Goal: Task Accomplishment & Management: Use online tool/utility

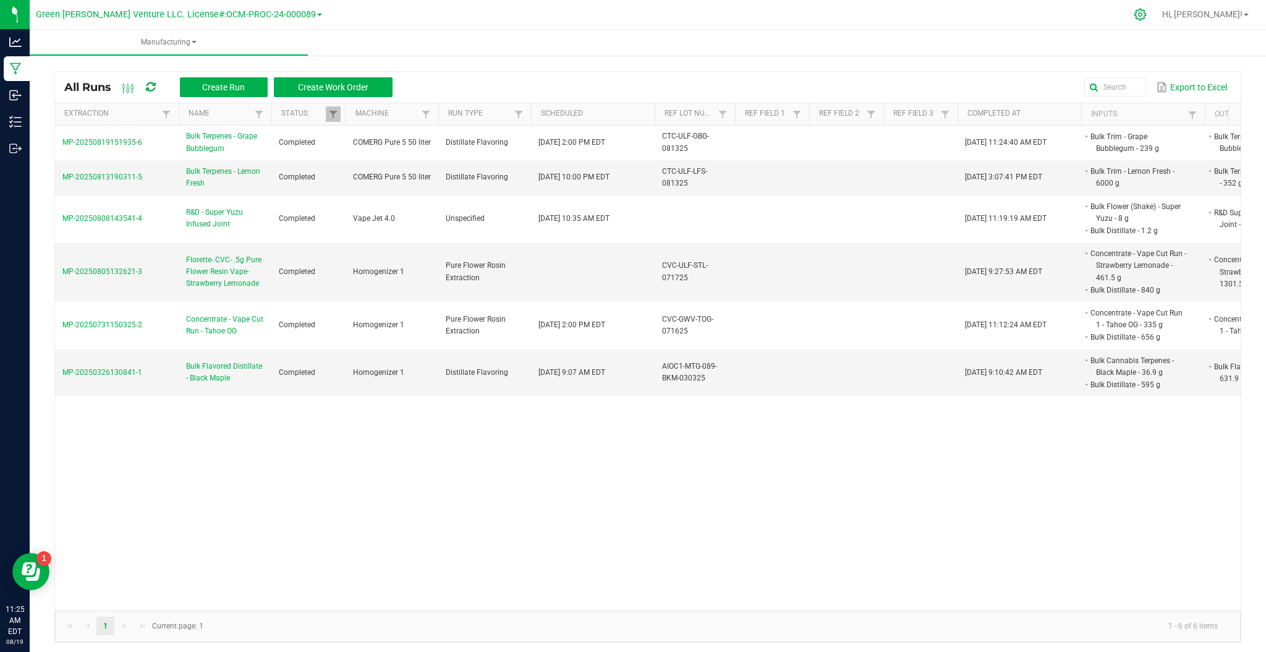
click at [1156, 5] on div at bounding box center [1140, 14] width 31 height 27
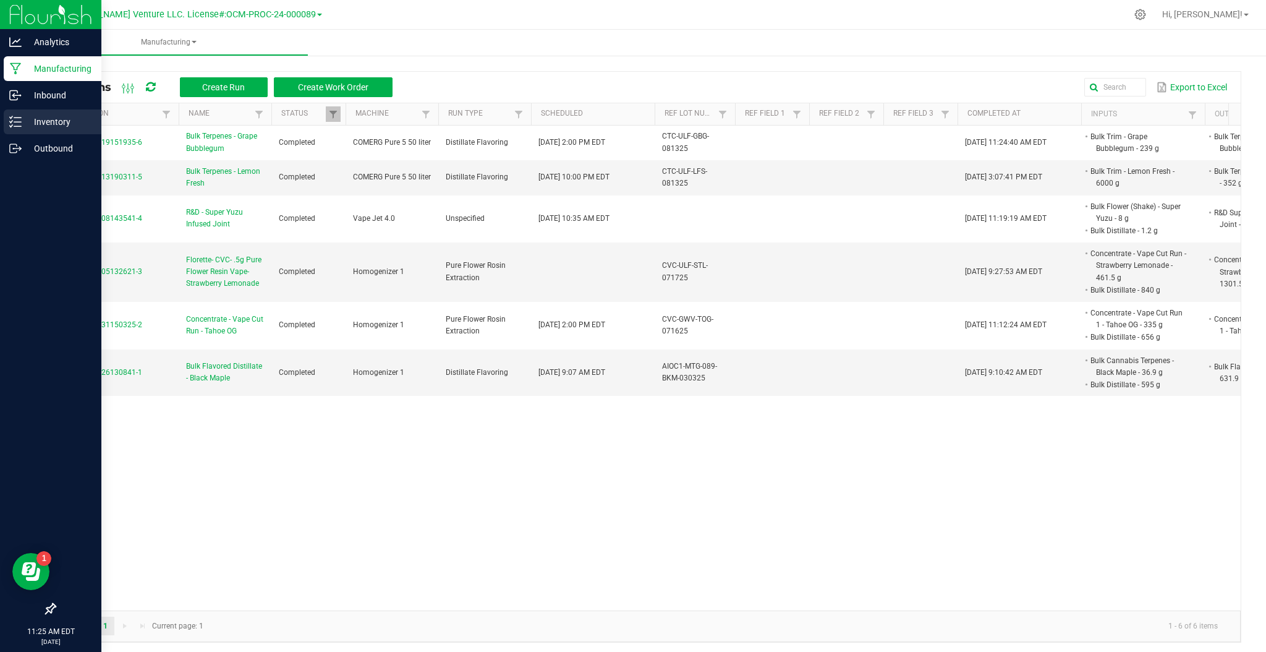
click at [38, 126] on p "Inventory" at bounding box center [59, 121] width 74 height 15
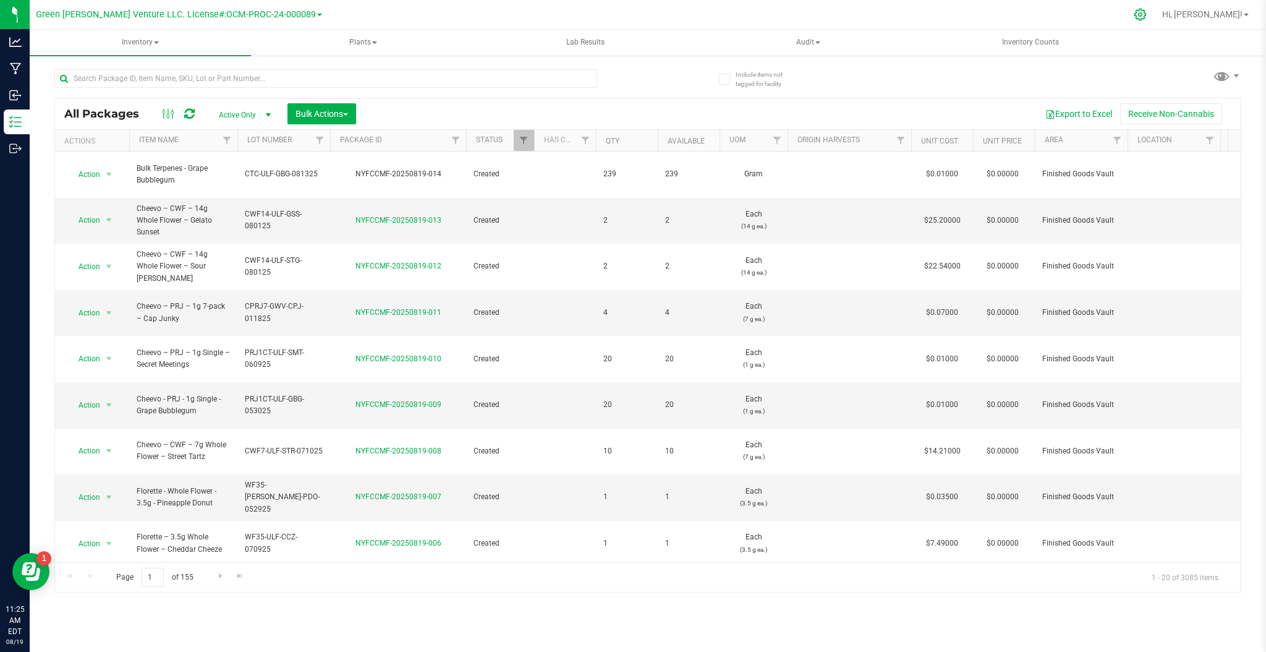
click at [1147, 14] on icon at bounding box center [1140, 14] width 13 height 13
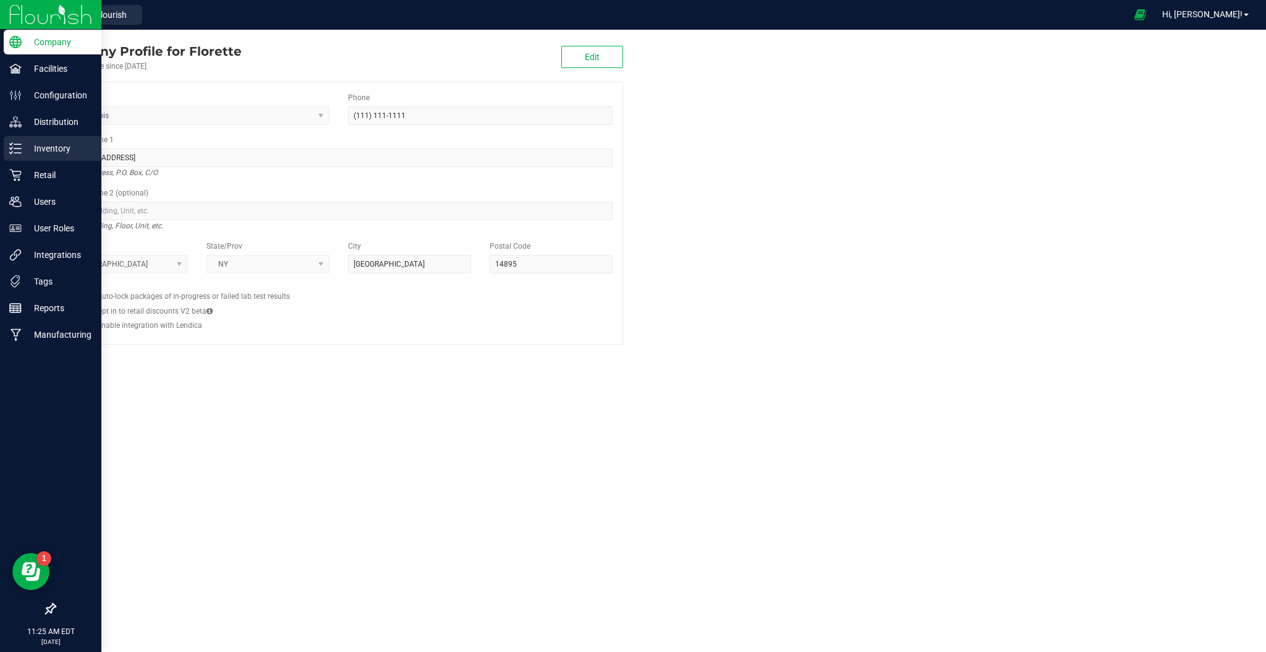
click at [50, 149] on p "Inventory" at bounding box center [59, 148] width 74 height 15
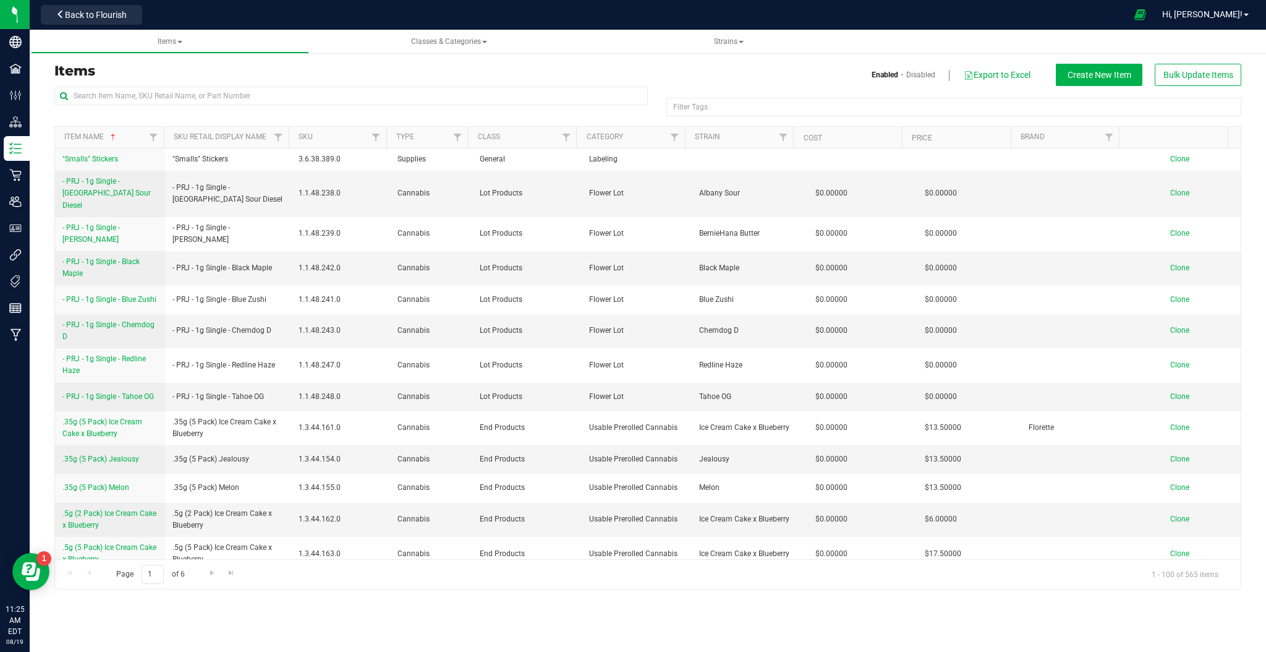
click at [1110, 57] on div "Items Enabled Disabled Export to Excel Create New Item Bulk Update Items Filter…" at bounding box center [647, 318] width 1187 height 541
click at [1109, 67] on button "Create New Item" at bounding box center [1099, 75] width 87 height 22
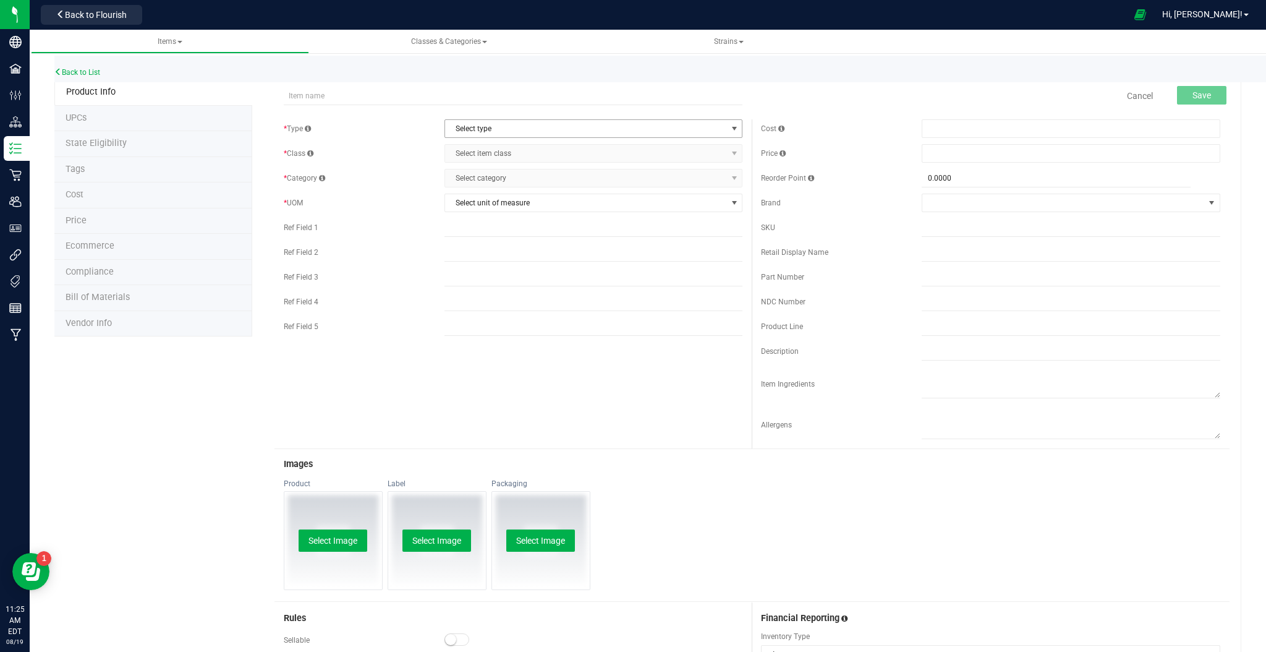
click at [516, 133] on span "Select type" at bounding box center [586, 128] width 282 height 17
click at [510, 140] on li "Cannabis" at bounding box center [588, 149] width 294 height 19
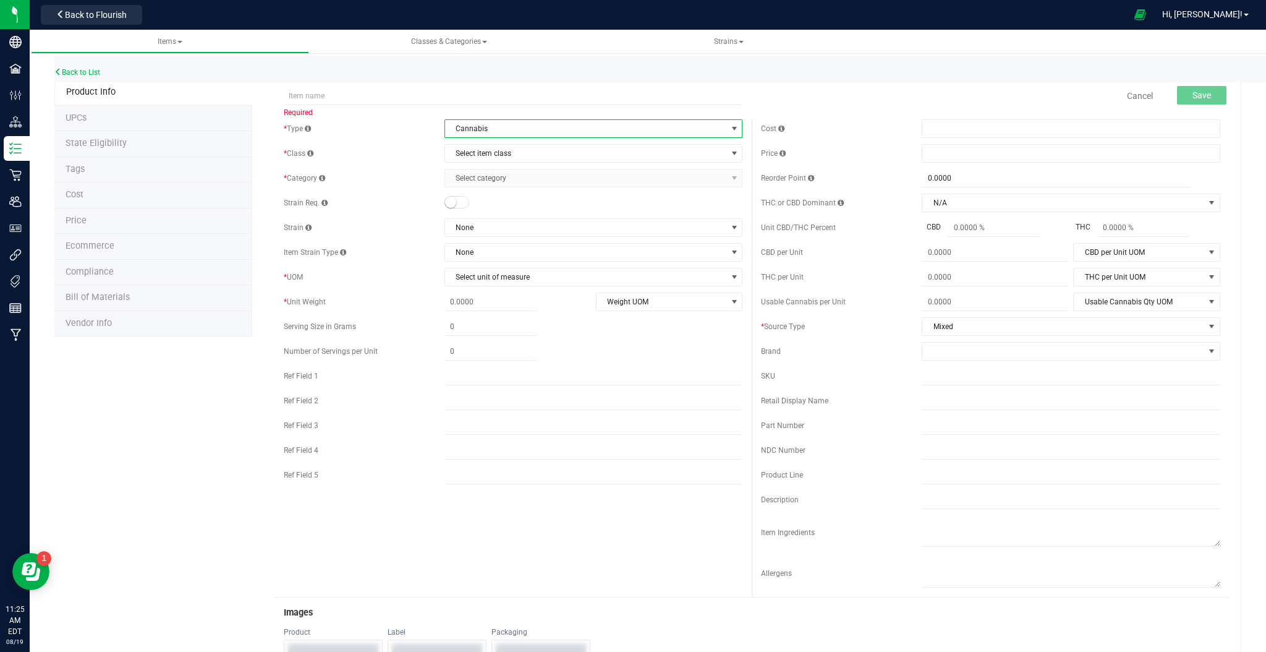
click at [502, 132] on span "Cannabis" at bounding box center [586, 128] width 282 height 17
click at [1127, 90] on link "Cancel" at bounding box center [1140, 96] width 26 height 12
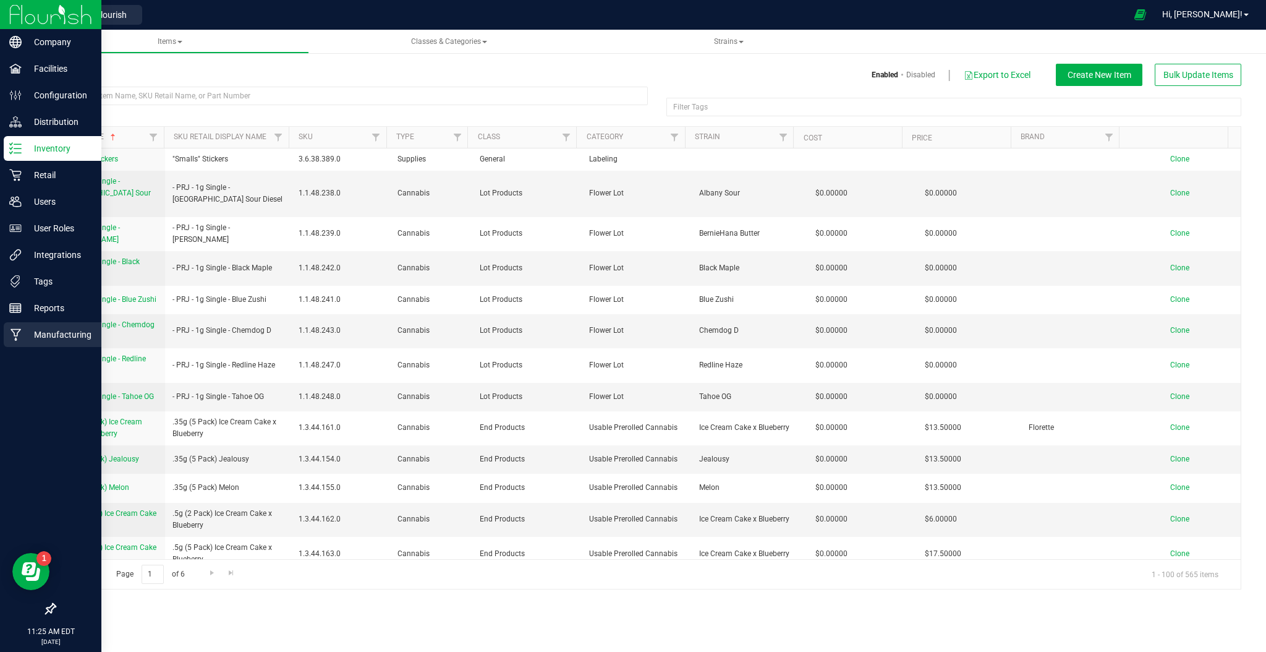
click at [28, 333] on p "Manufacturing" at bounding box center [59, 334] width 74 height 15
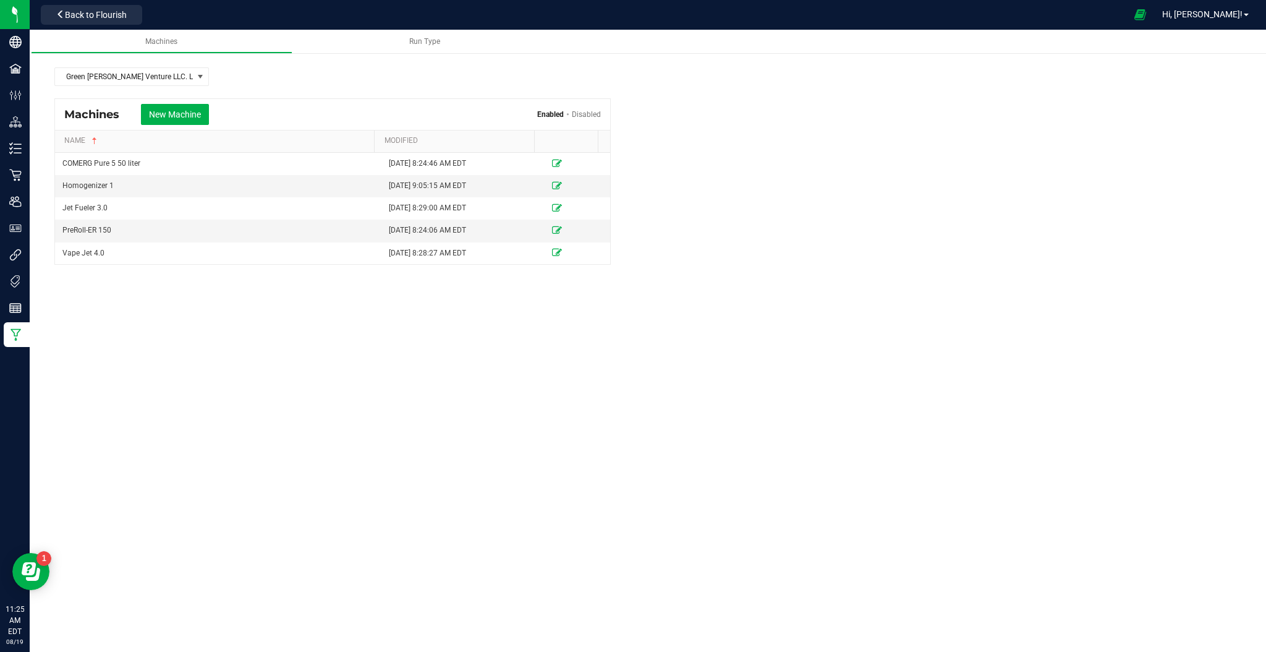
click at [256, 359] on div "Machines Run Type Green [PERSON_NAME] Venture LLC. License#:OCM-PROC-24-000089 …" at bounding box center [648, 197] width 1236 height 334
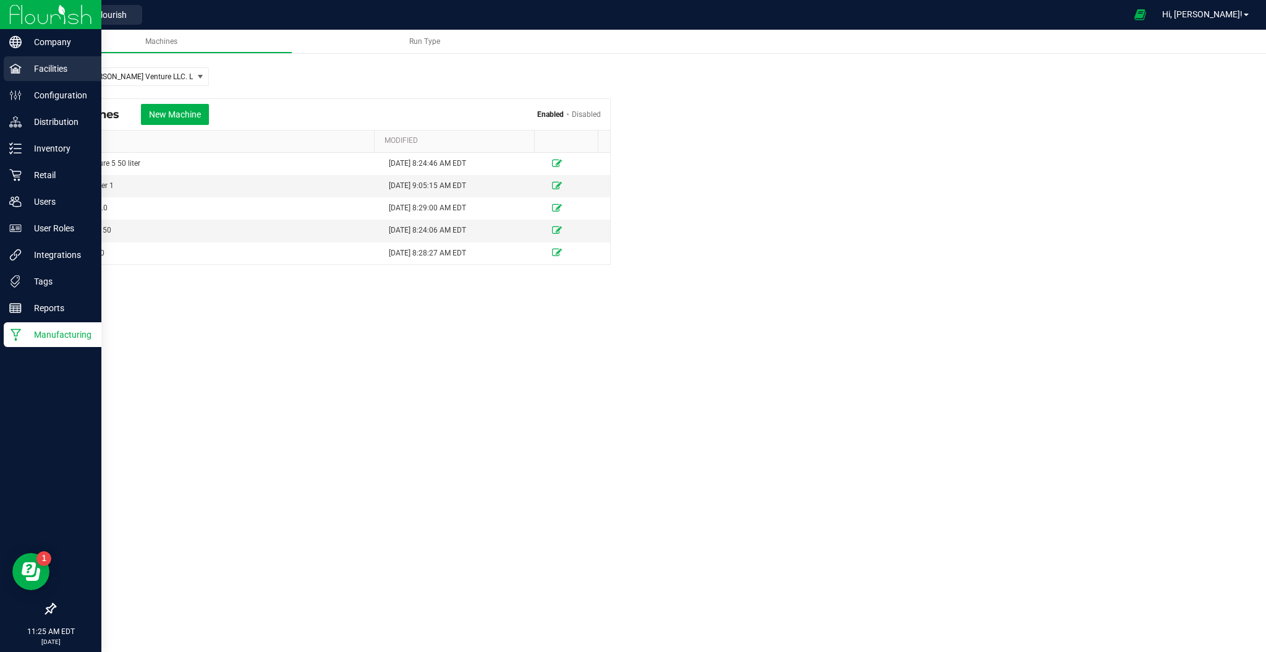
click at [51, 72] on p "Facilities" at bounding box center [59, 68] width 74 height 15
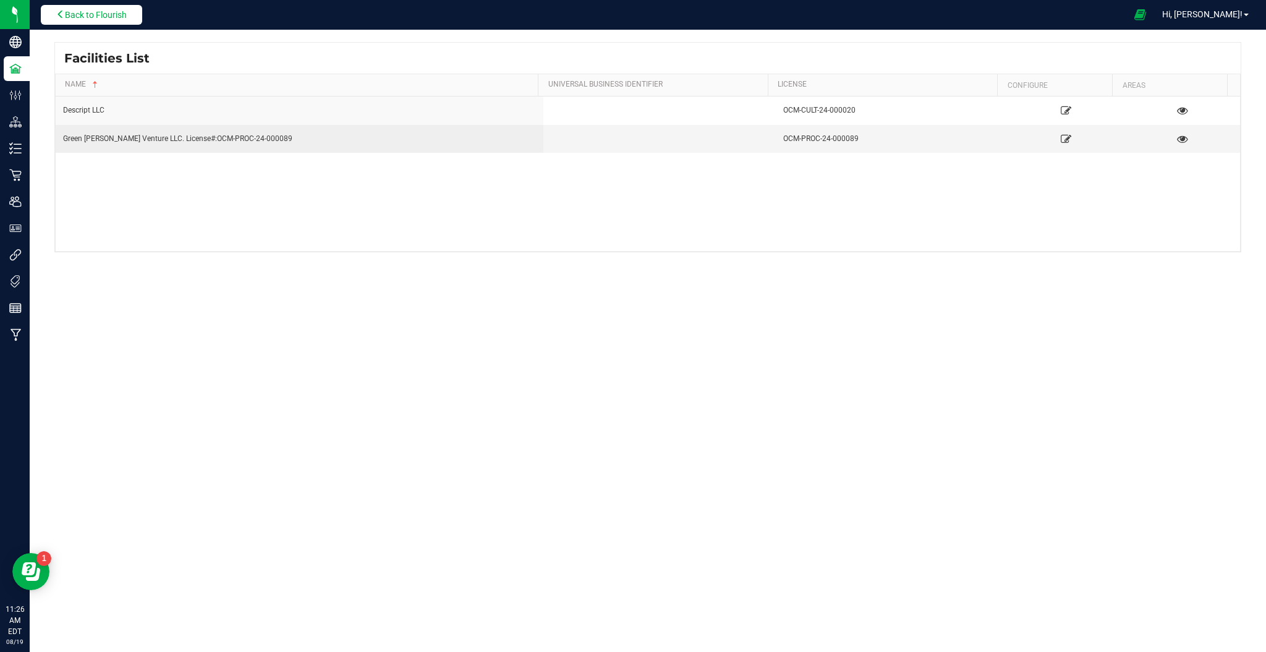
click at [78, 8] on button "Back to Flourish" at bounding box center [91, 15] width 101 height 20
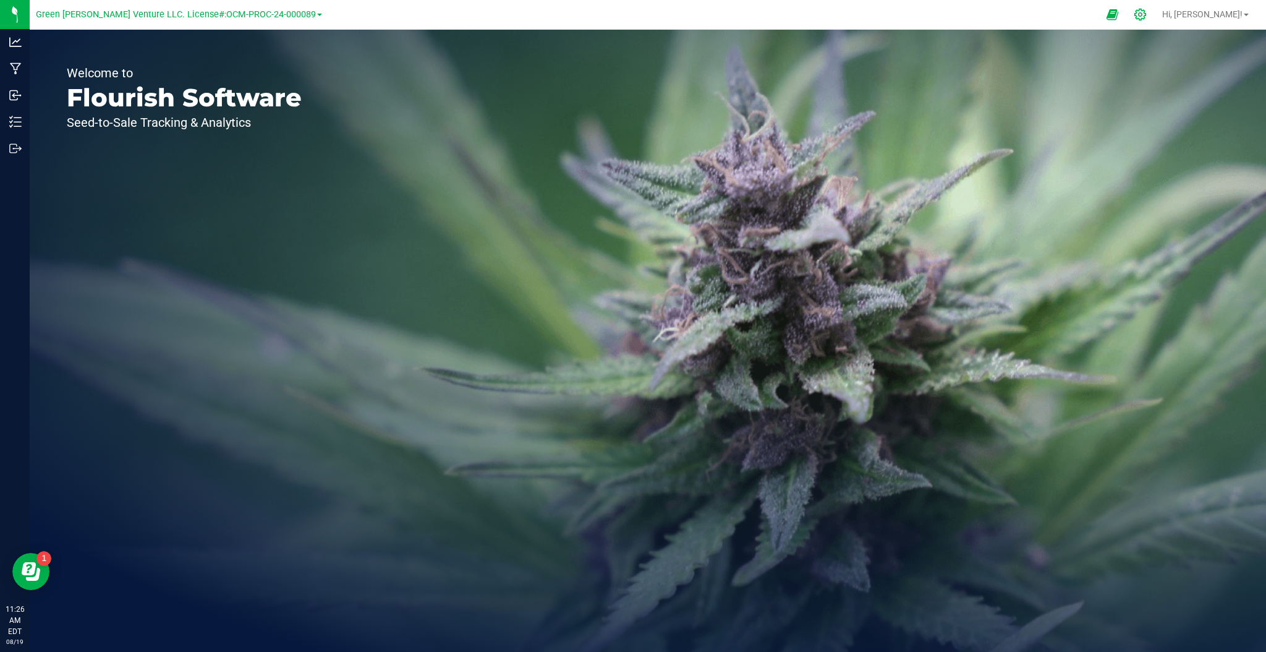
click at [1146, 10] on icon at bounding box center [1140, 15] width 12 height 12
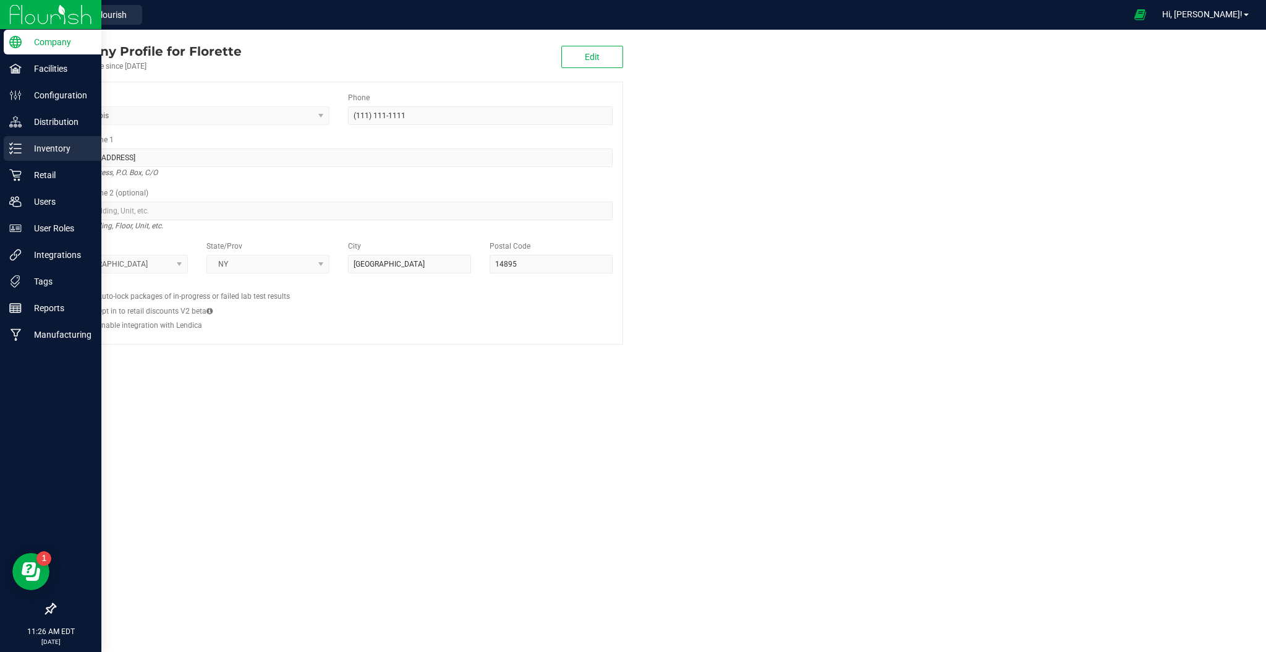
click at [64, 149] on p "Inventory" at bounding box center [59, 148] width 74 height 15
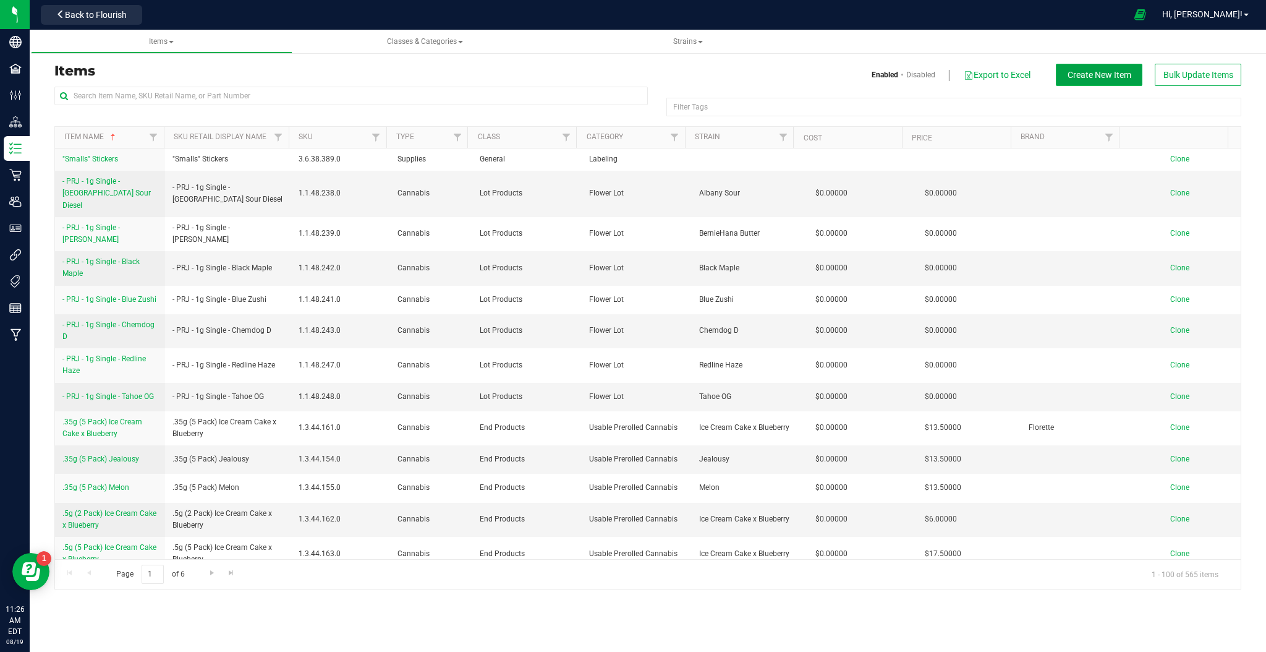
click at [1078, 78] on span "Create New Item" at bounding box center [1100, 75] width 64 height 10
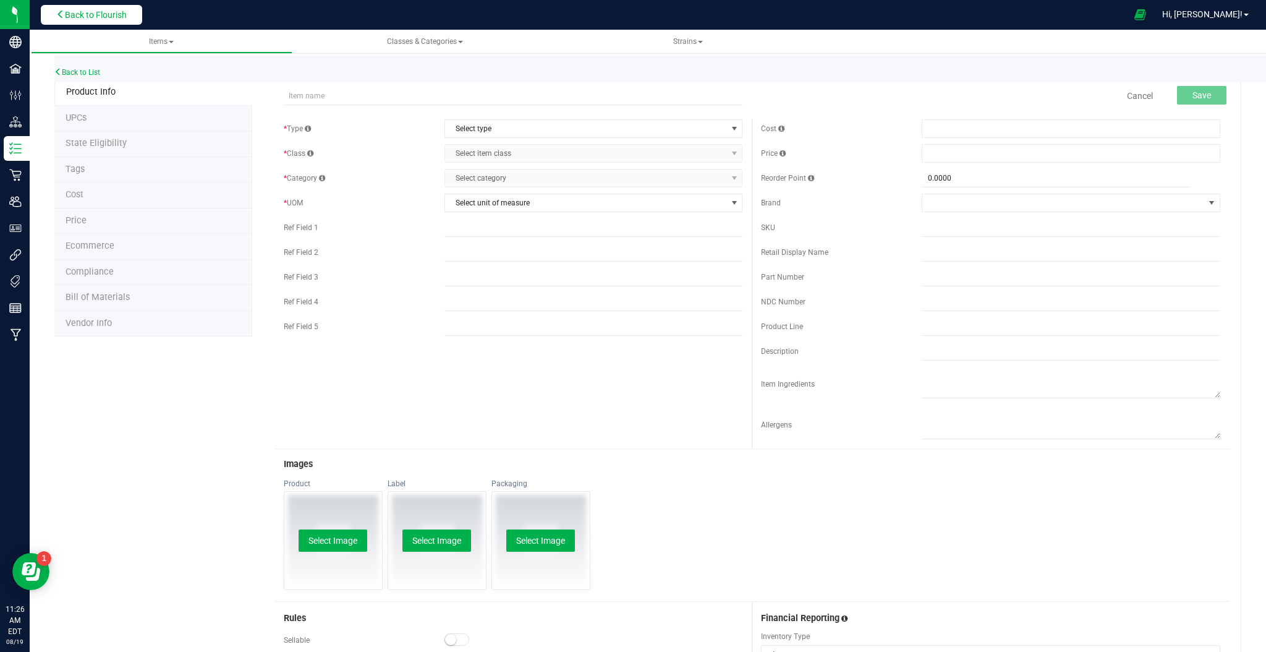
click at [95, 14] on span "Back to Flourish" at bounding box center [96, 15] width 62 height 10
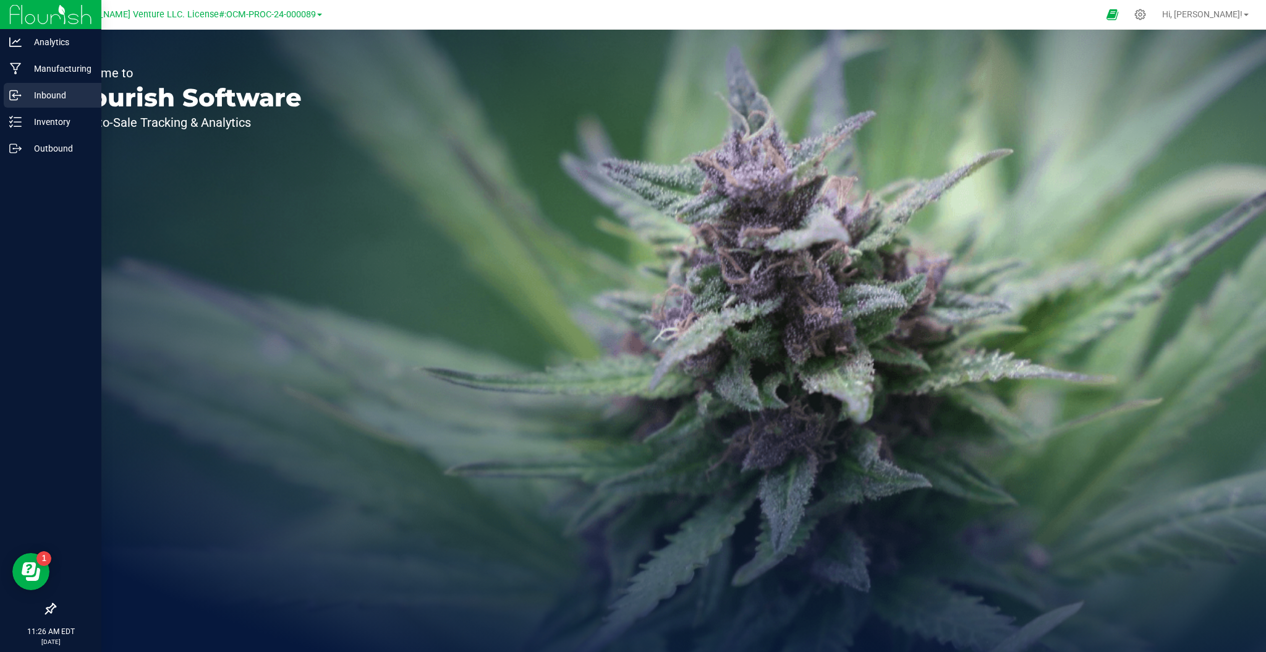
click at [43, 98] on p "Inbound" at bounding box center [59, 95] width 74 height 15
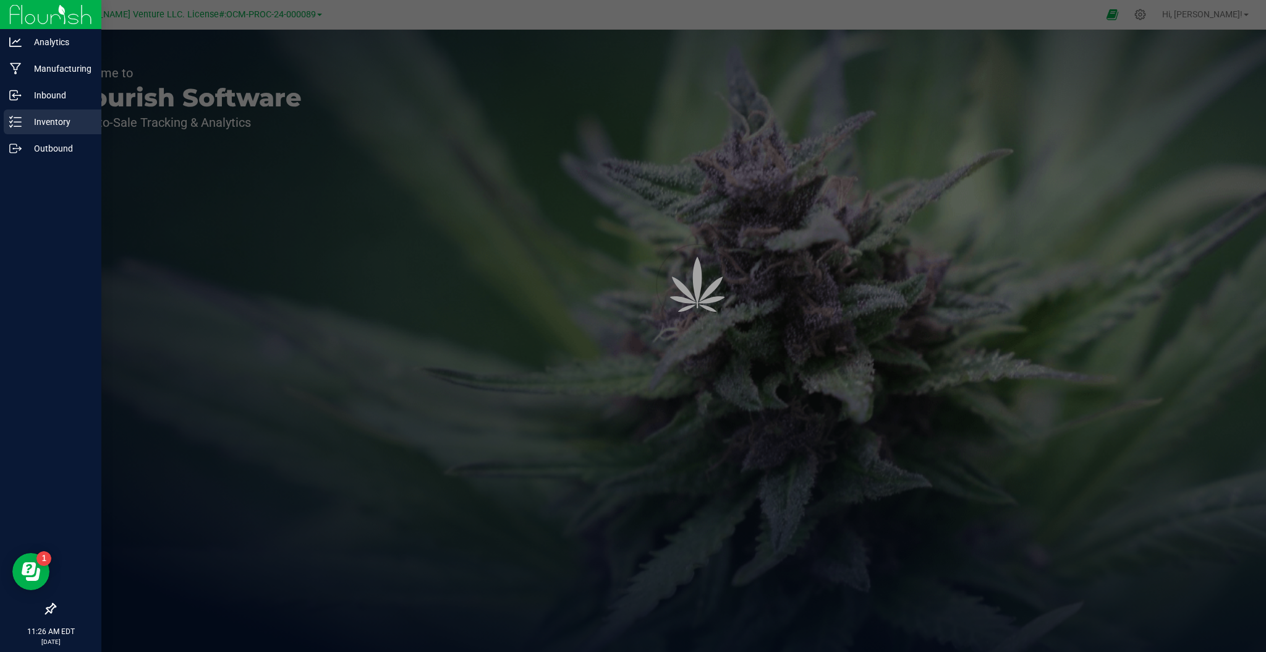
click at [41, 118] on p "Inventory" at bounding box center [59, 121] width 74 height 15
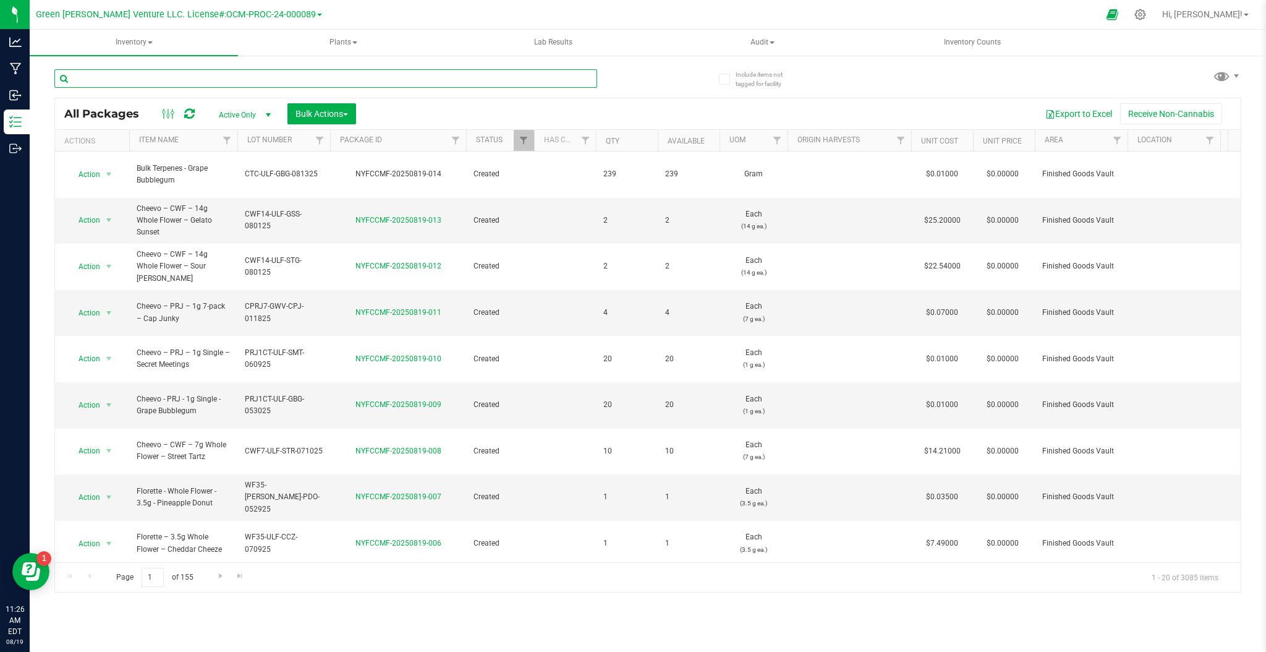
click at [167, 82] on input "text" at bounding box center [325, 78] width 543 height 19
click at [403, 216] on link "NYFCCMF-20250819-013" at bounding box center [398, 220] width 86 height 9
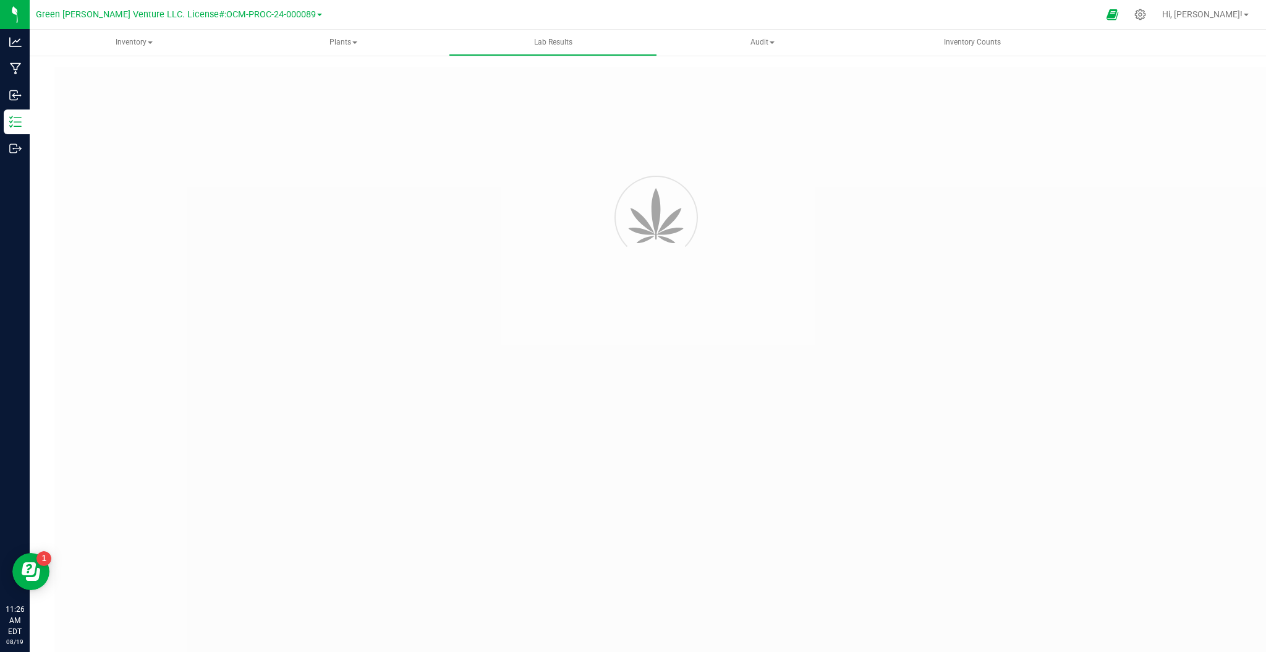
type input "NYFCCMF-20250801-022"
type input "AL50802003-001"
type input "NYFCCMF-20250801-022"
type input "[DATE] 1:40 PM"
type input "[DATE]"
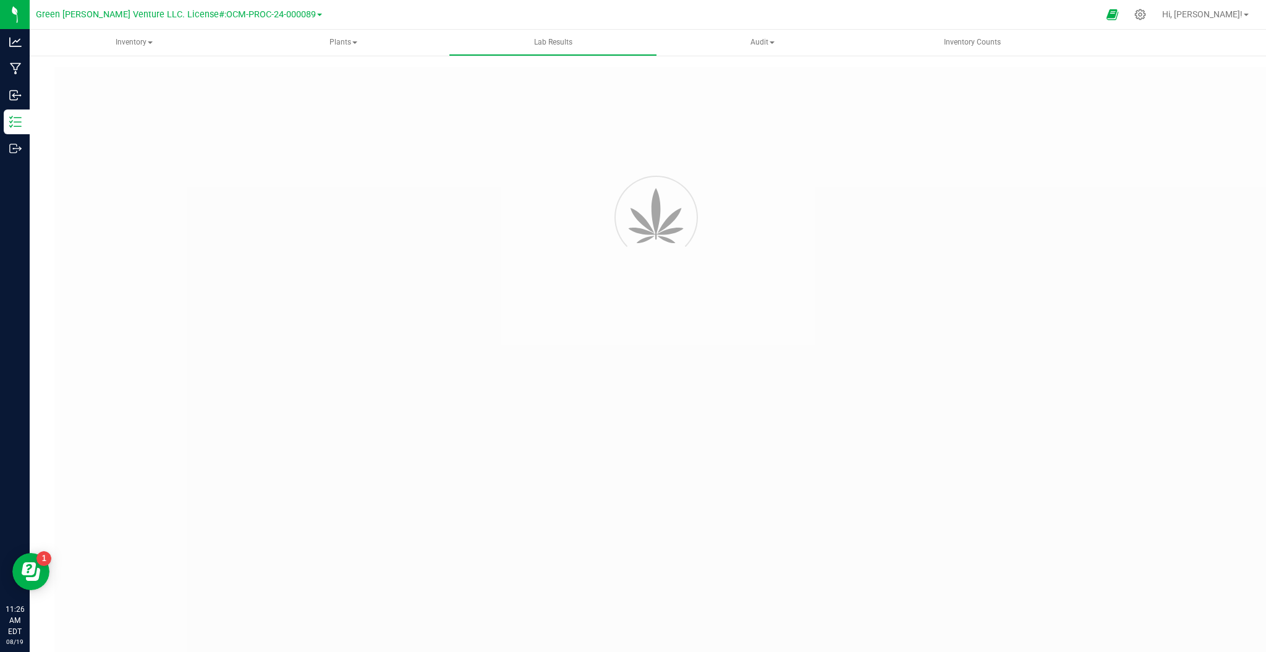
type input "[URL][DOMAIN_NAME]"
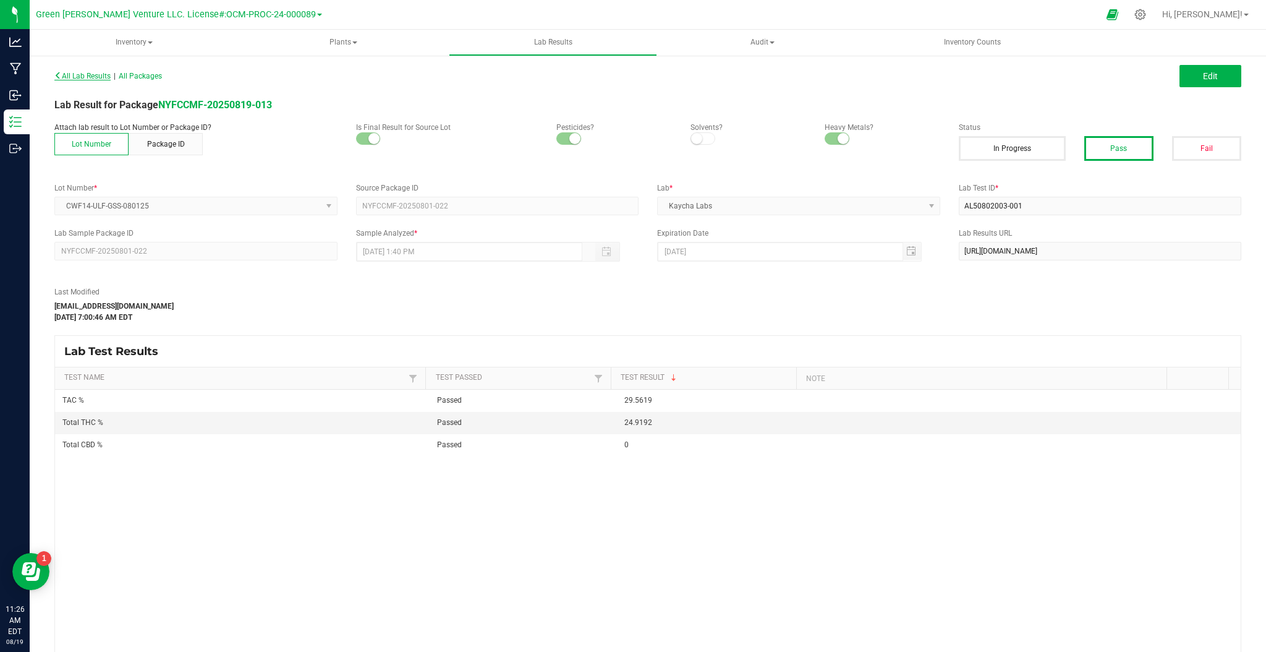
click at [69, 77] on span "All Lab Results" at bounding box center [82, 76] width 56 height 9
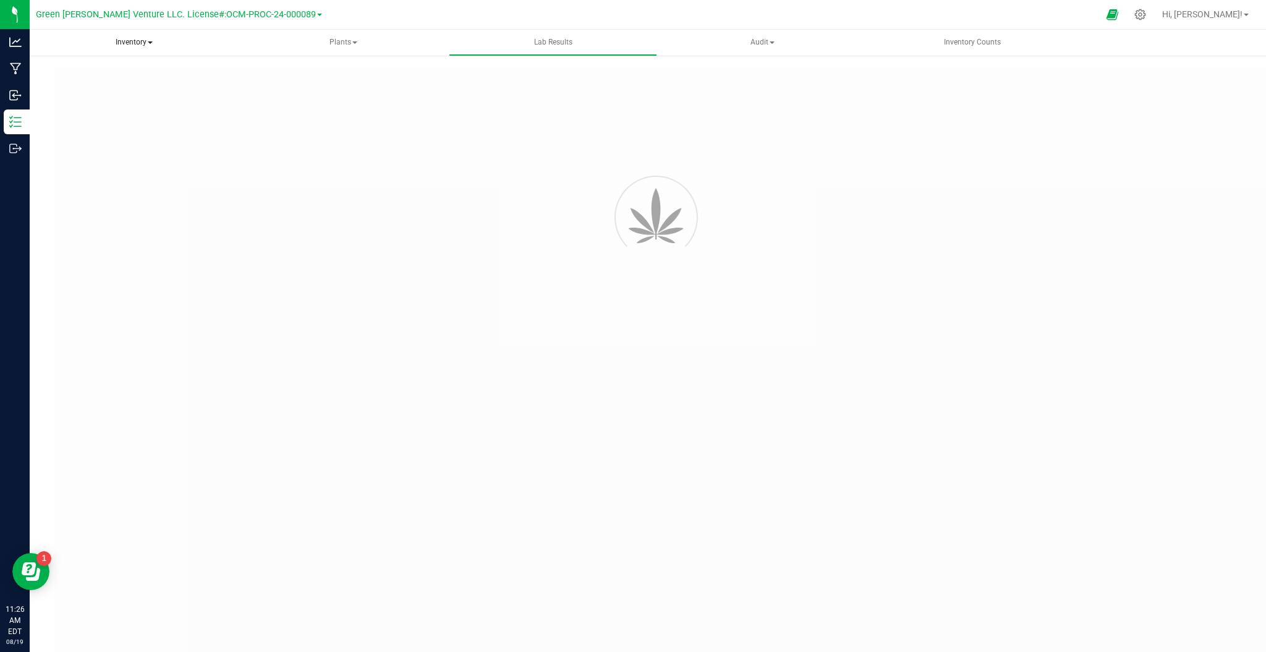
type input "NYFCCMF-20250801-022"
type input "AL50802003-001"
type input "NYFCCMF-20250801-022"
type input "[DATE] 1:40 PM"
type input "[DATE]"
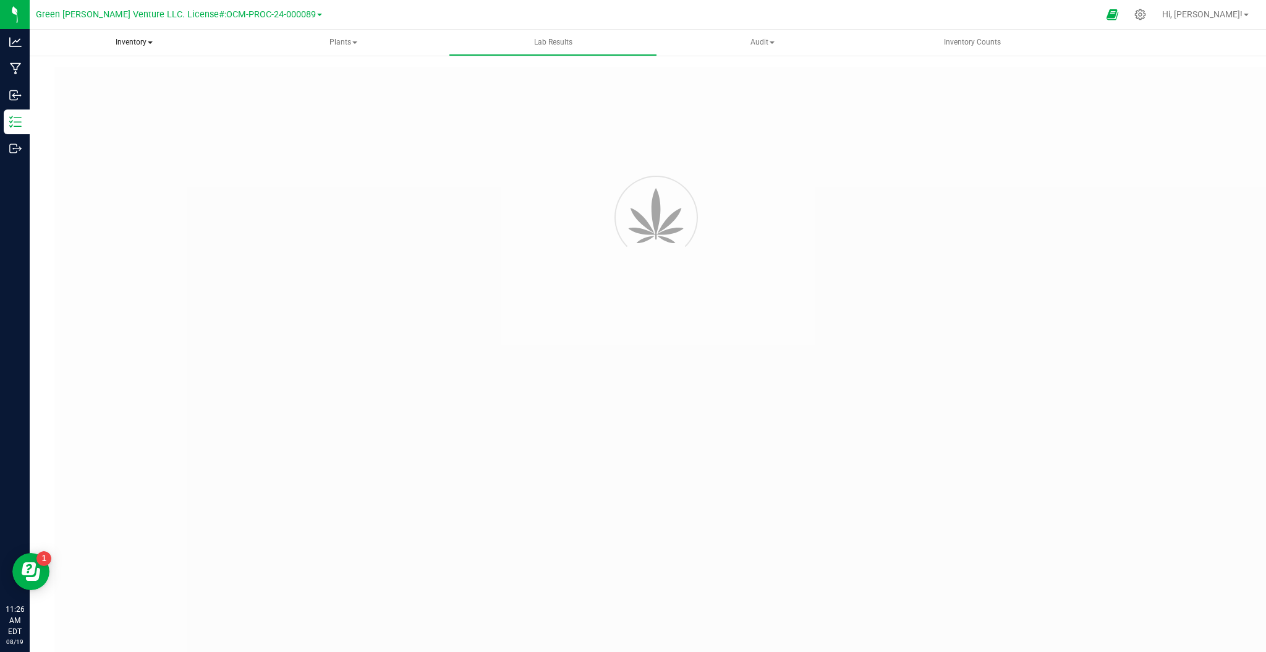
type input "[URL][DOMAIN_NAME]"
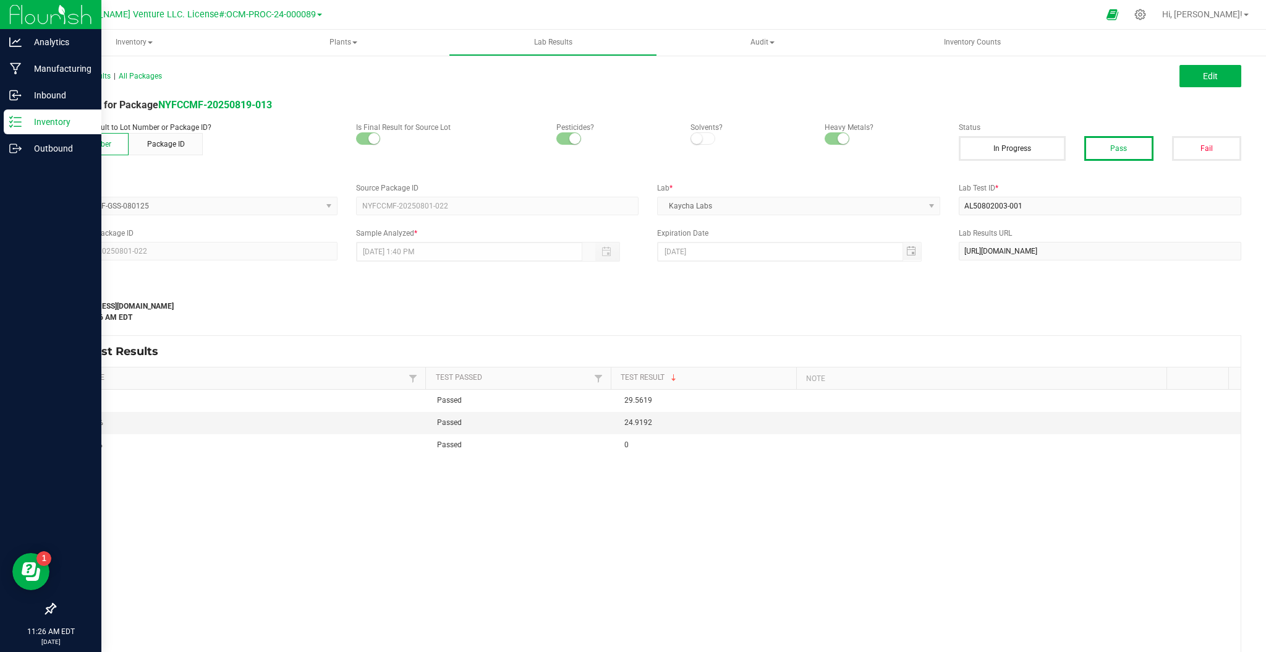
click at [43, 116] on p "Inventory" at bounding box center [59, 121] width 74 height 15
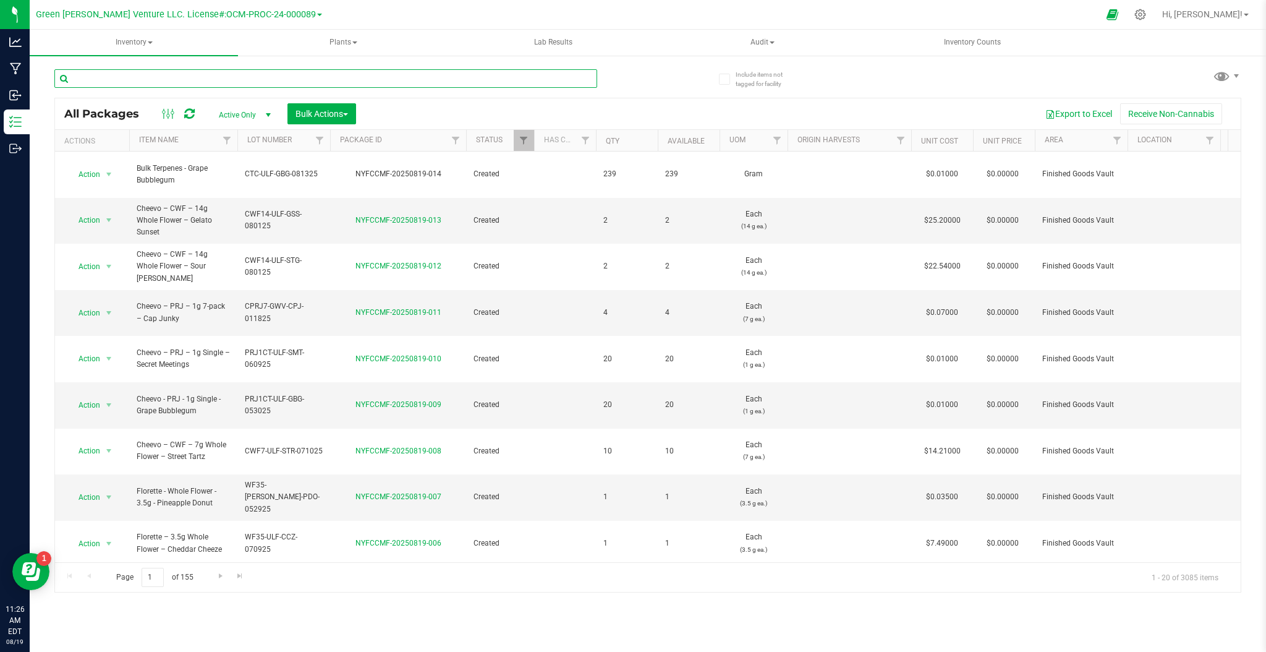
click at [124, 77] on input "text" at bounding box center [325, 78] width 543 height 19
type input "terp"
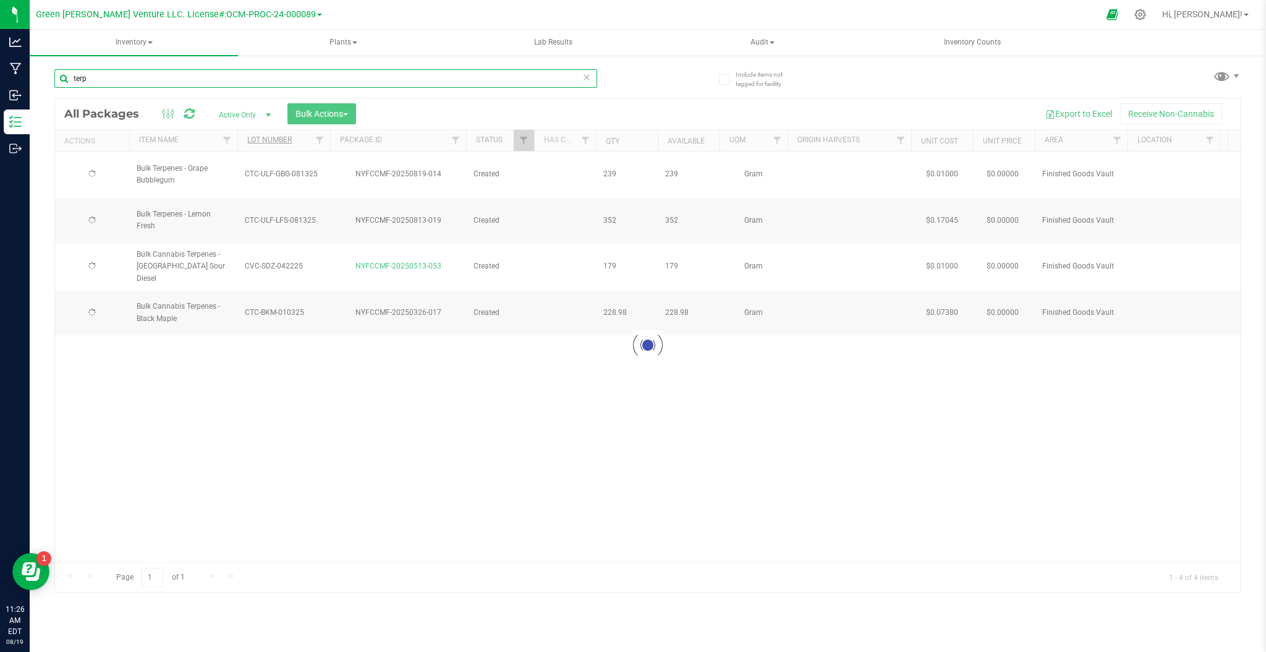
type input "[DATE]"
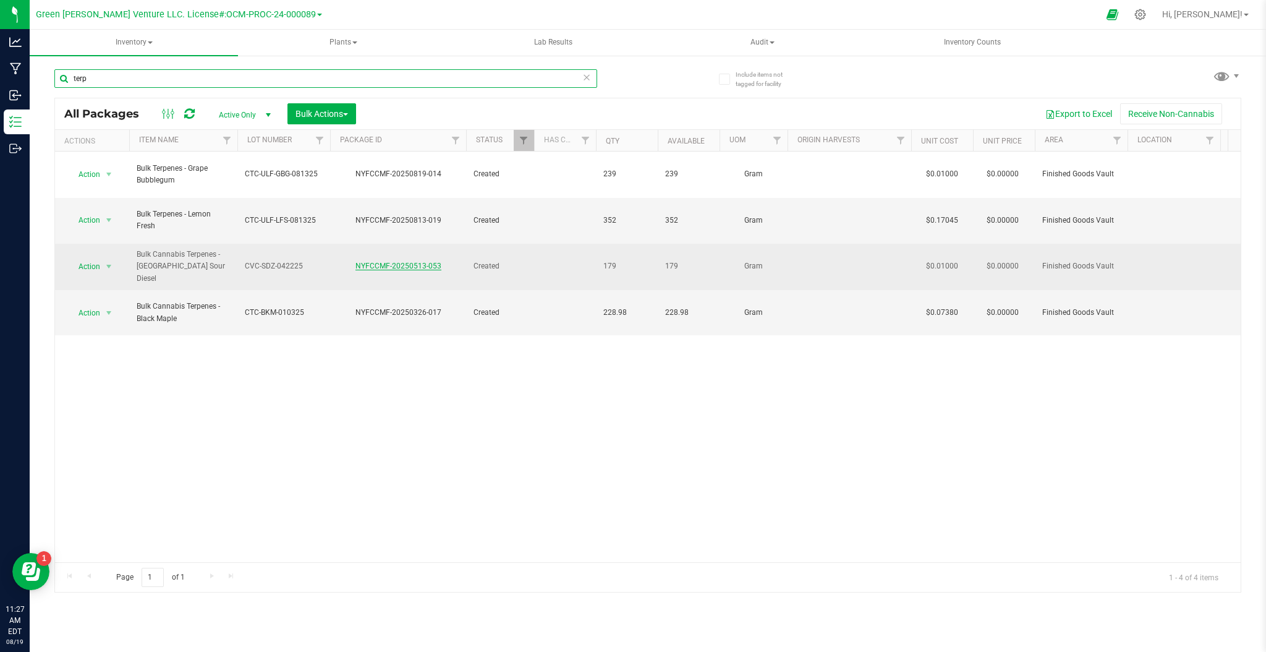
type input "terp"
click at [421, 262] on link "NYFCCMF-20250513-053" at bounding box center [398, 266] width 86 height 9
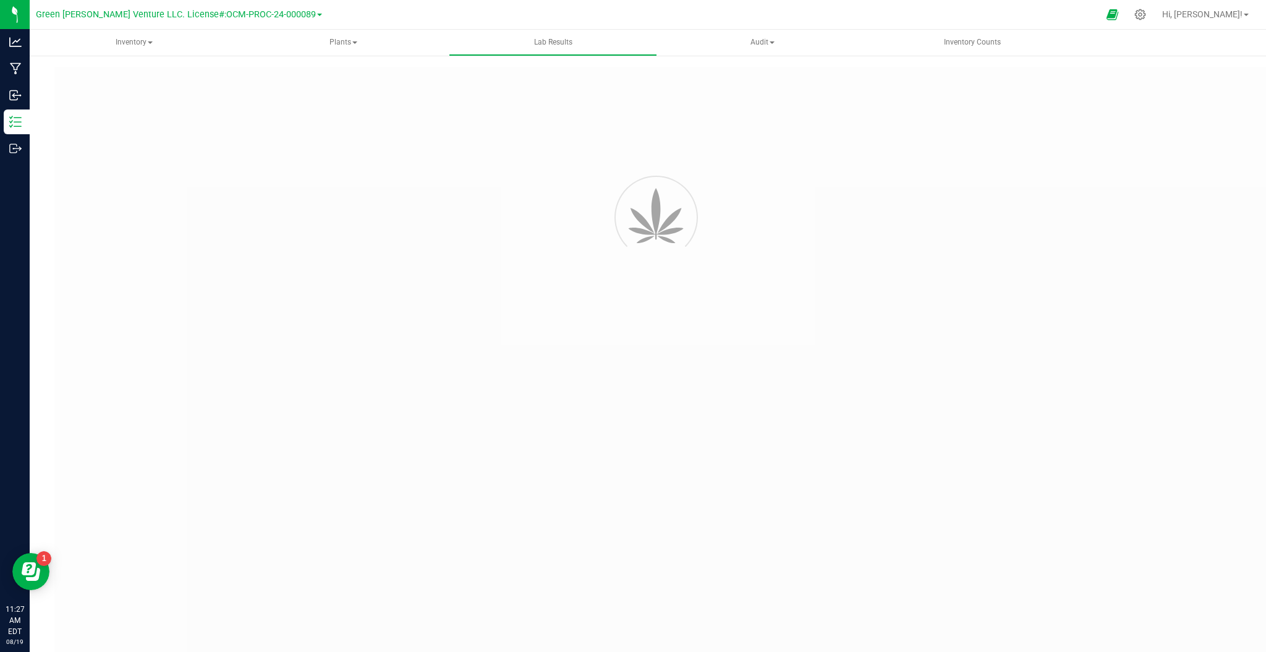
type input "NYFCCMF-20250603-026"
type input "AL50514003-003"
type input "NYFCCMF-20250603-026"
type input "[DATE] 12:56 PM"
type input "[DATE]"
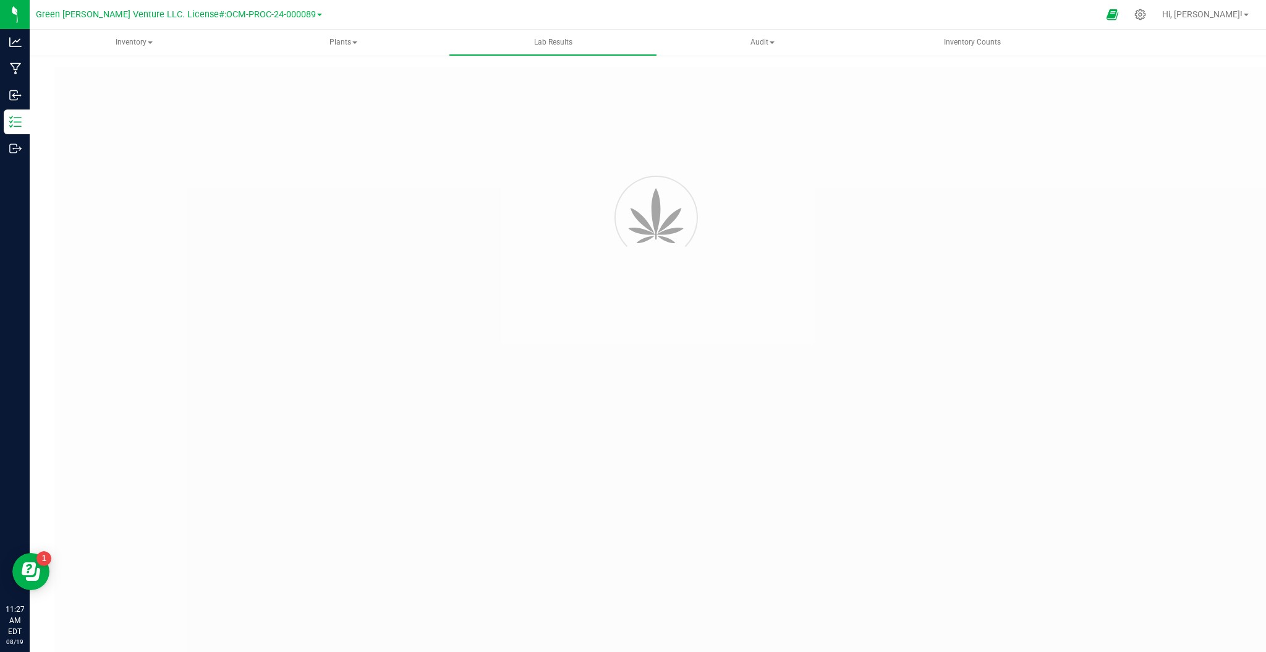
type input "[URL][DOMAIN_NAME]"
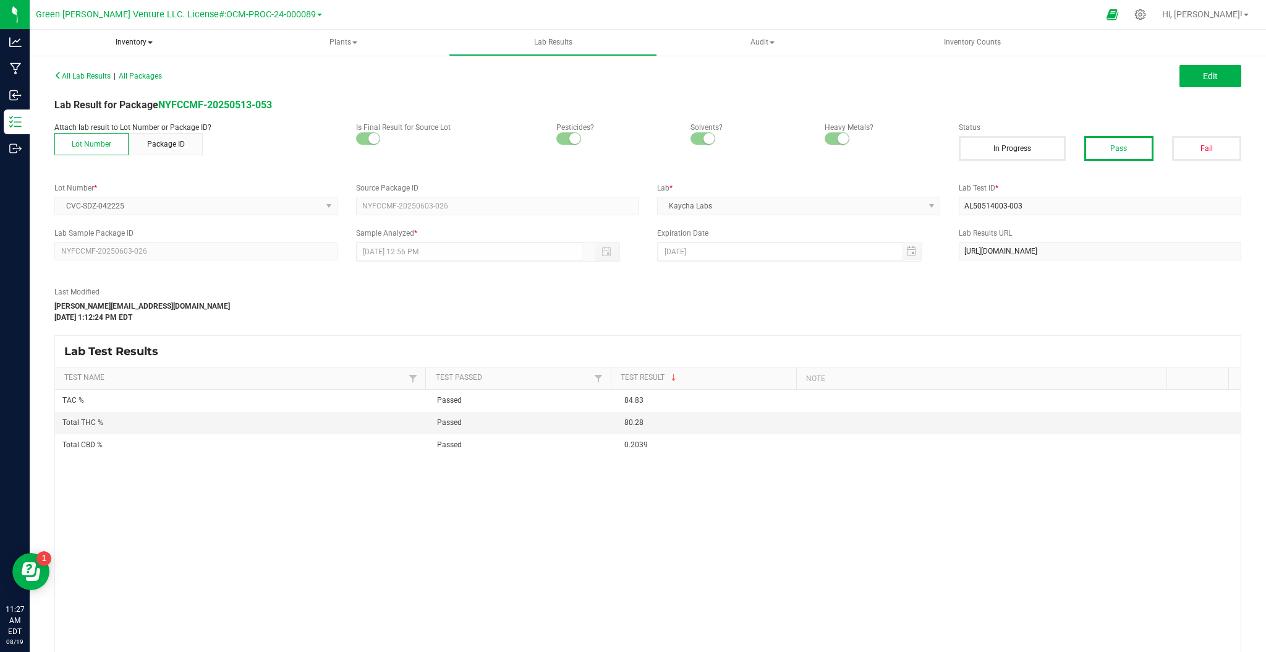
click at [148, 40] on span "Inventory" at bounding box center [134, 43] width 208 height 26
click at [216, 61] on ul "All packages All inventory Waste log Create inventory From packages From bill o…" at bounding box center [134, 111] width 208 height 111
click at [171, 38] on span "Inventory" at bounding box center [134, 43] width 208 height 26
click at [106, 69] on span "All packages" at bounding box center [88, 74] width 85 height 11
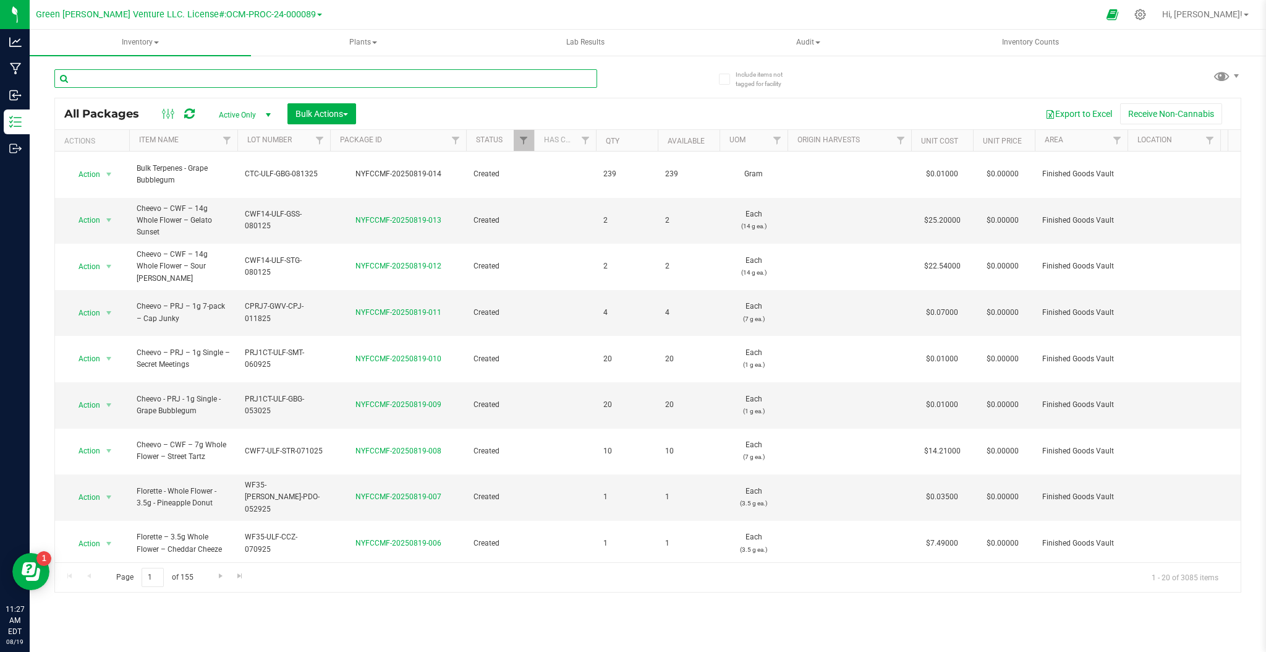
click at [323, 80] on input "text" at bounding box center [325, 78] width 543 height 19
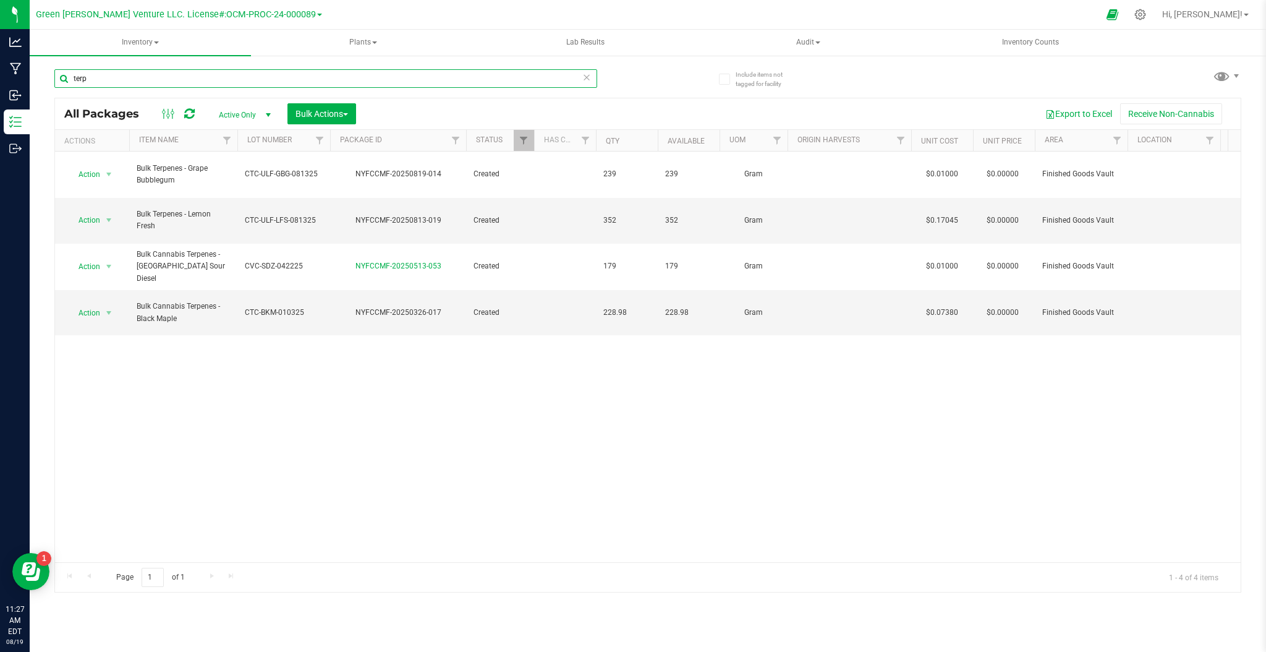
type input "terp"
click at [230, 321] on div "Action Action Adjust qty Create package Edit attributes Global inventory Locate…" at bounding box center [648, 356] width 1186 height 410
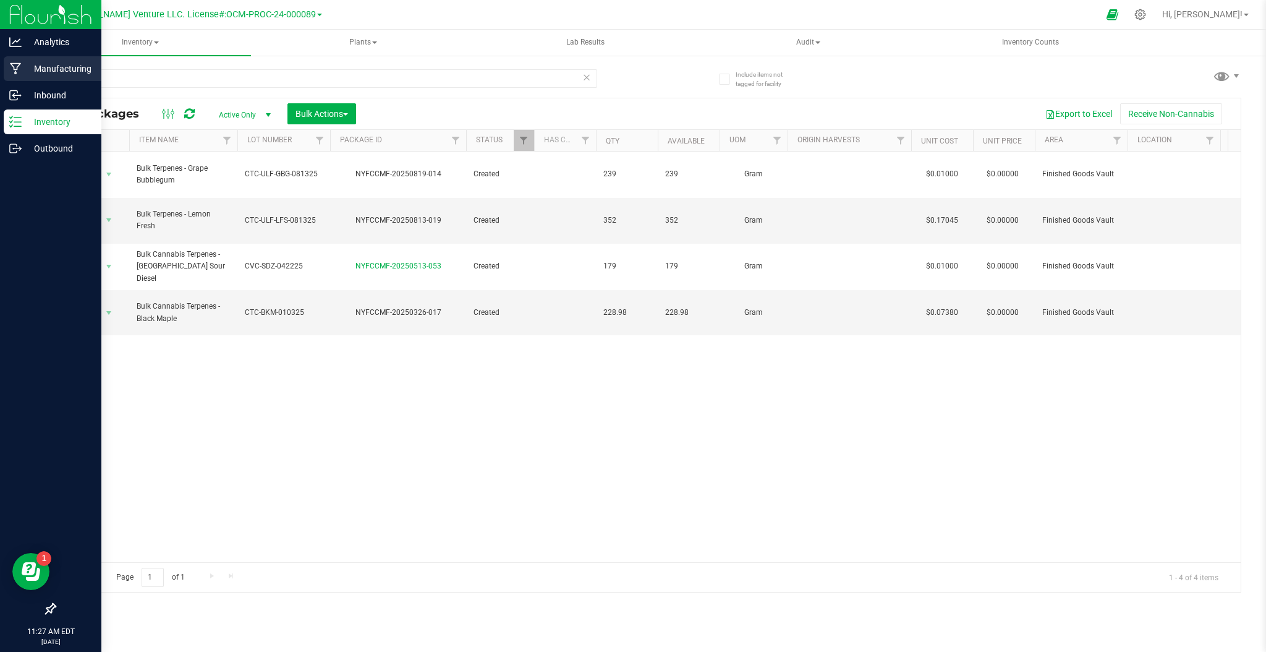
click at [45, 77] on div "Manufacturing" at bounding box center [53, 68] width 98 height 25
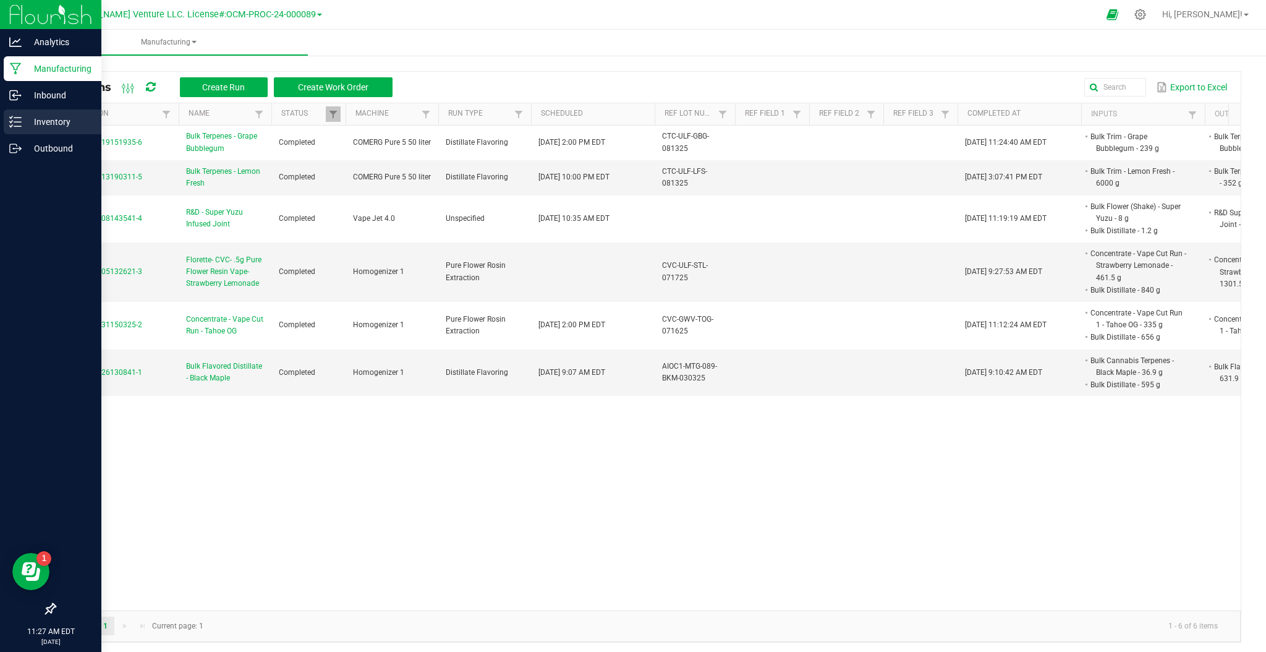
click at [28, 127] on p "Inventory" at bounding box center [59, 121] width 74 height 15
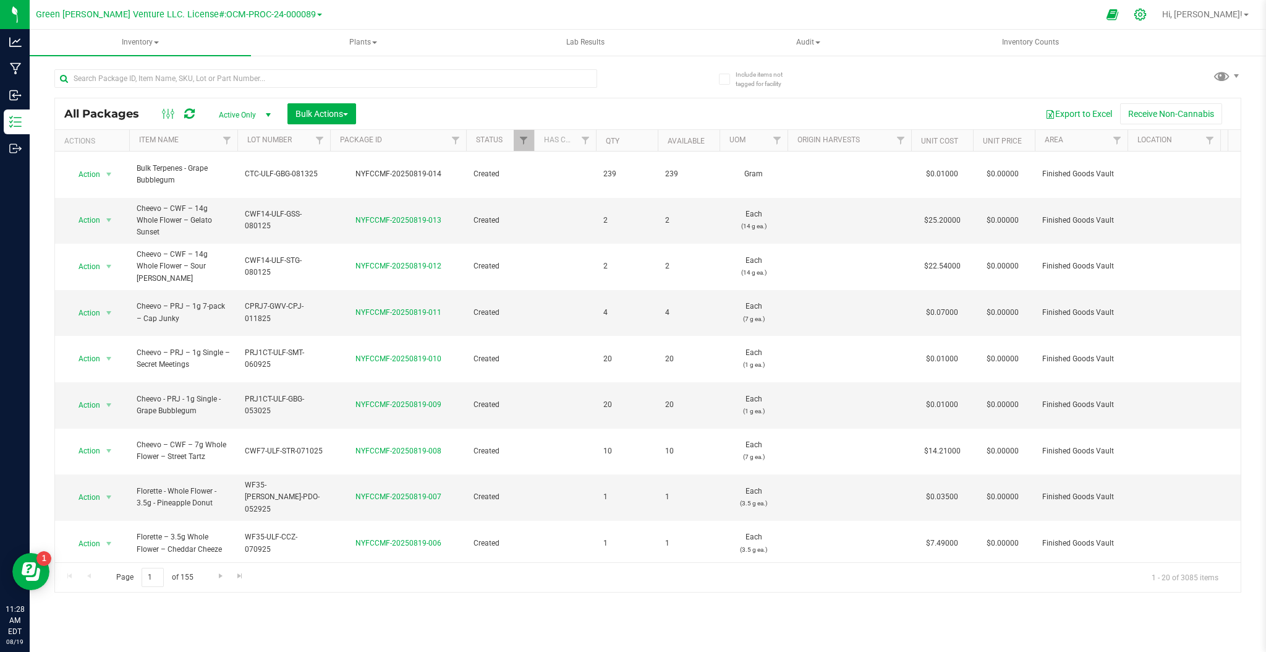
click at [1147, 17] on icon at bounding box center [1140, 14] width 13 height 13
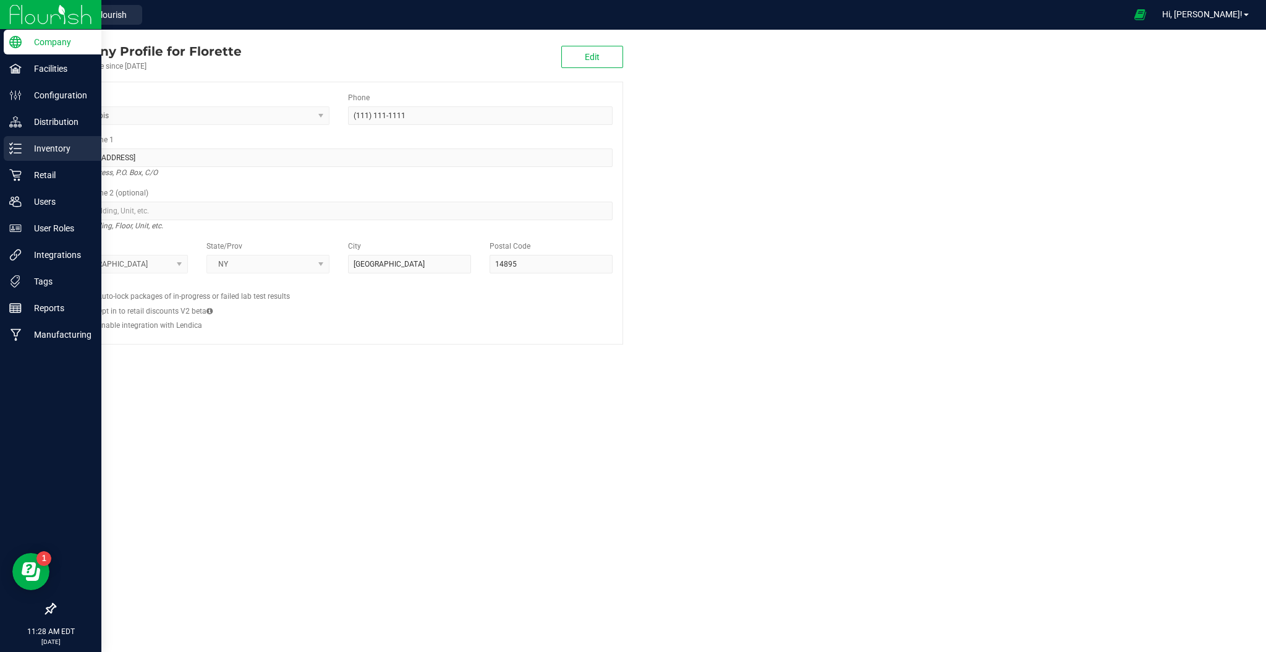
click at [31, 142] on p "Inventory" at bounding box center [59, 148] width 74 height 15
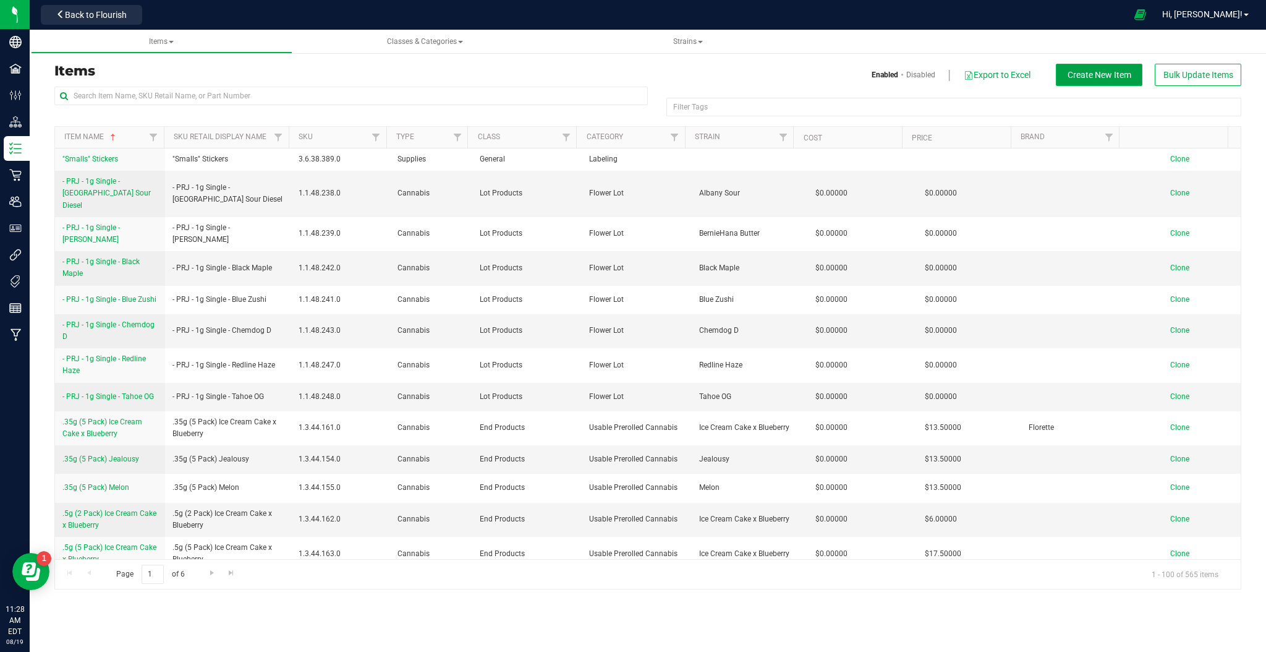
click at [1072, 85] on button "Create New Item" at bounding box center [1099, 75] width 87 height 22
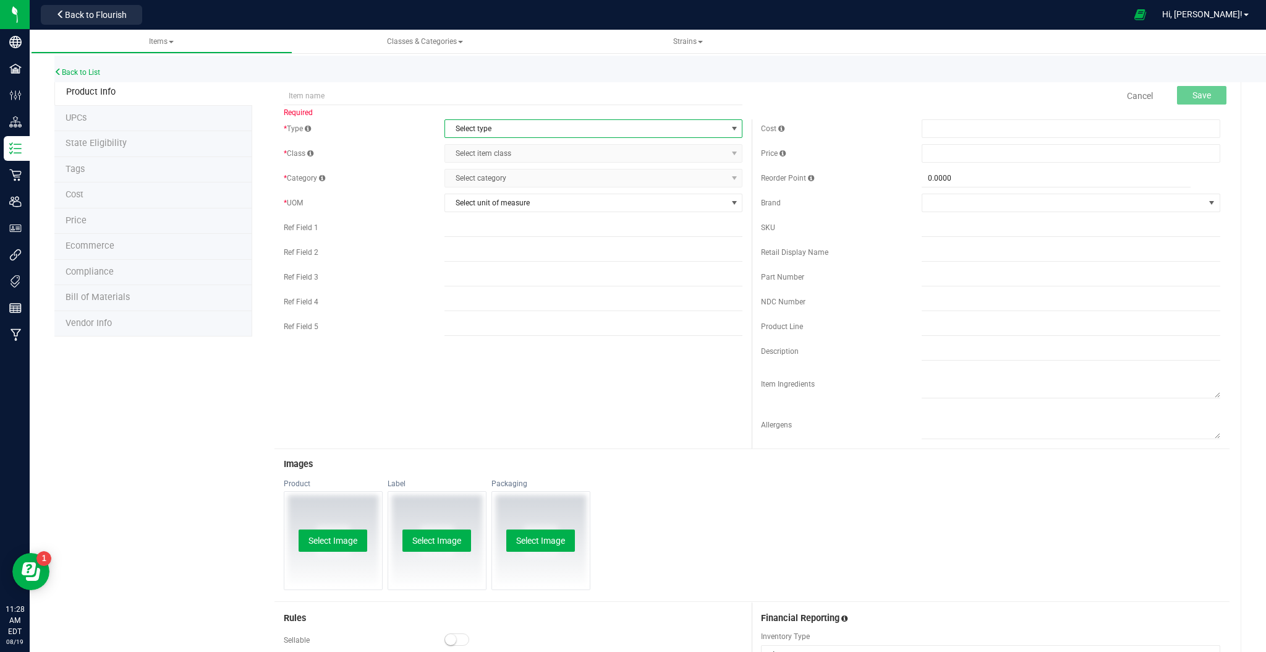
click at [501, 130] on span "Select type" at bounding box center [586, 128] width 282 height 17
click at [519, 130] on span "Select type" at bounding box center [586, 128] width 282 height 17
click at [493, 104] on input "text" at bounding box center [513, 96] width 459 height 19
type input "Bulk Terpenes - [GEOGRAPHIC_DATA]"
click at [606, 138] on div "* Type Select type Select type Cannabis Non-Inventory Raw Materials Supplies * …" at bounding box center [513, 230] width 478 height 223
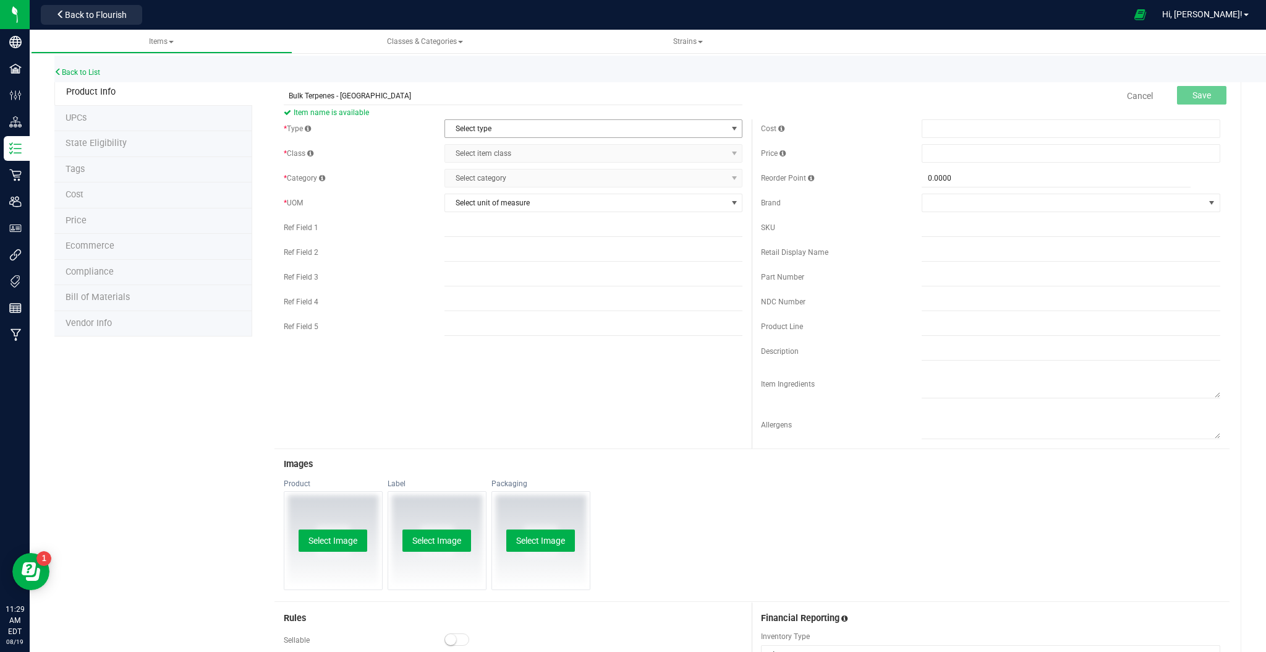
click at [600, 122] on span "Select type" at bounding box center [586, 128] width 282 height 17
click at [517, 148] on li "Cannabis" at bounding box center [588, 149] width 294 height 19
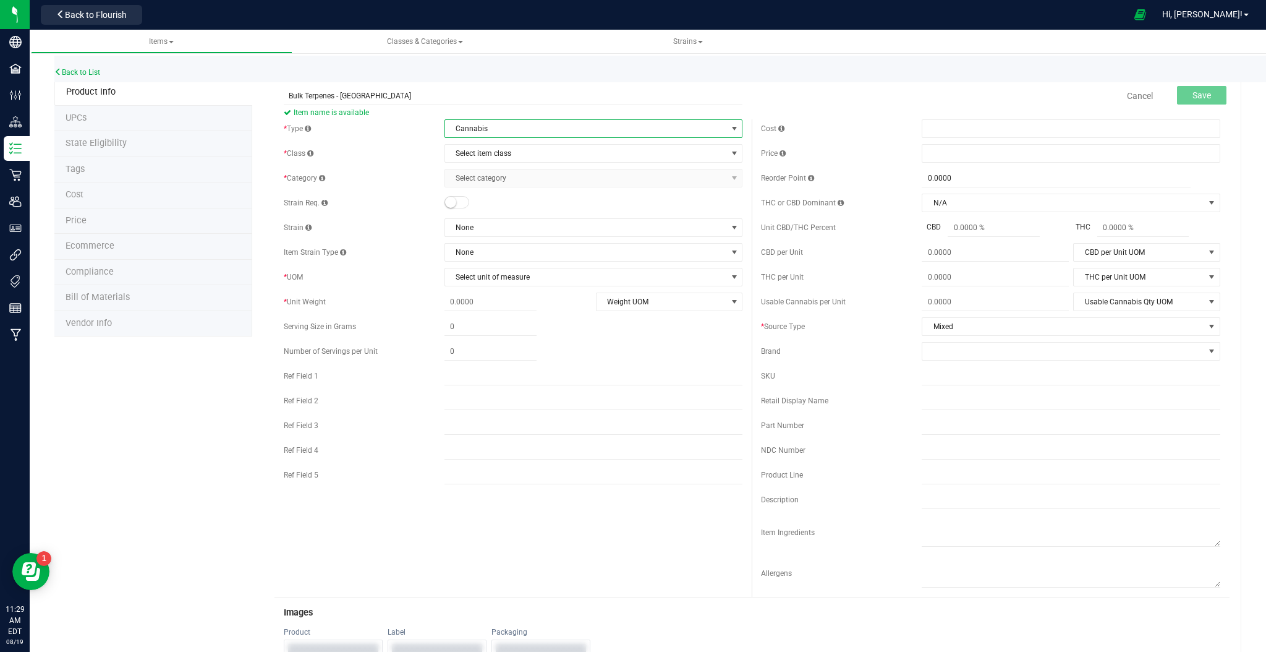
click at [579, 171] on span "Select category Select category" at bounding box center [593, 178] width 299 height 19
click at [585, 152] on span "Select item class" at bounding box center [586, 153] width 282 height 17
click at [564, 227] on li "Intermediate Products" at bounding box center [588, 230] width 294 height 19
click at [509, 176] on span "Select category" at bounding box center [586, 177] width 282 height 17
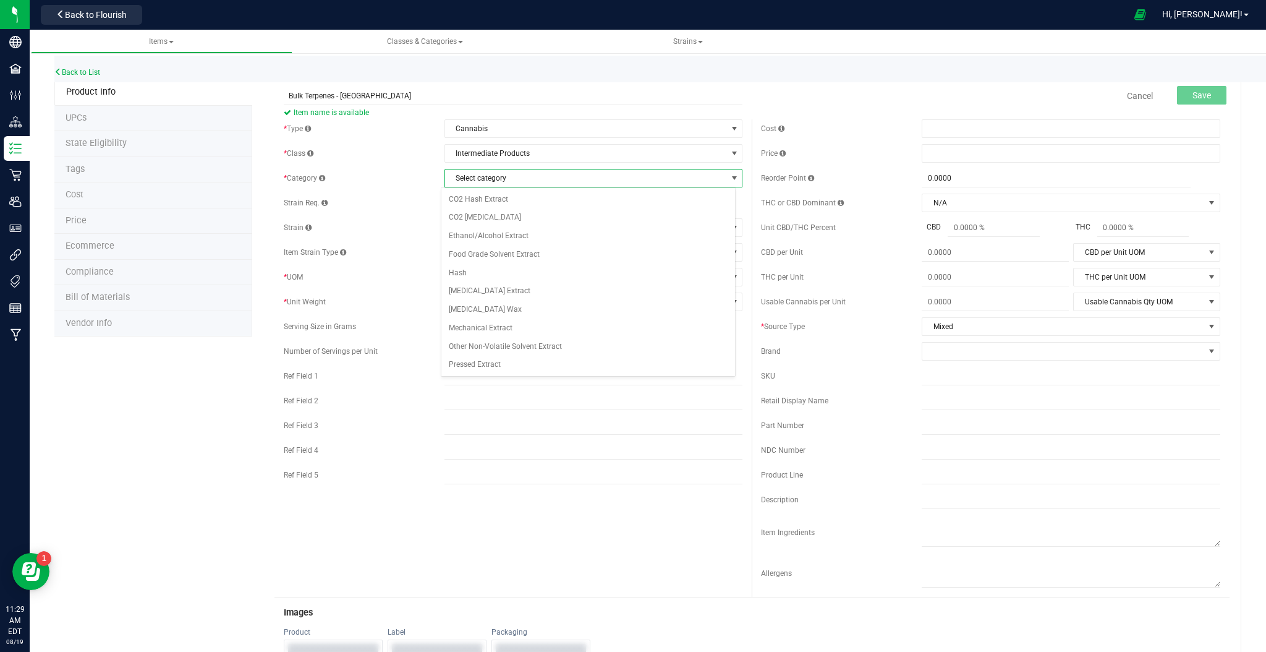
click at [522, 177] on span "Select category" at bounding box center [586, 177] width 282 height 17
click at [532, 129] on span "Cannabis" at bounding box center [586, 128] width 282 height 17
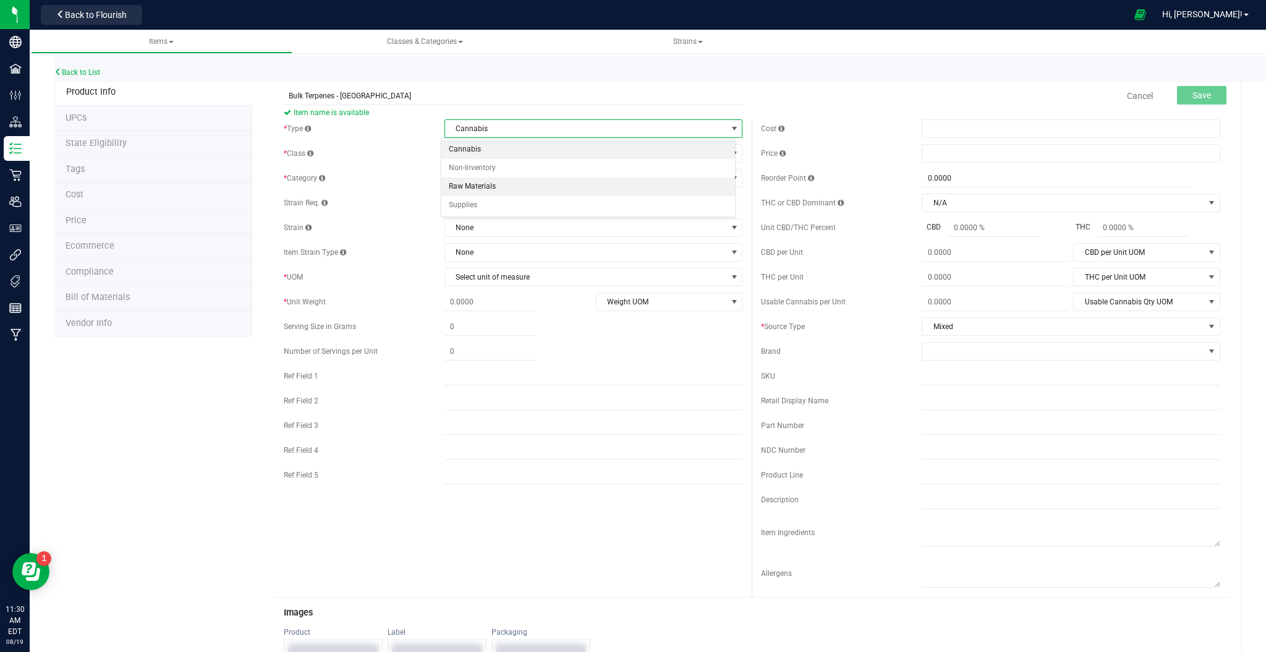
click at [498, 182] on li "Raw Materials" at bounding box center [588, 186] width 294 height 19
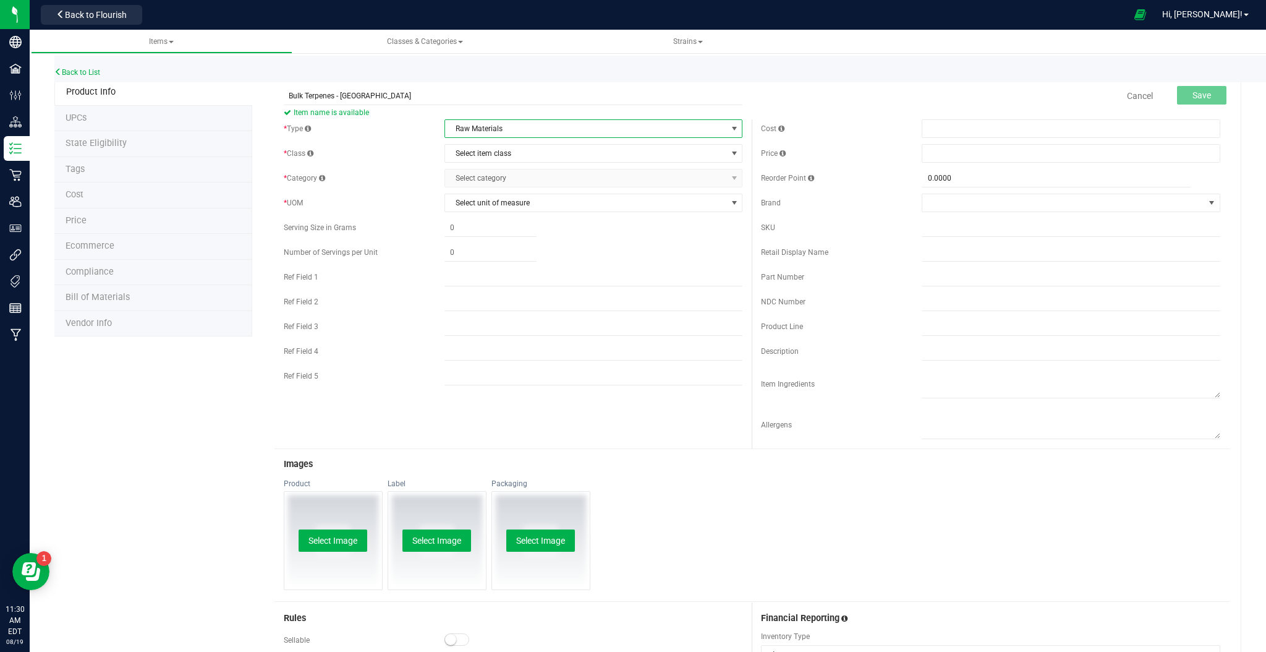
click at [509, 132] on span "Raw Materials" at bounding box center [586, 128] width 282 height 17
click at [499, 185] on li "Raw Materials" at bounding box center [588, 186] width 294 height 19
click at [509, 151] on span "Select item class" at bounding box center [586, 153] width 282 height 17
click at [510, 155] on span "Select item class" at bounding box center [586, 153] width 282 height 17
click at [503, 135] on span "Raw Materials" at bounding box center [586, 128] width 282 height 17
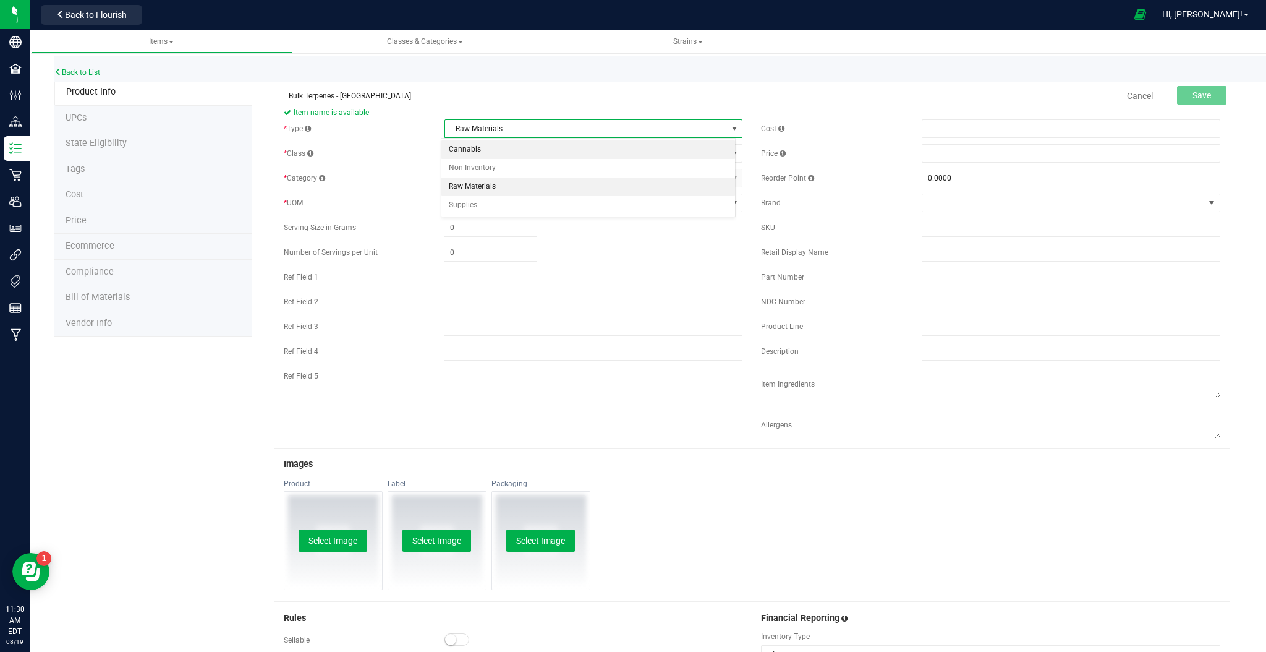
click at [489, 148] on li "Cannabis" at bounding box center [588, 149] width 294 height 19
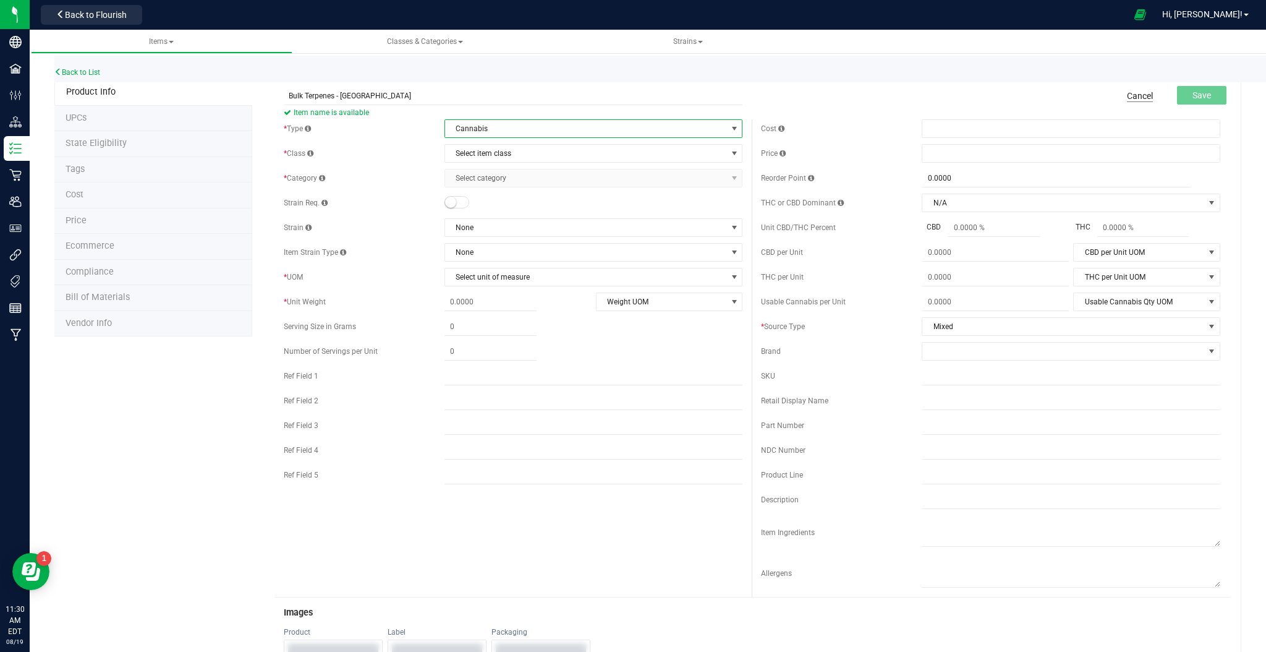
click at [1139, 92] on link "Cancel" at bounding box center [1140, 96] width 26 height 12
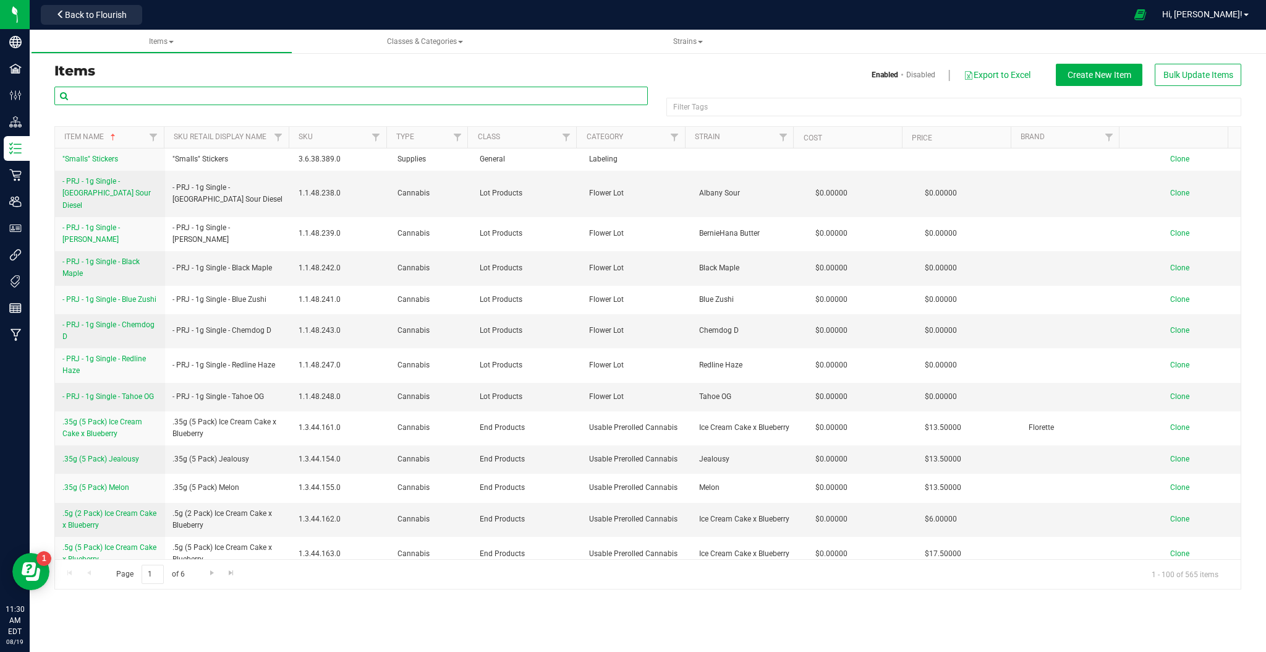
click at [433, 97] on input "text" at bounding box center [350, 96] width 593 height 19
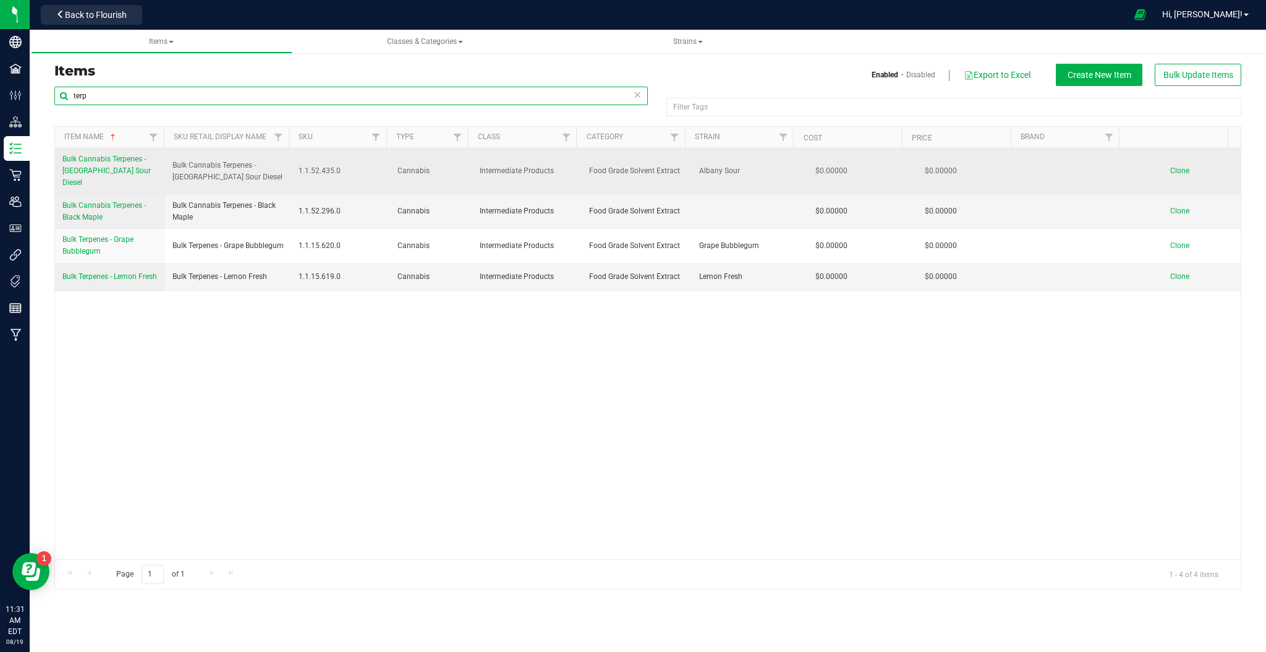
type input "terp"
click at [1172, 166] on span "Clone" at bounding box center [1179, 170] width 19 height 9
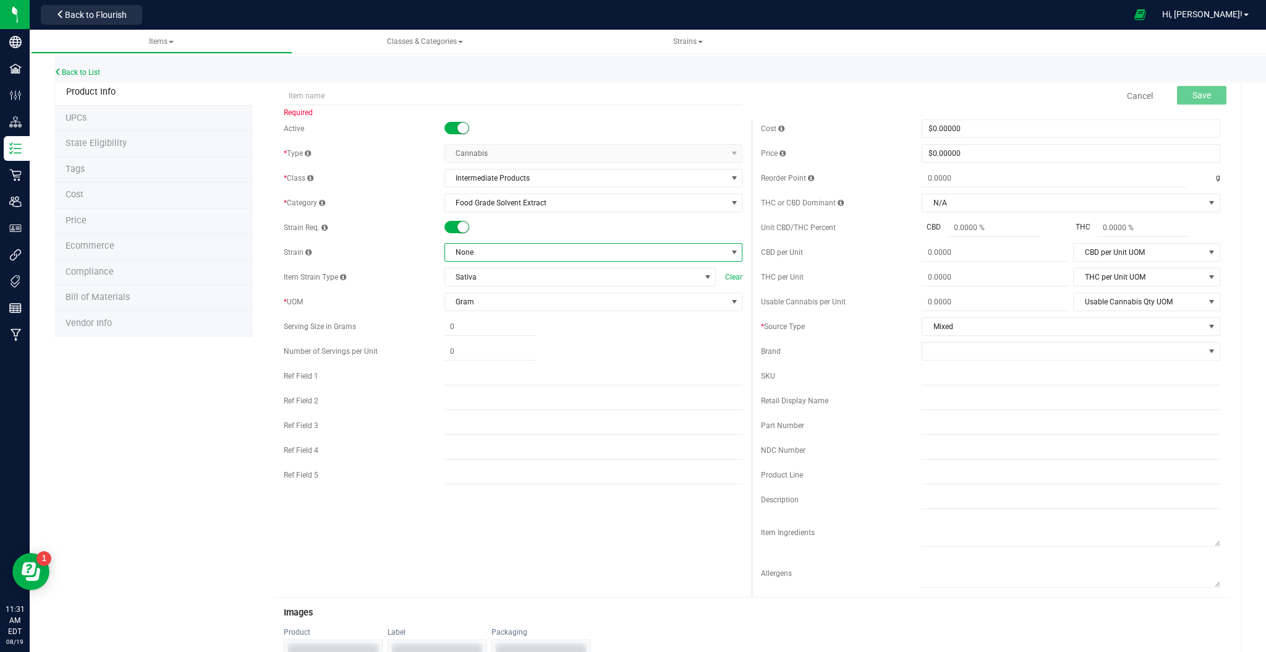
click at [726, 249] on span at bounding box center [733, 252] width 15 height 17
click at [521, 276] on input at bounding box center [588, 279] width 284 height 19
type input "town"
click at [496, 305] on li "[GEOGRAPHIC_DATA] #2" at bounding box center [588, 303] width 294 height 17
click at [344, 95] on input "text" at bounding box center [513, 96] width 459 height 19
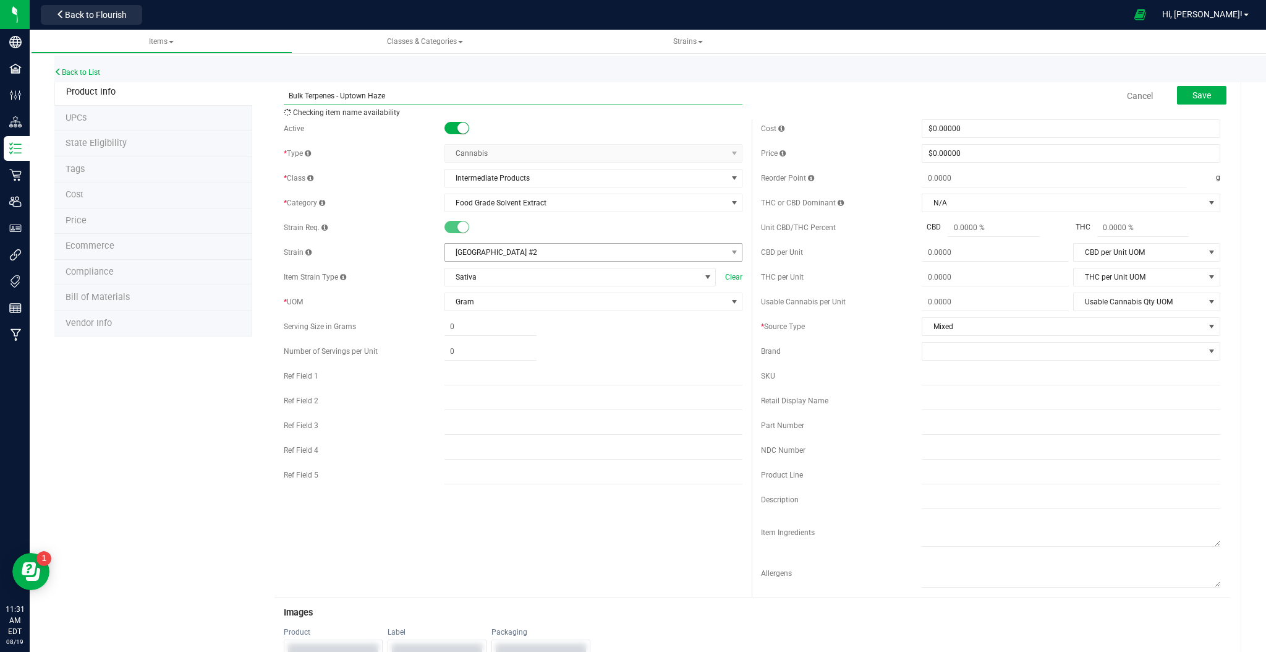
type input "Bulk Terpenes - Uptown Haze"
click at [540, 250] on span "[GEOGRAPHIC_DATA] #2" at bounding box center [586, 252] width 282 height 17
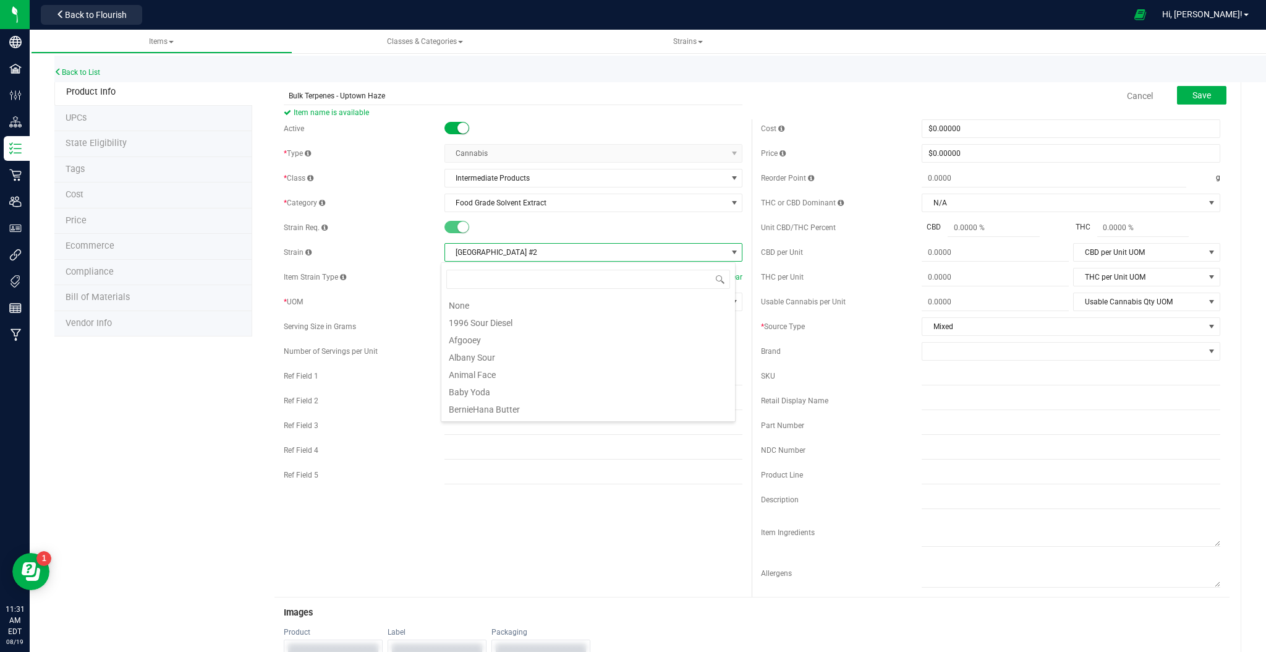
scroll to position [19, 295]
click at [504, 410] on li "[GEOGRAPHIC_DATA] #2" at bounding box center [588, 409] width 294 height 17
click at [951, 326] on span "Mixed" at bounding box center [1063, 326] width 282 height 17
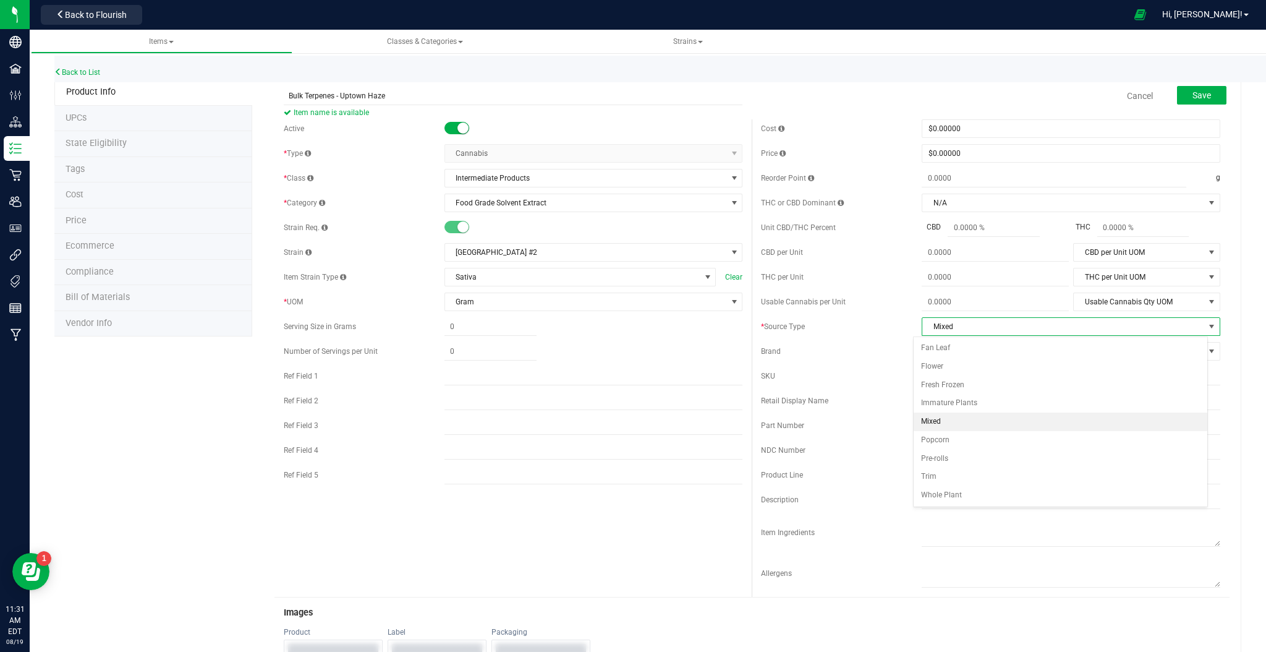
click at [951, 326] on span "Mixed" at bounding box center [1063, 326] width 282 height 17
click at [1193, 96] on span "Save" at bounding box center [1202, 95] width 19 height 10
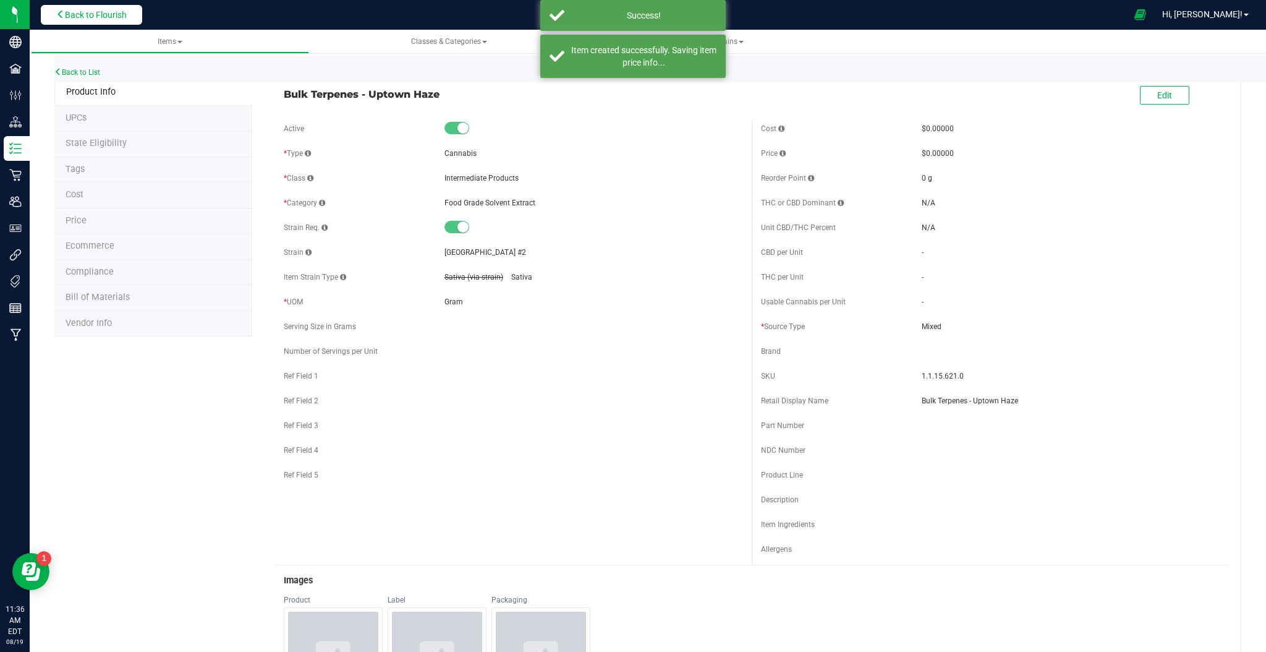
click at [100, 17] on span "Back to Flourish" at bounding box center [96, 15] width 62 height 10
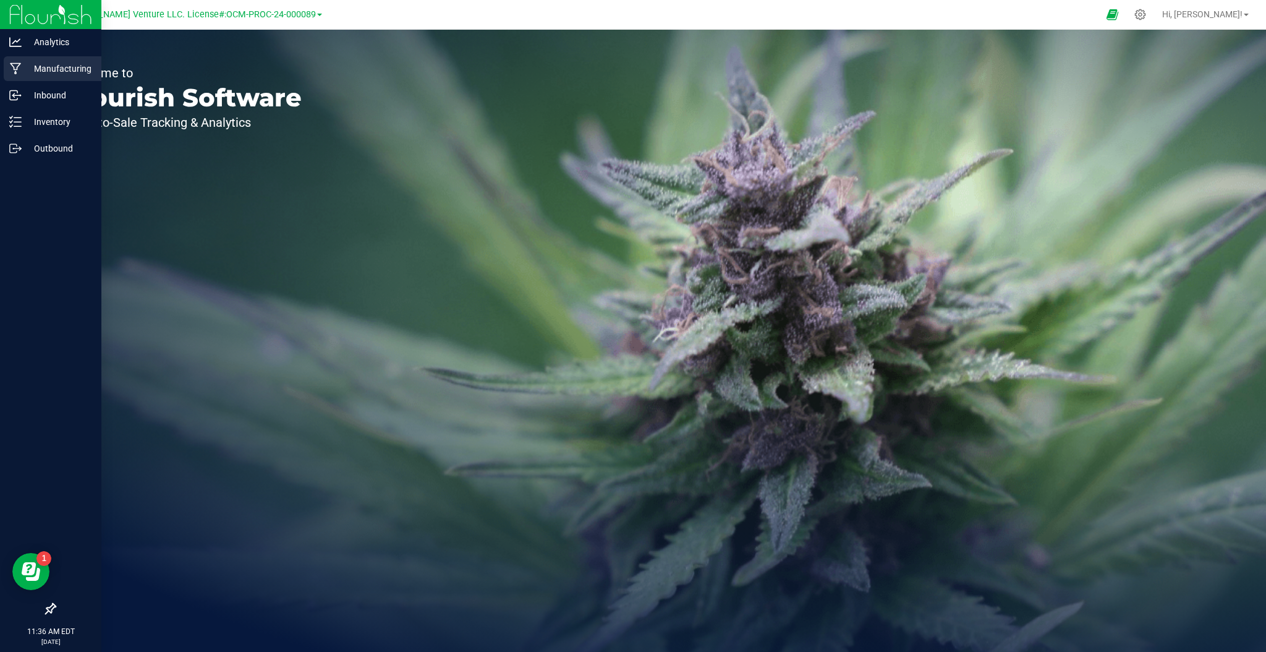
click at [45, 64] on p "Manufacturing" at bounding box center [59, 68] width 74 height 15
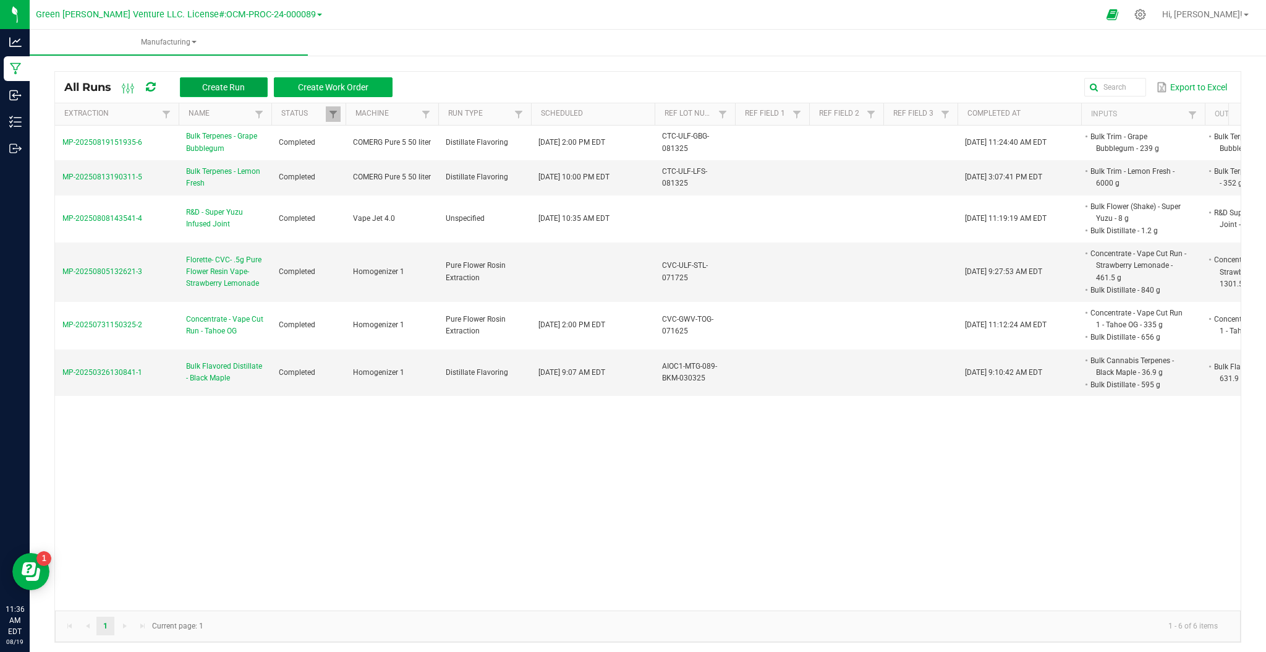
click at [212, 80] on button "Create Run" at bounding box center [224, 87] width 88 height 20
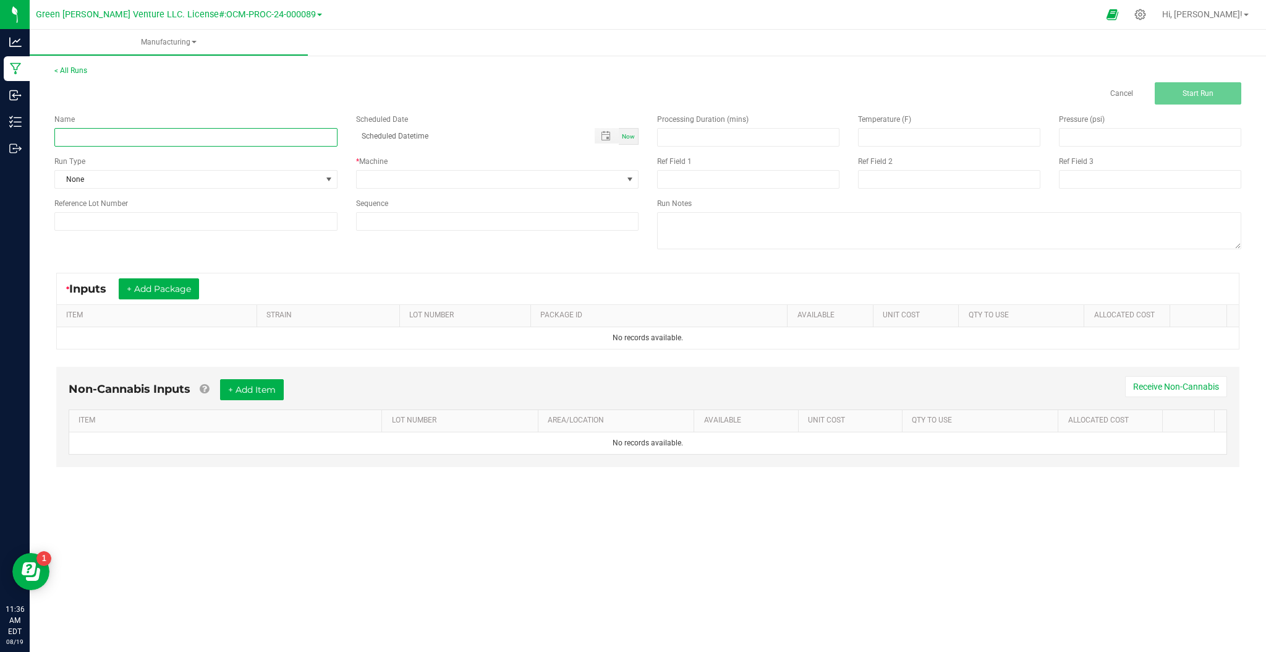
click at [170, 140] on input at bounding box center [195, 137] width 283 height 19
drag, startPoint x: 205, startPoint y: 134, endPoint x: 113, endPoint y: 141, distance: 92.4
click at [113, 141] on input "Bulk Terpenes - Grape Bubblegum" at bounding box center [195, 137] width 283 height 19
type input "Bulk Terpenes - Uptown Haze"
click at [108, 170] on span "None" at bounding box center [195, 179] width 283 height 19
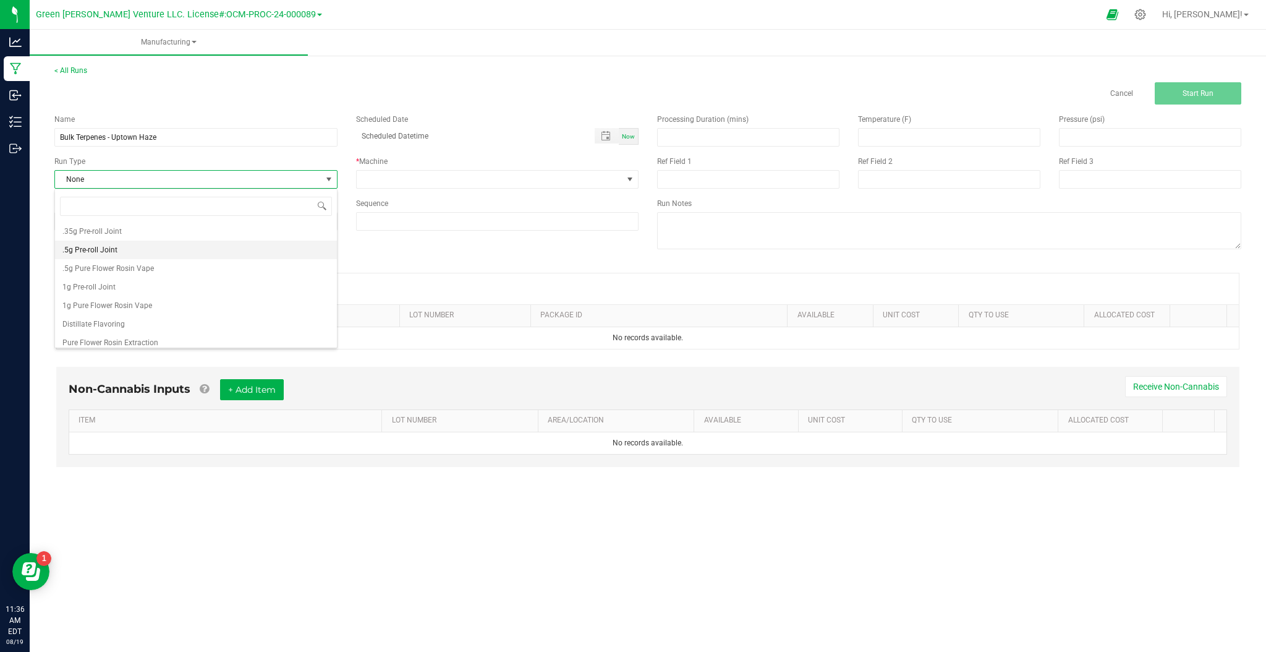
scroll to position [24, 0]
click at [108, 313] on span "Distillate Flavoring" at bounding box center [93, 318] width 62 height 12
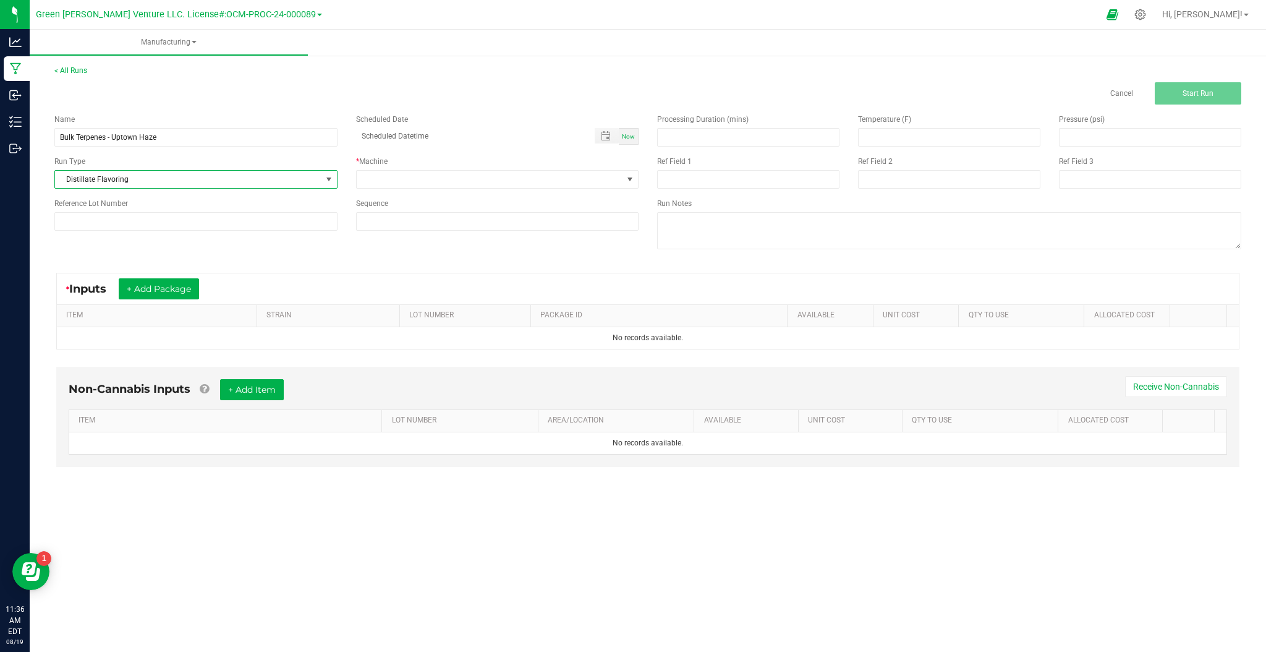
click at [477, 189] on div "Name Bulk Terpenes - Uptown Haze Scheduled Date Now Run Type Distillate Flavori…" at bounding box center [346, 171] width 603 height 135
click at [477, 183] on span at bounding box center [490, 179] width 266 height 17
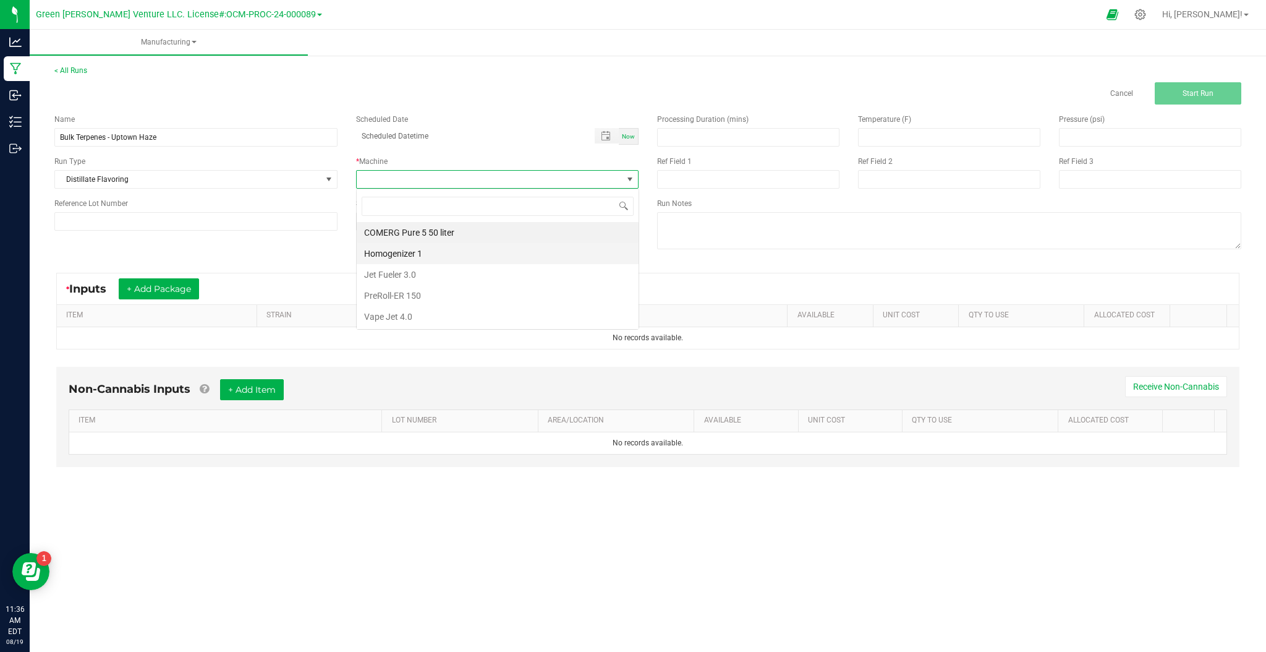
scroll to position [19, 283]
click at [430, 232] on li "COMERG Pure 5 50 liter" at bounding box center [498, 232] width 282 height 21
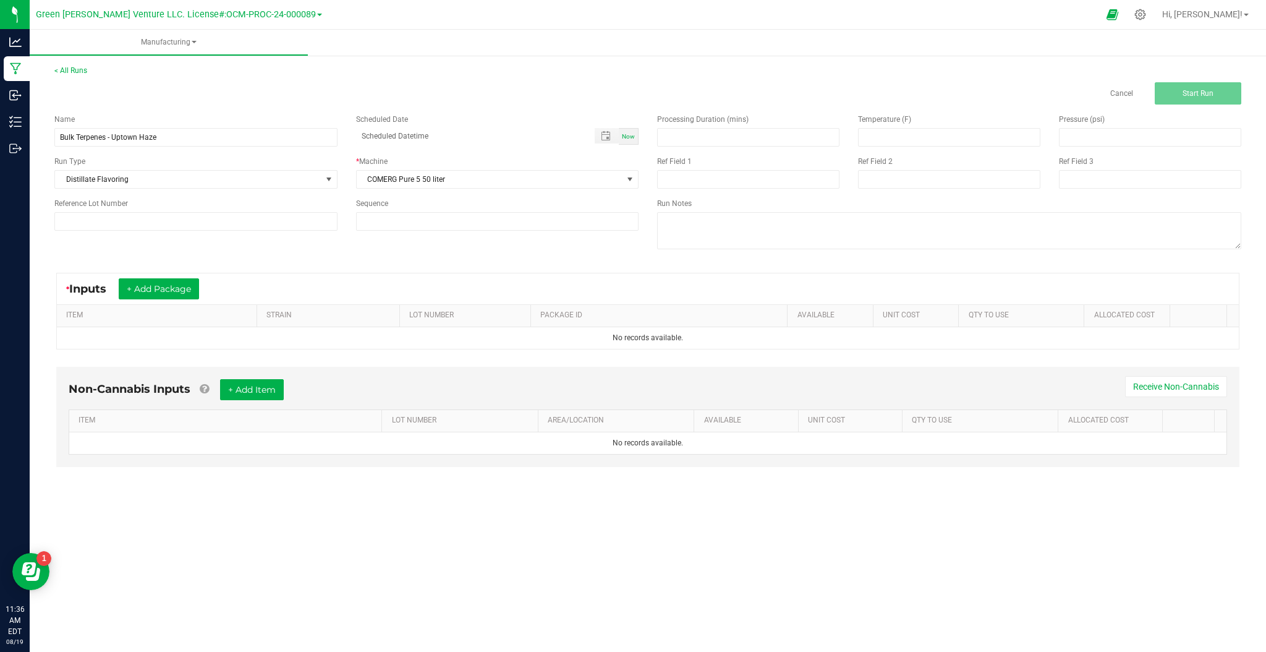
click at [378, 208] on div "Sequence" at bounding box center [497, 203] width 283 height 11
click at [374, 213] on input at bounding box center [498, 221] width 282 height 17
click at [725, 141] on input at bounding box center [748, 137] width 181 height 17
click at [912, 137] on input at bounding box center [949, 137] width 181 height 17
type input "25.00"
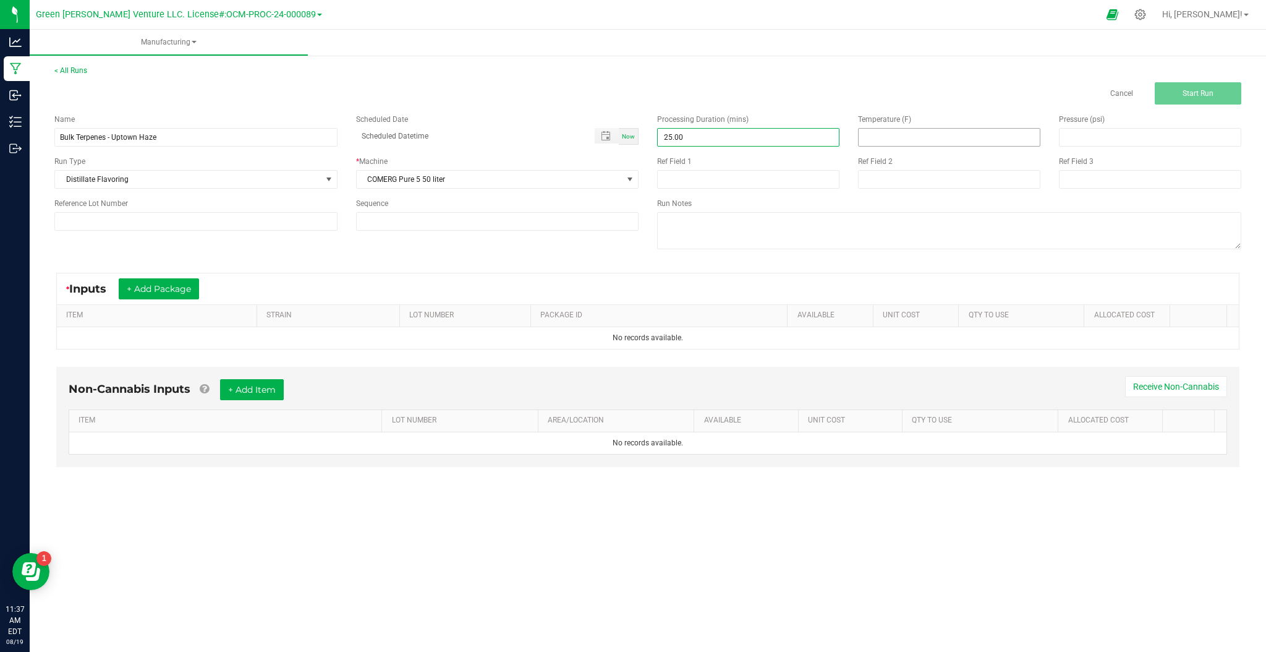
click at [916, 146] on div "Processing Duration (mins) 25.00 Temperature (F) Pressure (psi) Ref Field 1 Ref…" at bounding box center [949, 182] width 603 height 157
click at [909, 139] on input at bounding box center [949, 137] width 181 height 17
type input "30.00"
click at [1078, 123] on span "Pressure (psi)" at bounding box center [1082, 119] width 46 height 9
click at [1073, 135] on input at bounding box center [1150, 137] width 181 height 17
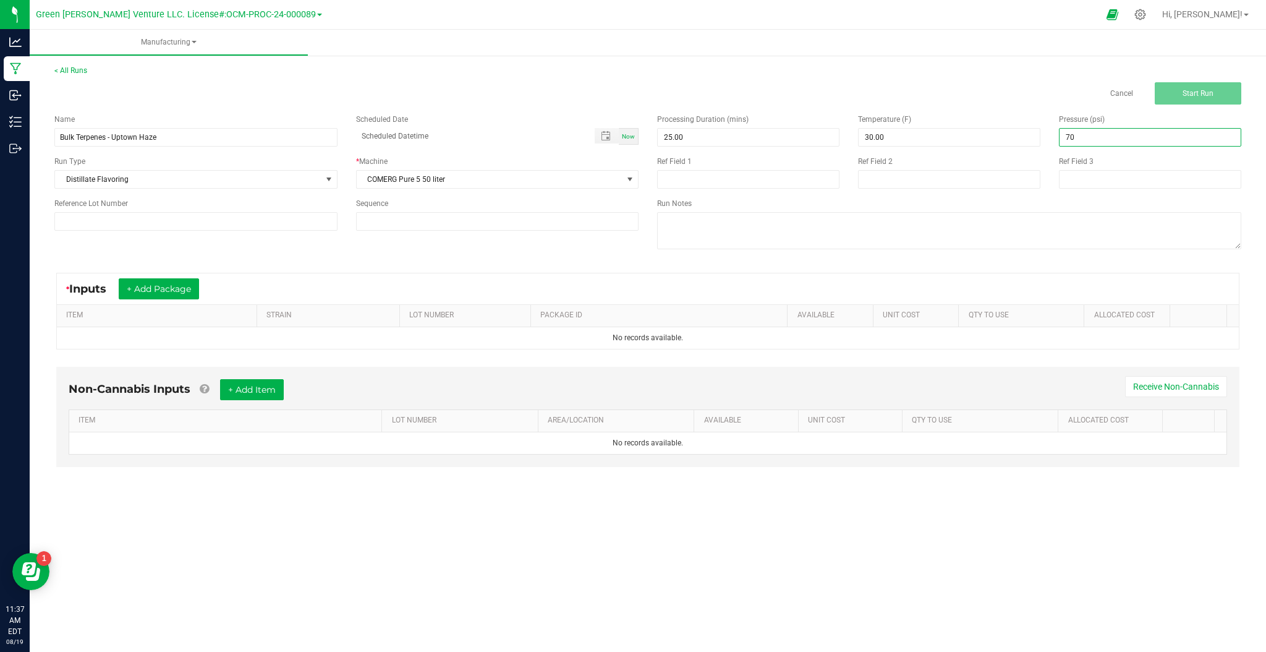
type input "70.00"
click at [172, 264] on div "* Inputs + Add Package ITEM STRAIN LOT NUMBER PACKAGE ID AVAILABLE Unit Cost QT…" at bounding box center [648, 311] width 1206 height 99
click at [176, 289] on button "+ Add Package" at bounding box center [159, 288] width 80 height 21
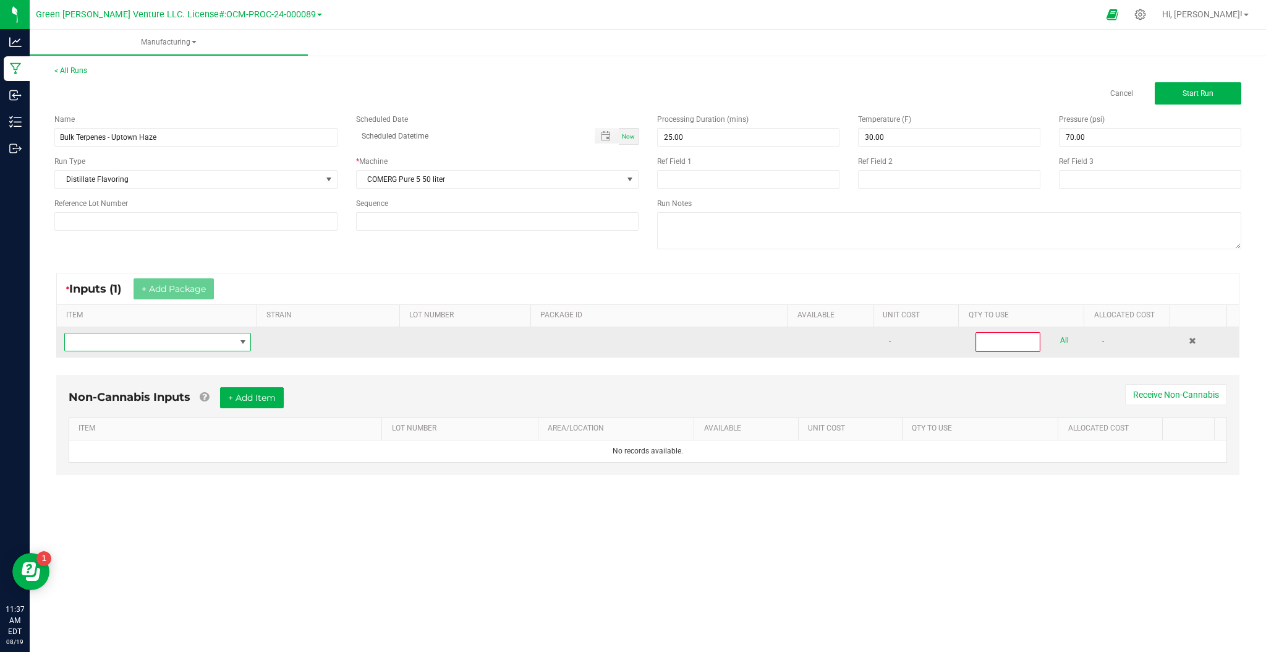
click at [167, 338] on span "NO DATA FOUND" at bounding box center [150, 341] width 170 height 17
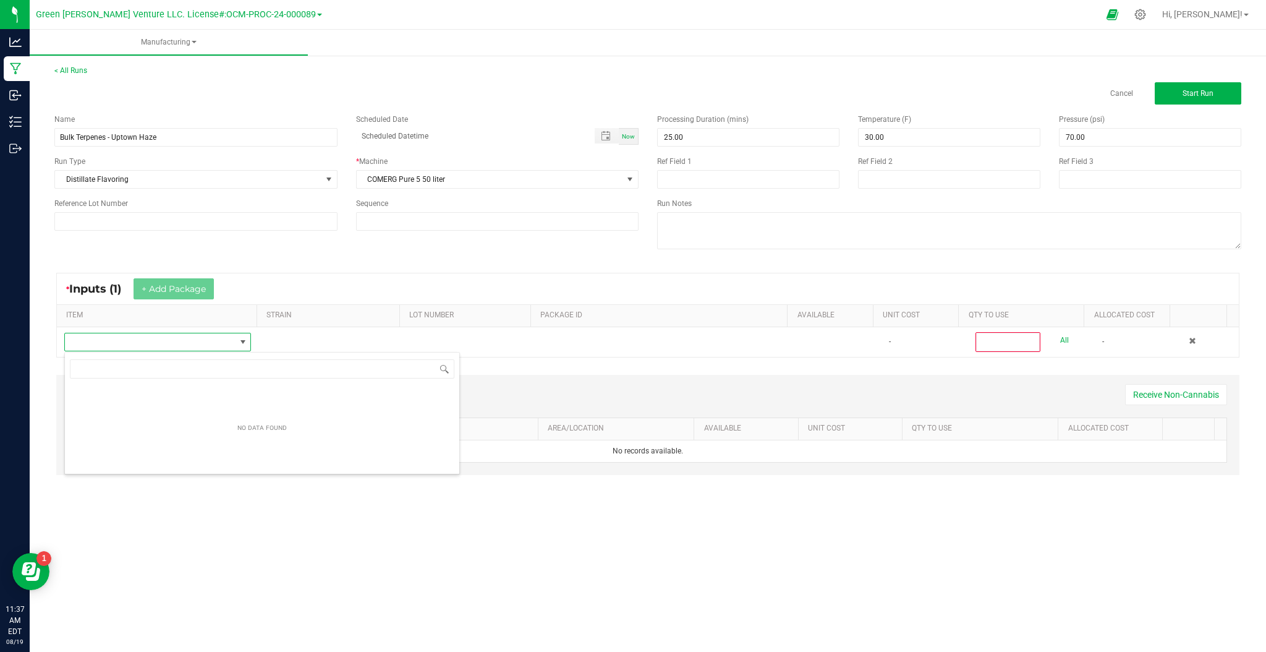
scroll to position [19, 185]
type input "town height"
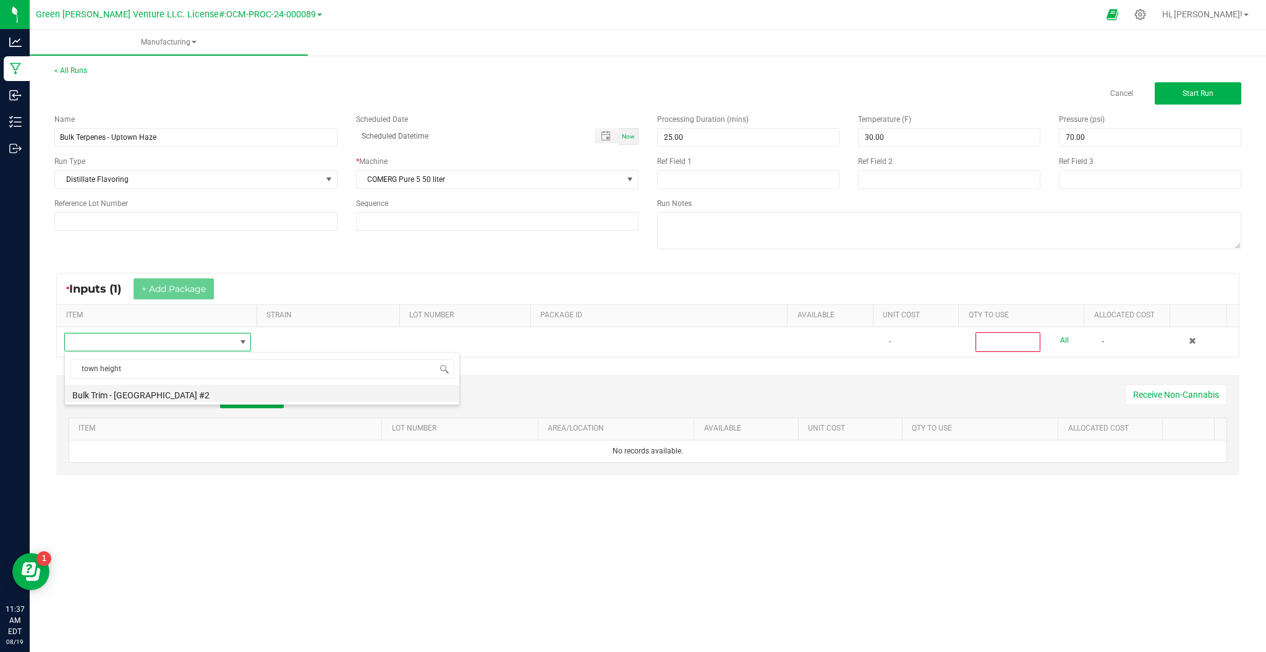
click at [184, 393] on li "Bulk Trim - [GEOGRAPHIC_DATA] #2" at bounding box center [262, 393] width 394 height 17
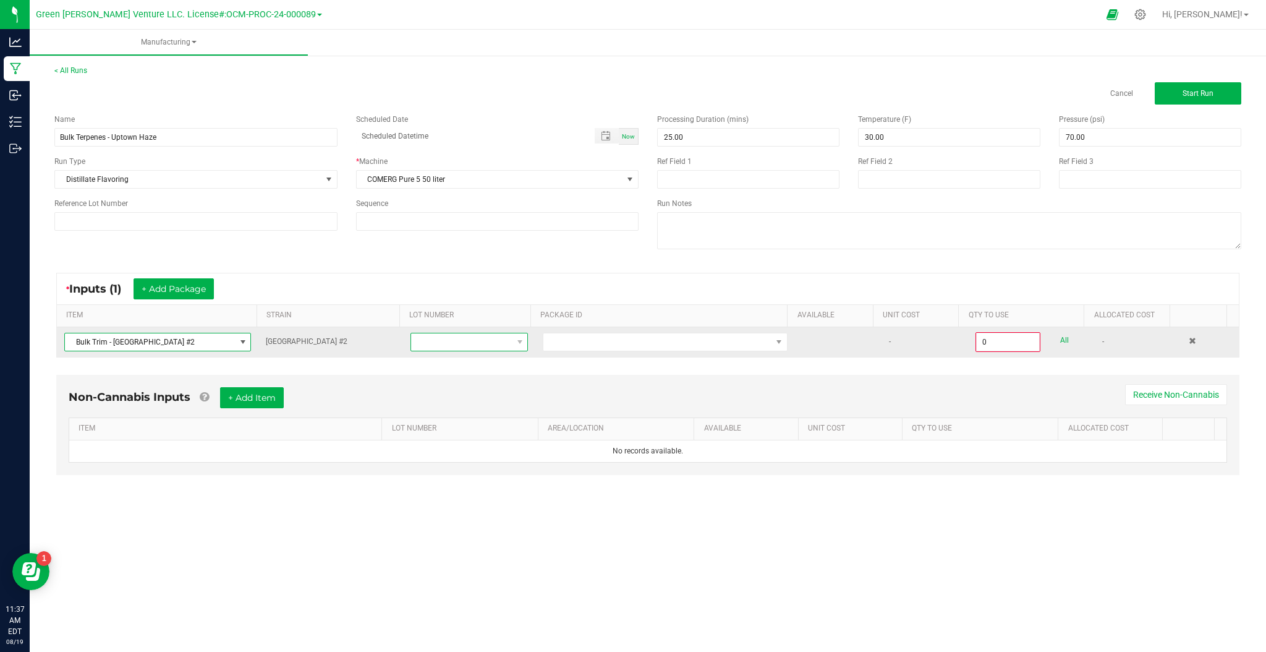
click at [475, 344] on span at bounding box center [461, 341] width 101 height 17
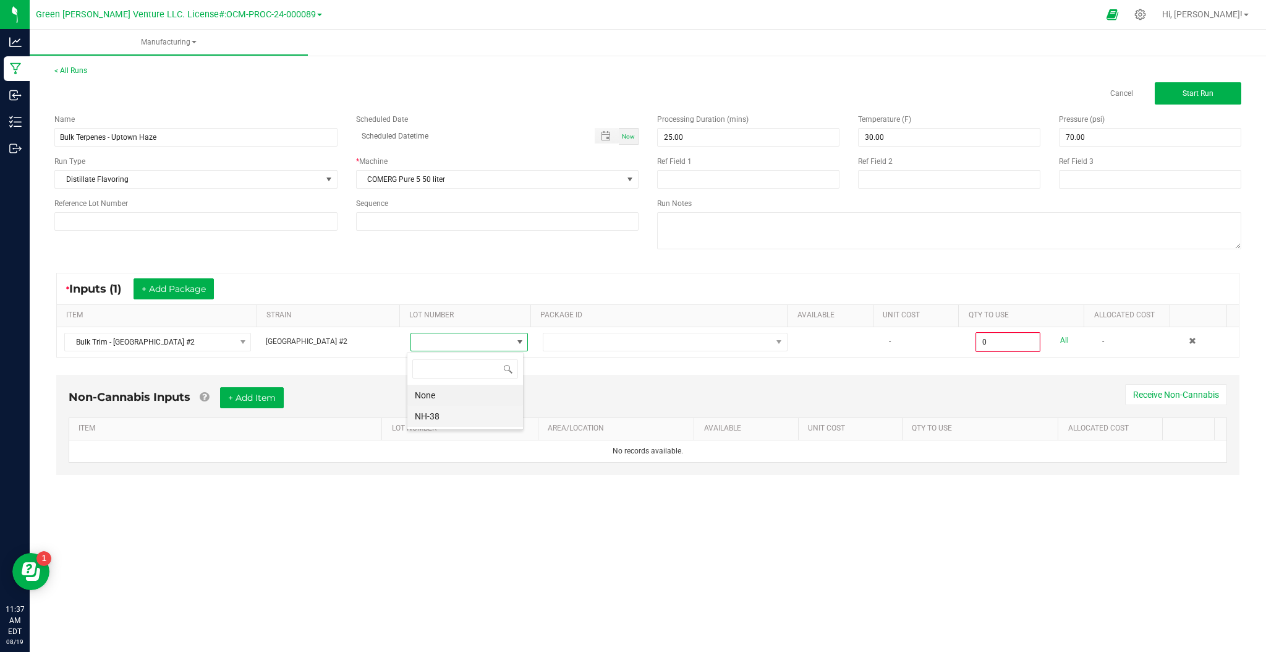
click at [459, 415] on li "NH-38" at bounding box center [465, 416] width 116 height 21
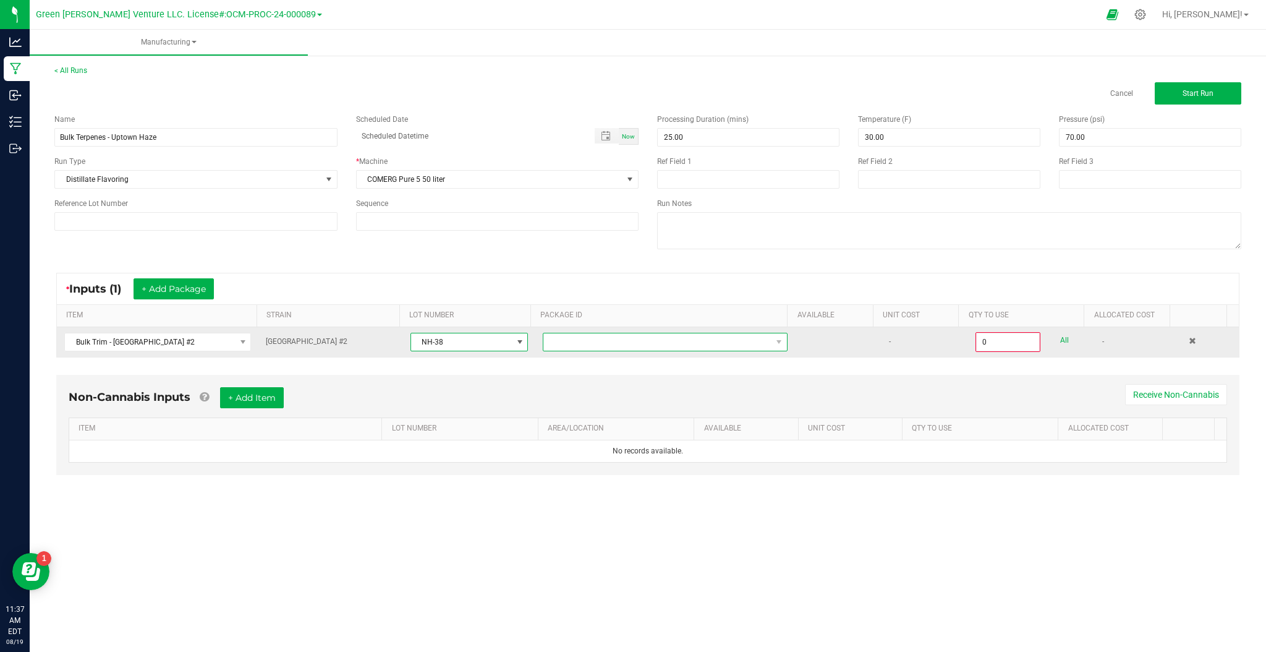
click at [641, 340] on span at bounding box center [657, 341] width 228 height 17
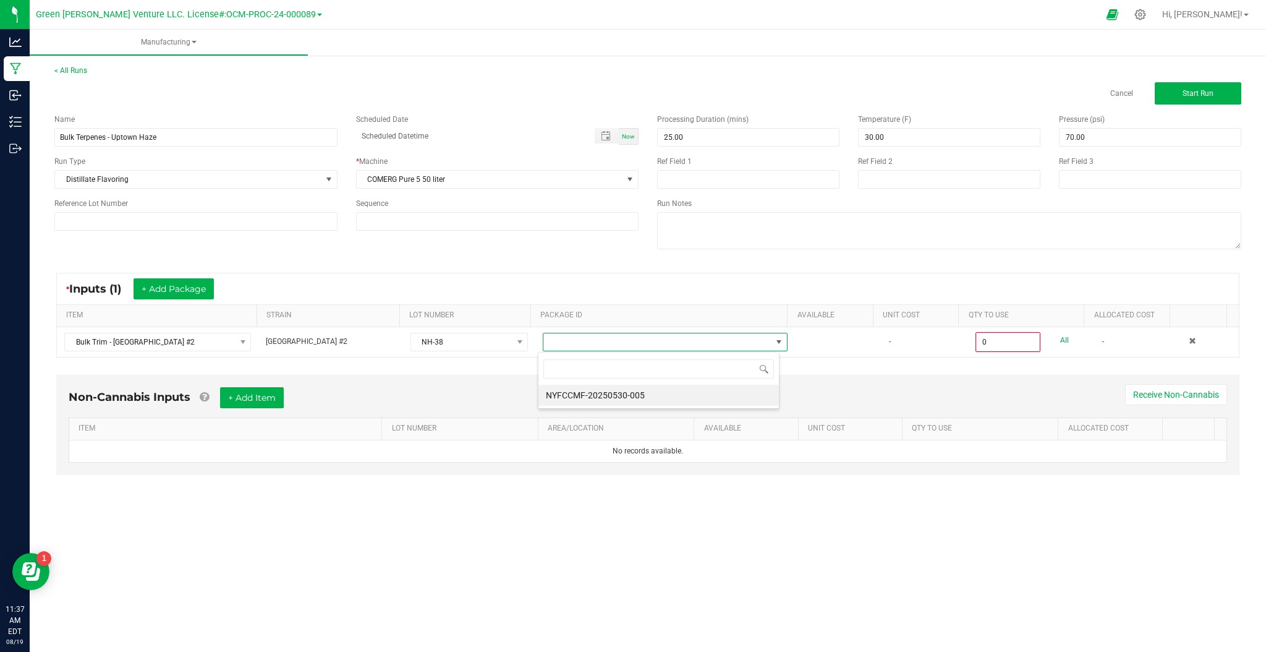
scroll to position [19, 242]
click at [614, 391] on li "NYFCCMF-20250530-005" at bounding box center [658, 395] width 240 height 21
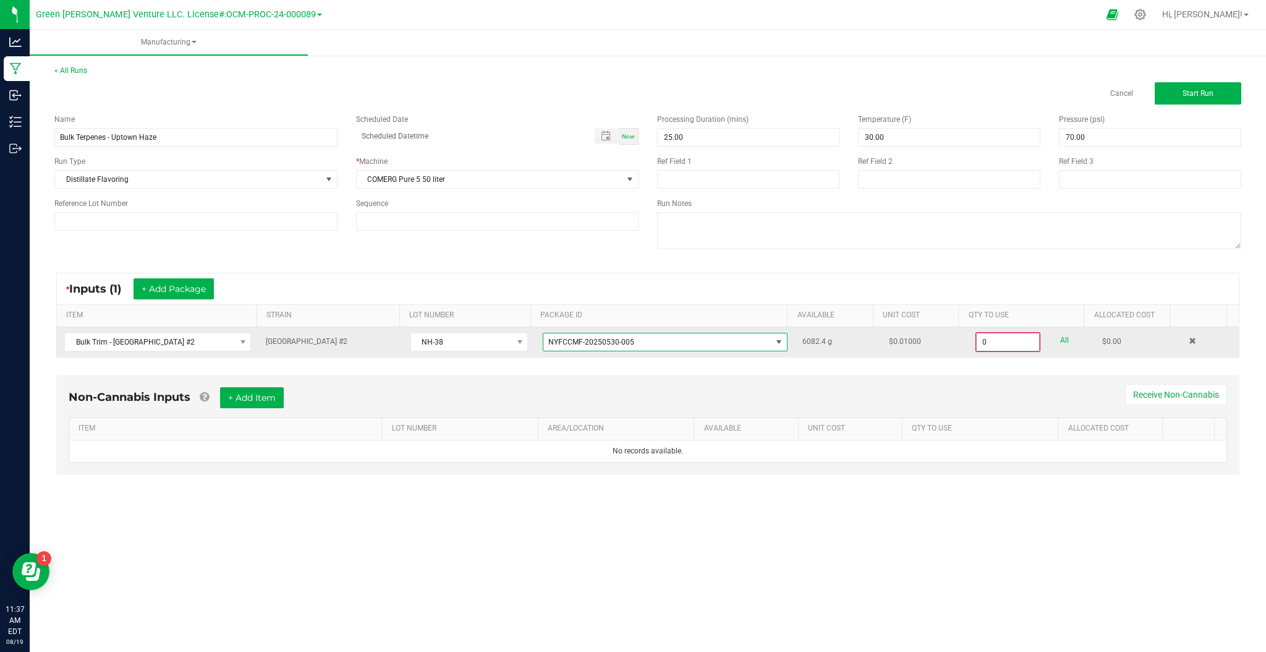
click at [993, 343] on input "0" at bounding box center [1008, 341] width 63 height 17
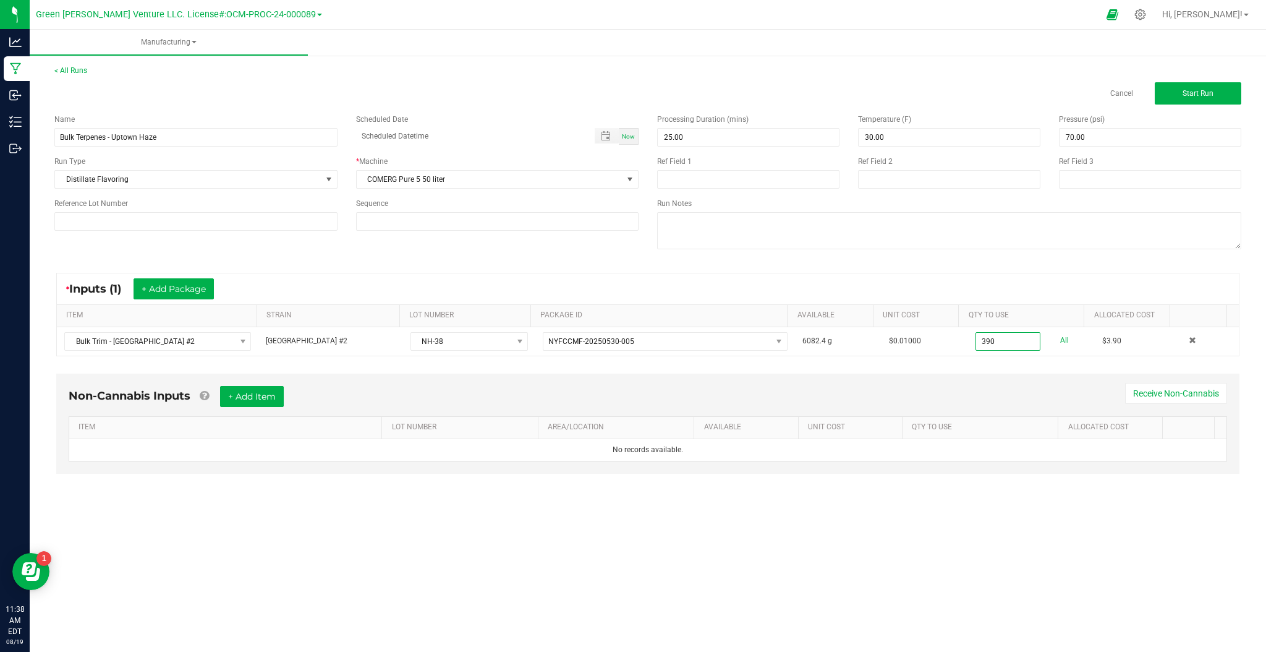
type input "390.0000 g"
click at [823, 365] on div "* Inputs (1) + Add Package ITEM STRAIN LOT NUMBER PACKAGE ID AVAILABLE Unit Cos…" at bounding box center [648, 315] width 1206 height 106
click at [64, 225] on input at bounding box center [195, 221] width 283 height 19
click at [75, 247] on div "Name Bulk Terpenes - Uptown Haze Scheduled Date Now Run Type Distillate Flavori…" at bounding box center [648, 182] width 1206 height 157
click at [80, 218] on input at bounding box center [195, 221] width 283 height 19
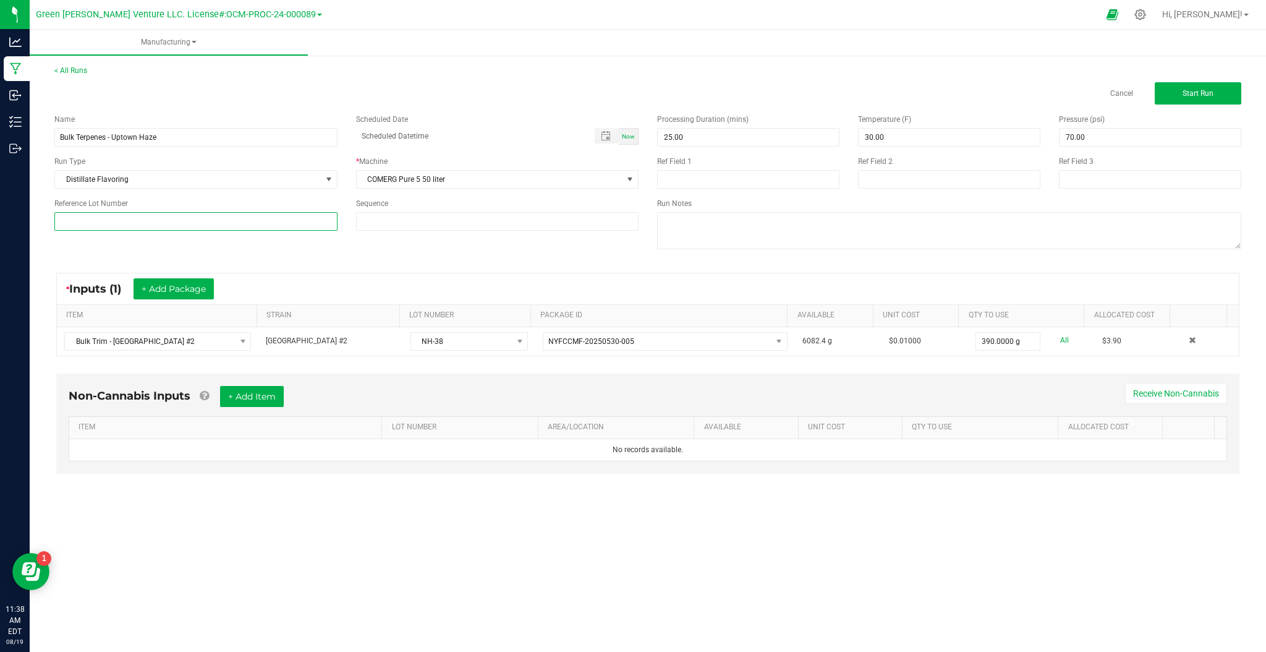
click at [330, 224] on input at bounding box center [195, 221] width 283 height 19
type input "CTC-ULF-TH2-081825"
click at [441, 244] on div "Name Bulk Terpenes - Uptown Haze Scheduled Date Now Run Type Distillate Flavori…" at bounding box center [648, 182] width 1206 height 157
click at [1193, 90] on span "Start Run" at bounding box center [1198, 93] width 31 height 9
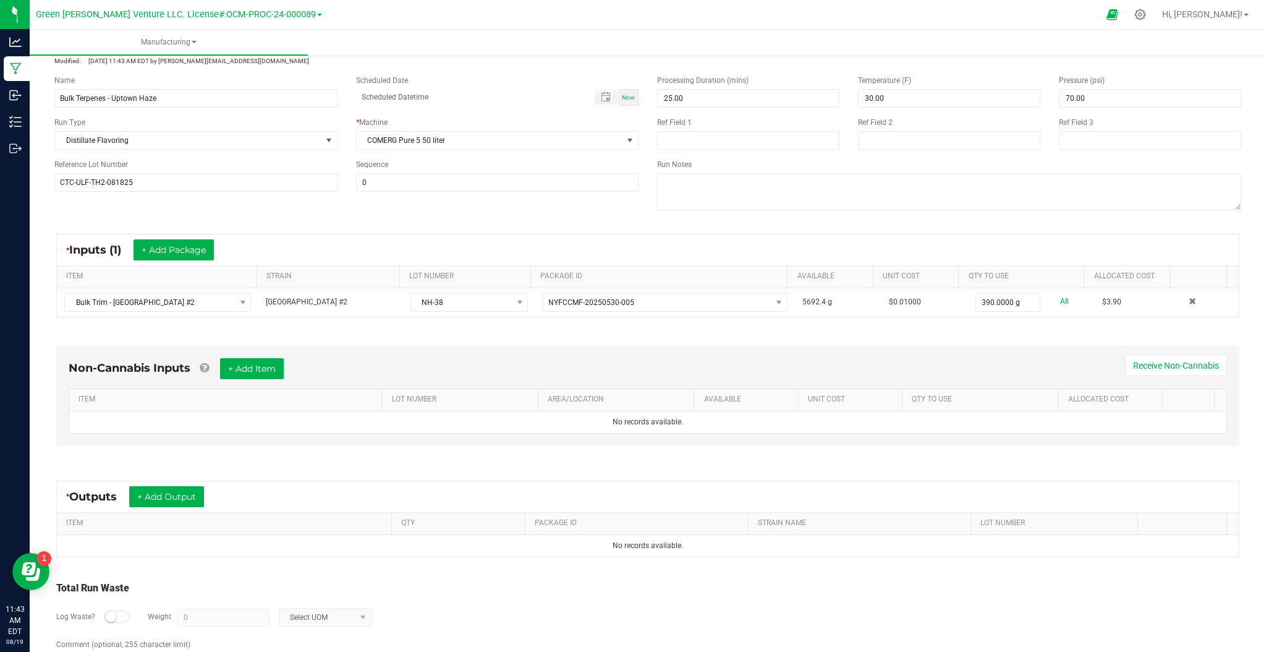
scroll to position [82, 0]
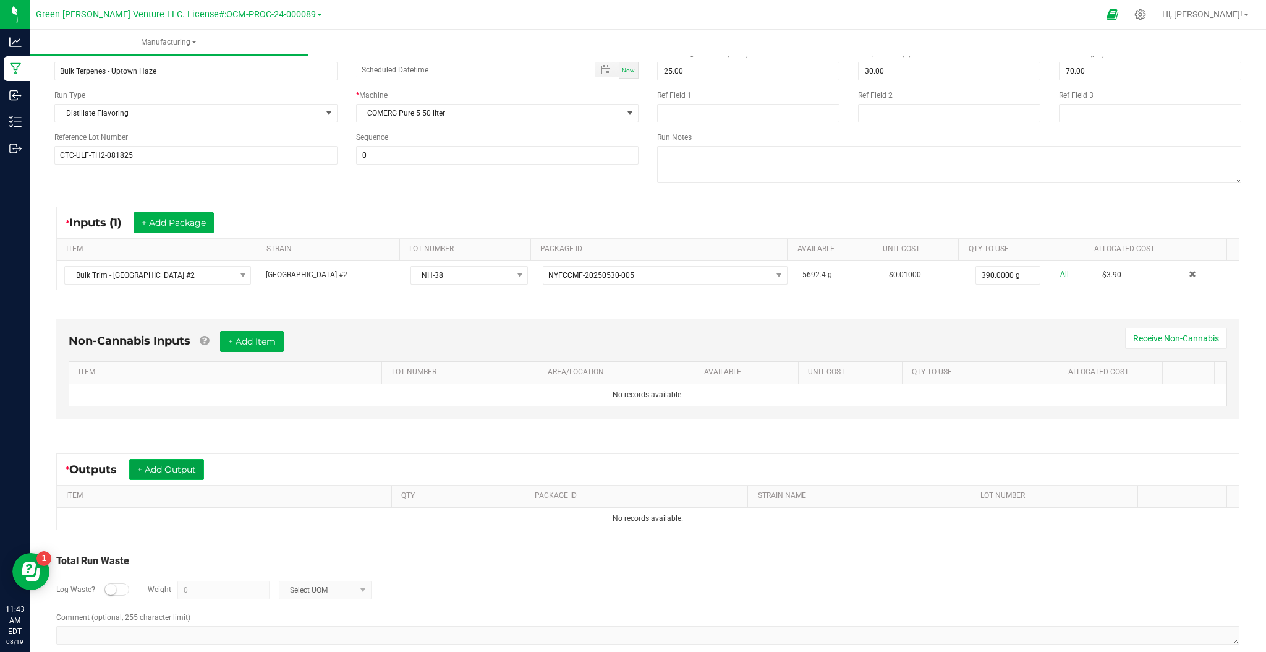
click at [185, 480] on button "+ Add Output" at bounding box center [166, 469] width 75 height 21
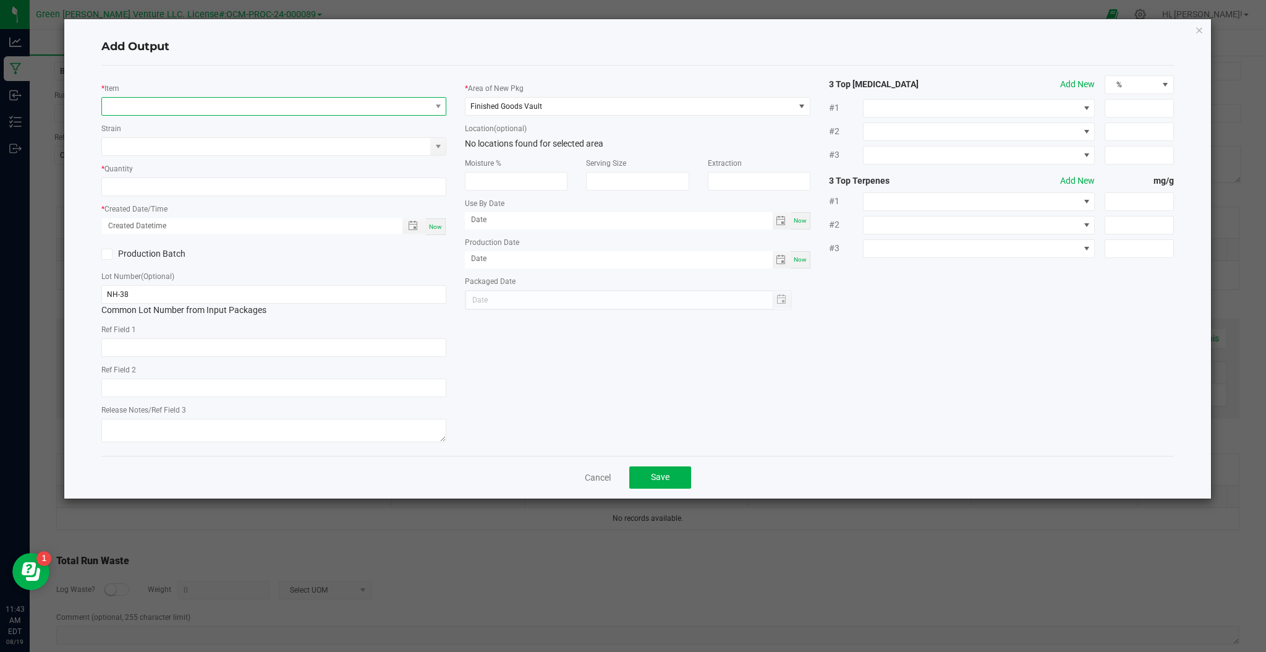
click at [243, 108] on span "NO DATA FOUND" at bounding box center [266, 106] width 328 height 17
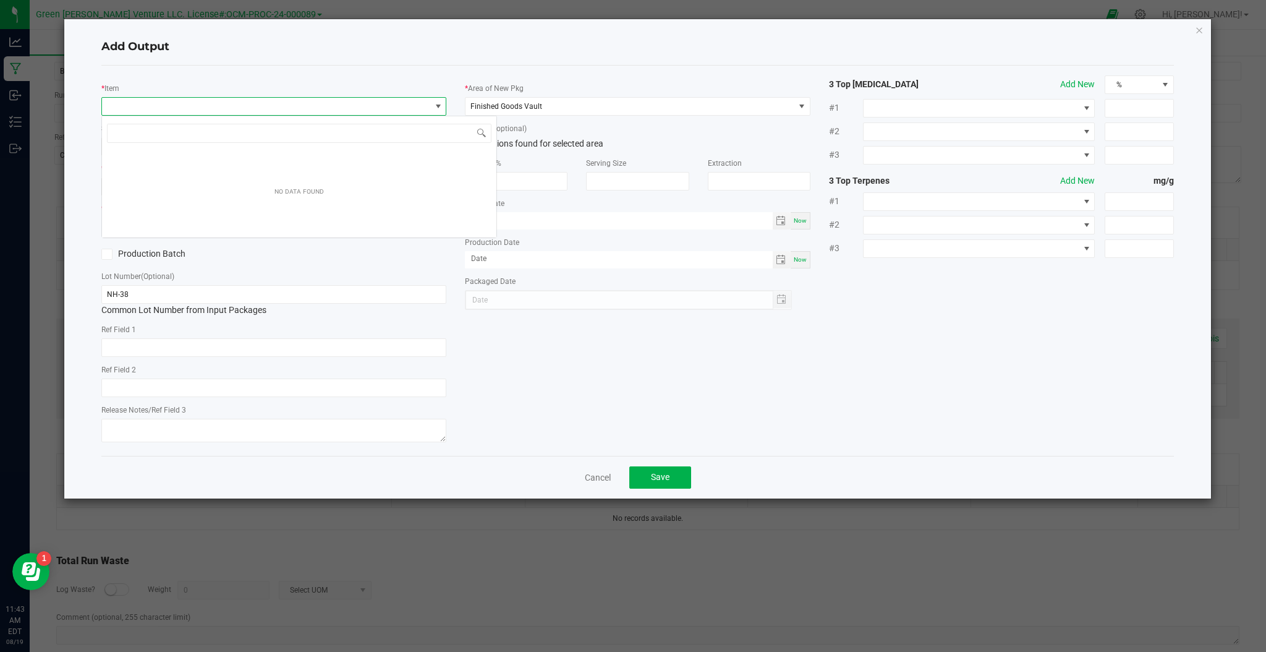
scroll to position [19, 345]
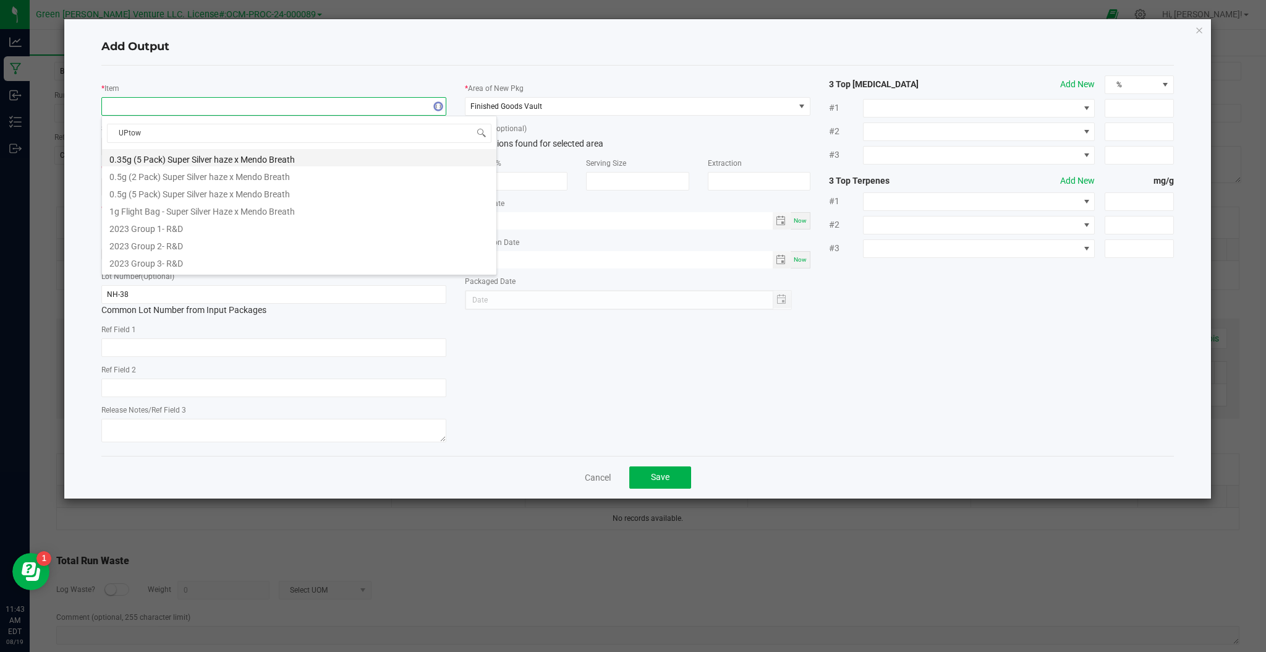
type input "UPtown"
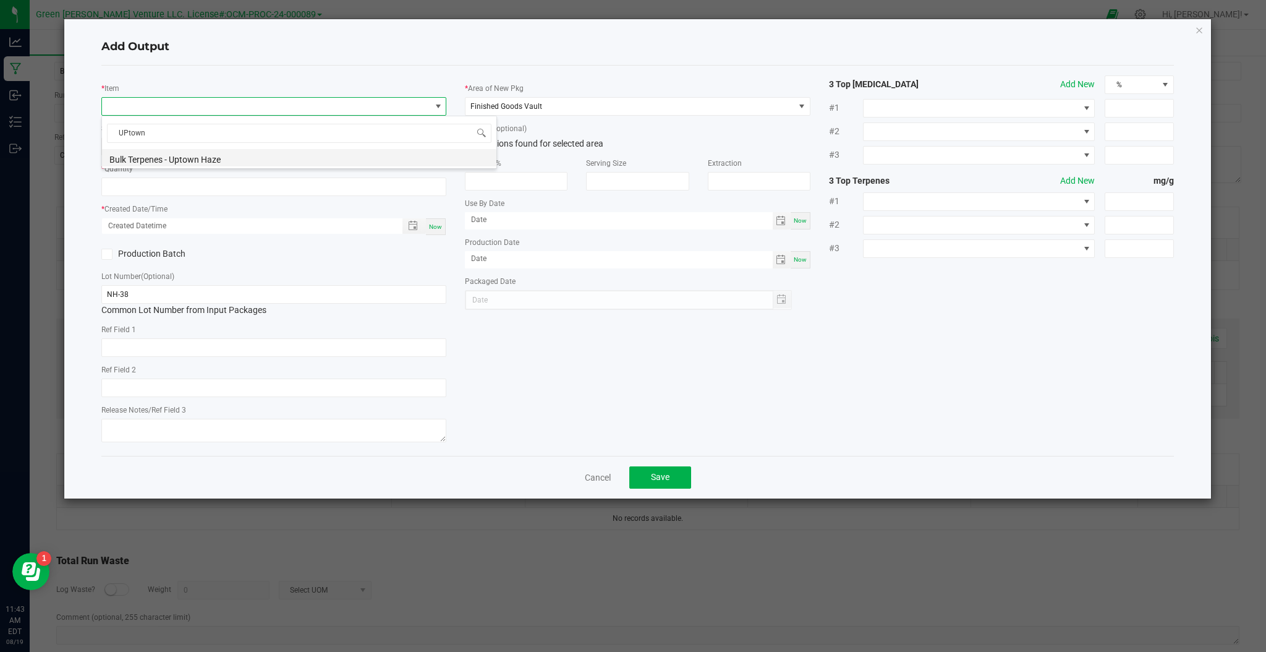
click at [209, 156] on li "Bulk Terpenes - Uptown Haze" at bounding box center [299, 157] width 394 height 17
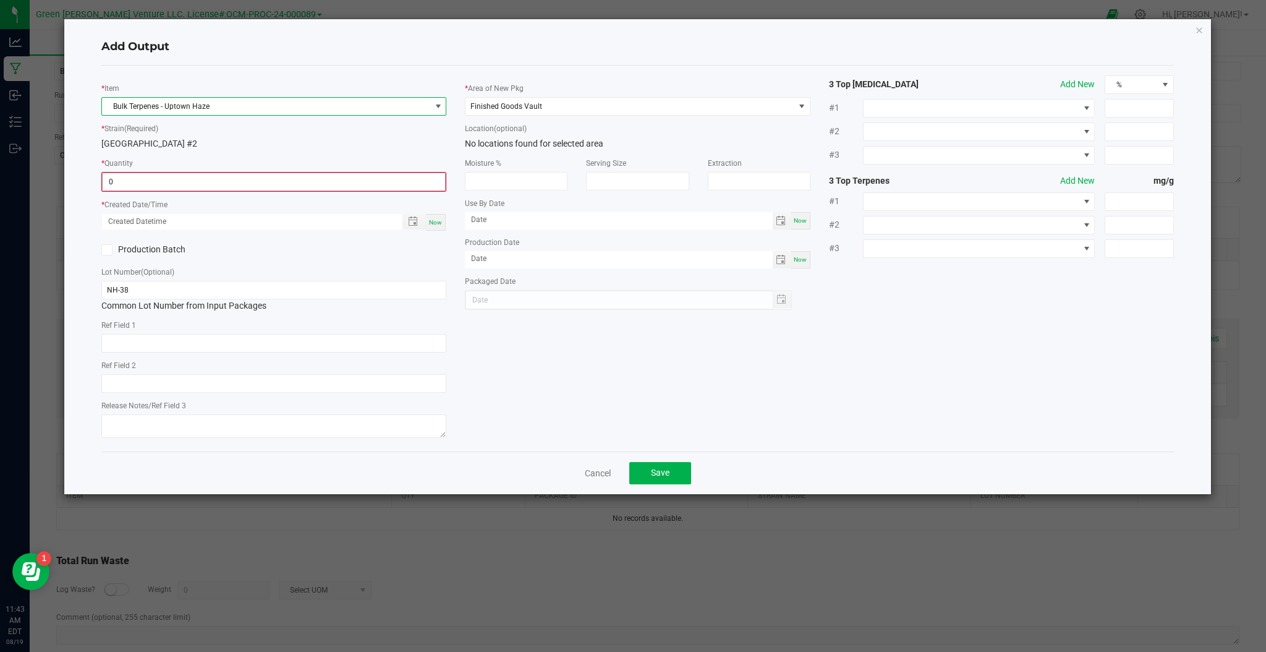
click at [185, 186] on input "0" at bounding box center [274, 181] width 342 height 17
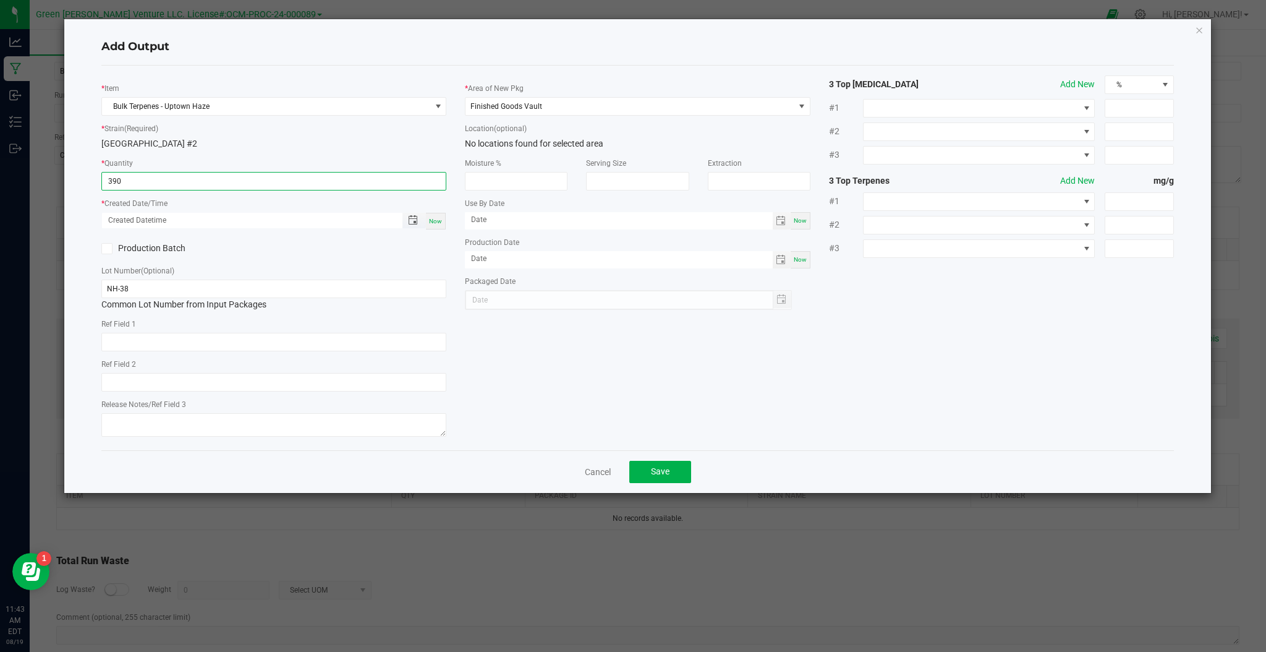
click at [419, 222] on span "Toggle popup" at bounding box center [412, 220] width 21 height 10
type input "390.0000 g"
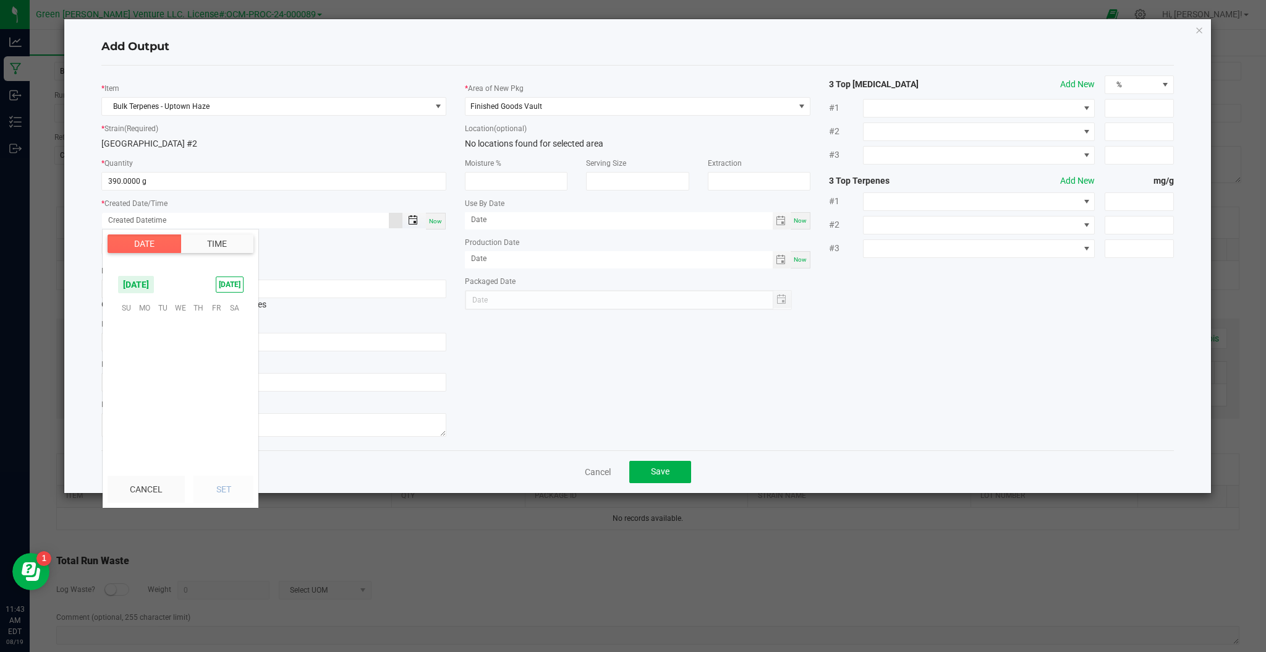
scroll to position [200397, 0]
click at [145, 381] on span "18" at bounding box center [144, 384] width 18 height 19
click at [132, 402] on span "1" at bounding box center [134, 402] width 4 height 9
click at [184, 389] on li "00" at bounding box center [186, 386] width 30 height 17
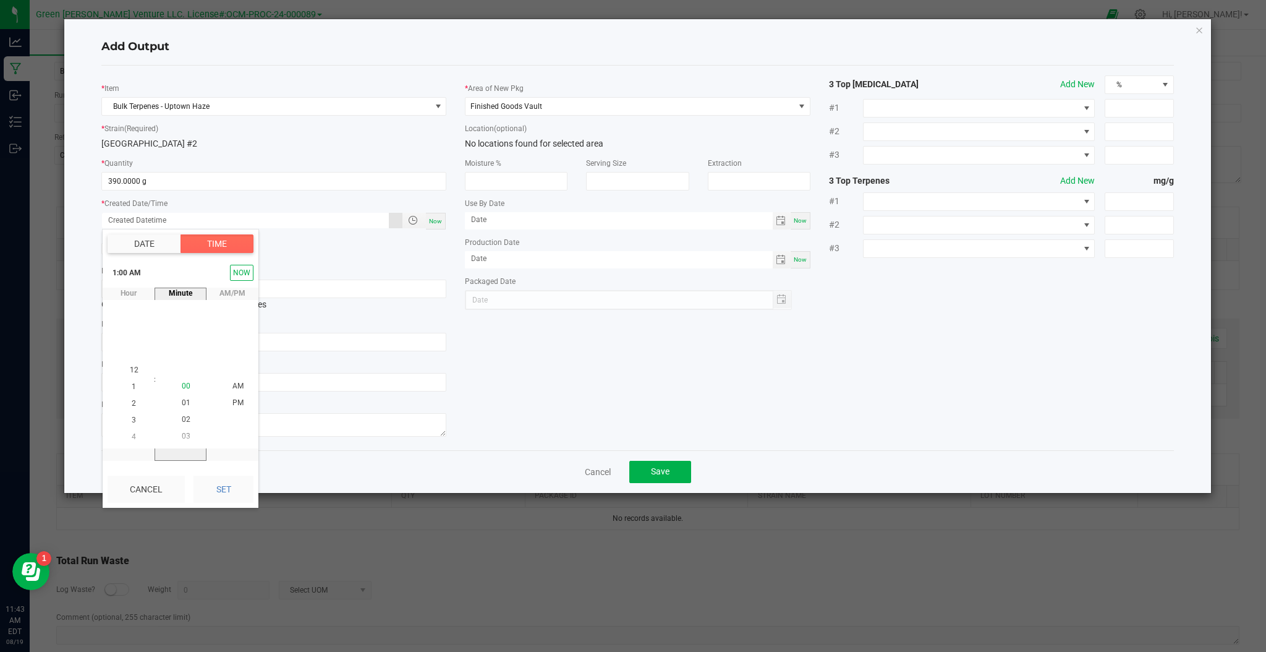
click at [182, 388] on span "00" at bounding box center [186, 385] width 9 height 9
click at [223, 399] on li "PM" at bounding box center [238, 402] width 30 height 17
click at [228, 485] on button "Set" at bounding box center [224, 488] width 60 height 27
type input "[DATE] 1:00 PM"
type input "[DATE]"
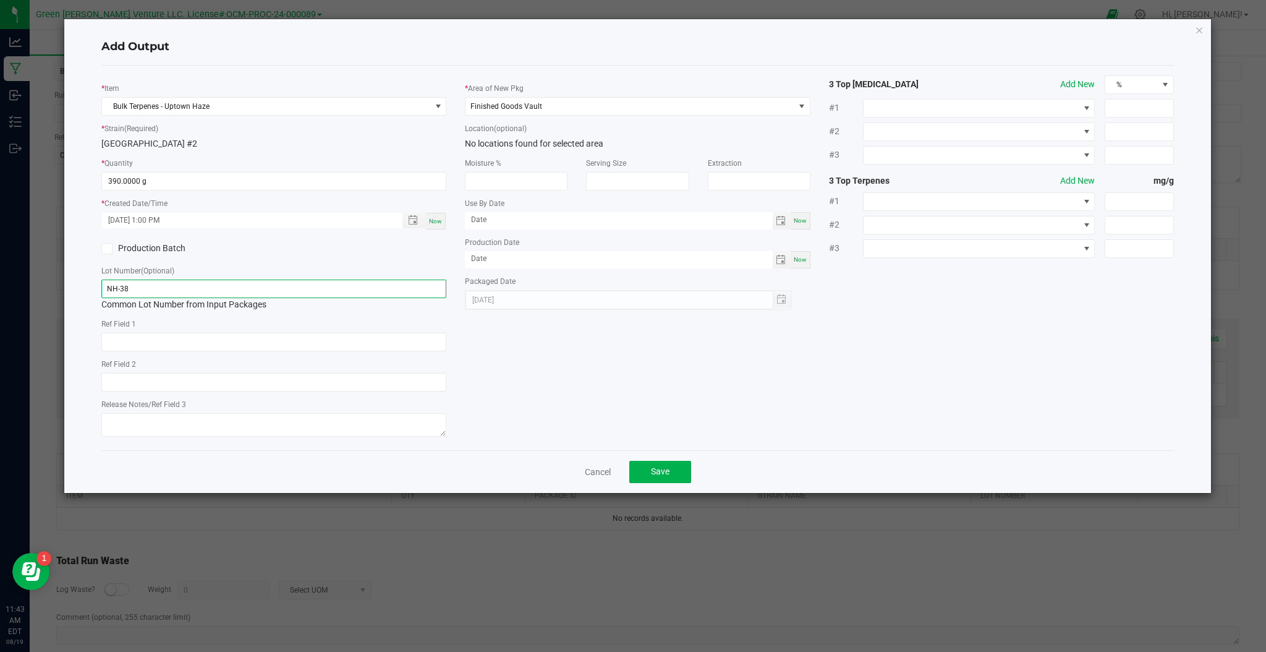
click at [220, 288] on input "NH-38" at bounding box center [273, 288] width 345 height 19
drag, startPoint x: 301, startPoint y: 285, endPoint x: 74, endPoint y: 288, distance: 226.9
click at [74, 288] on div "Add Output * Item Bulk Terpenes - Uptown Haze * Strain (Required) [GEOGRAPHIC_D…" at bounding box center [637, 256] width 1147 height 474
type input "CTC-ULF-TH2-081825"
click at [436, 222] on span "Now" at bounding box center [435, 221] width 13 height 7
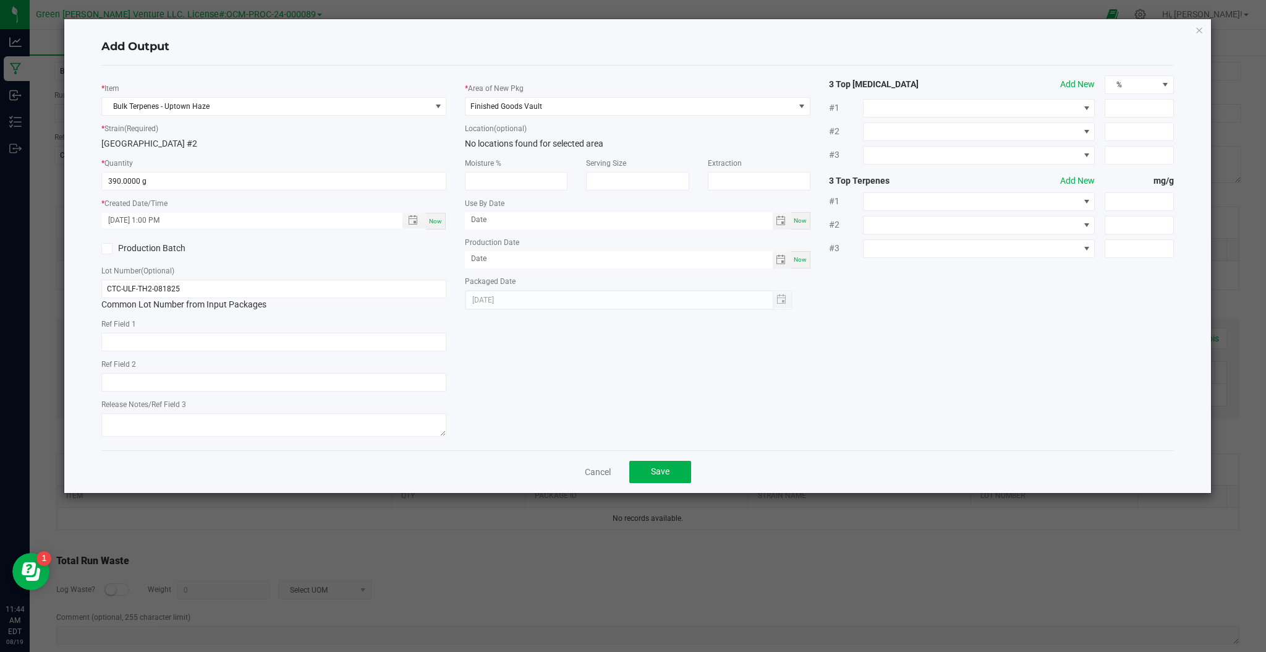
type input "[DATE] 11:44 AM"
type input "[DATE]"
click at [785, 262] on span "Toggle calendar" at bounding box center [781, 260] width 10 height 10
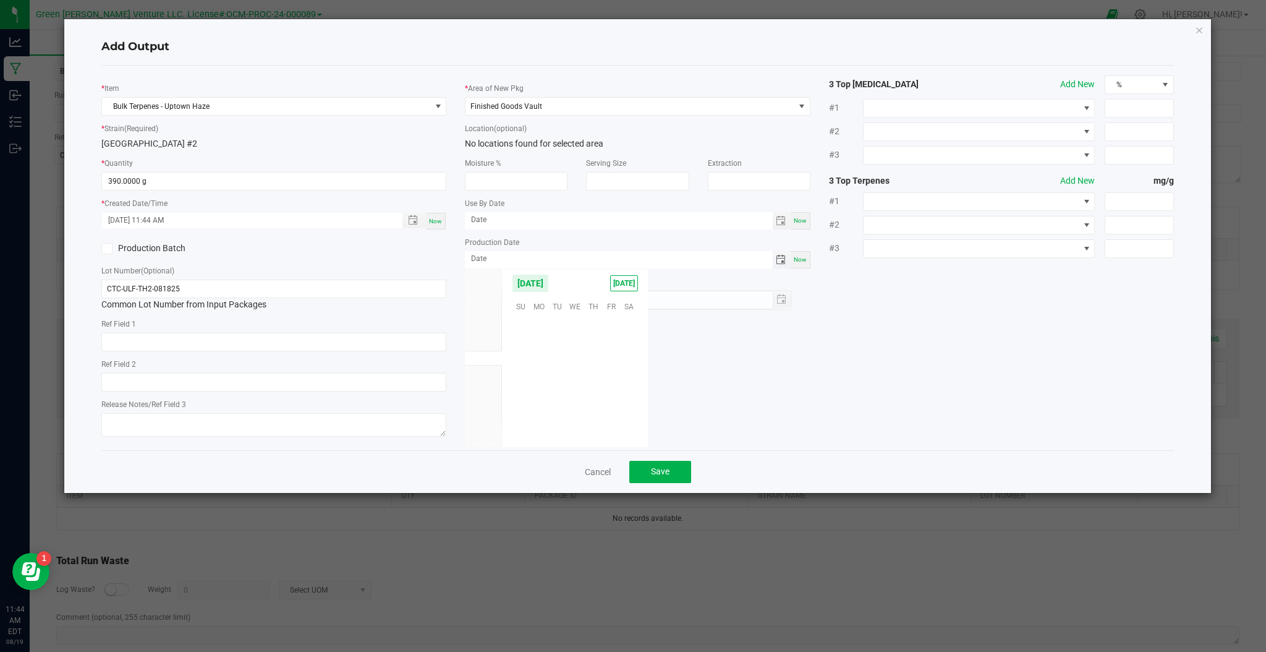
scroll to position [200400, 0]
click at [537, 384] on span "18" at bounding box center [539, 379] width 18 height 19
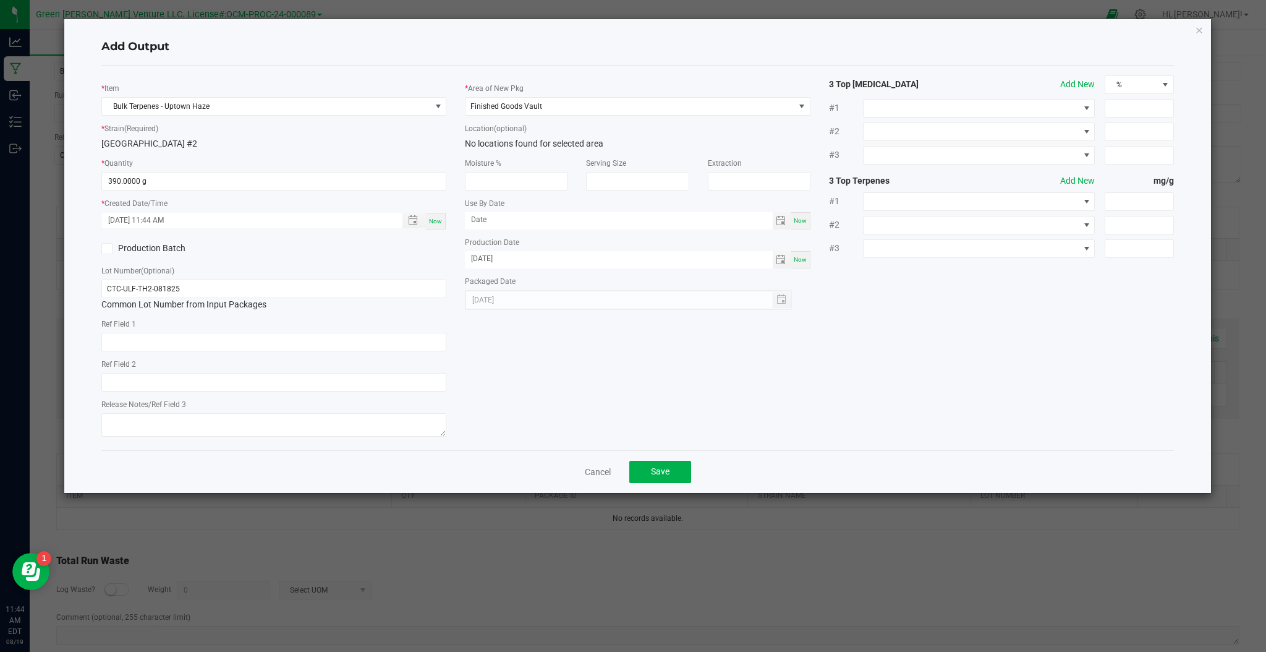
click at [794, 260] on span "Now" at bounding box center [800, 259] width 13 height 7
click at [777, 262] on span "Toggle calendar" at bounding box center [781, 260] width 10 height 10
click at [542, 377] on span "18" at bounding box center [539, 379] width 18 height 19
type input "[DATE]"
click at [700, 354] on div "* Item Bulk Terpenes - Uptown Haze * Strain (Required) [GEOGRAPHIC_DATA] #2 * Q…" at bounding box center [637, 257] width 1091 height 365
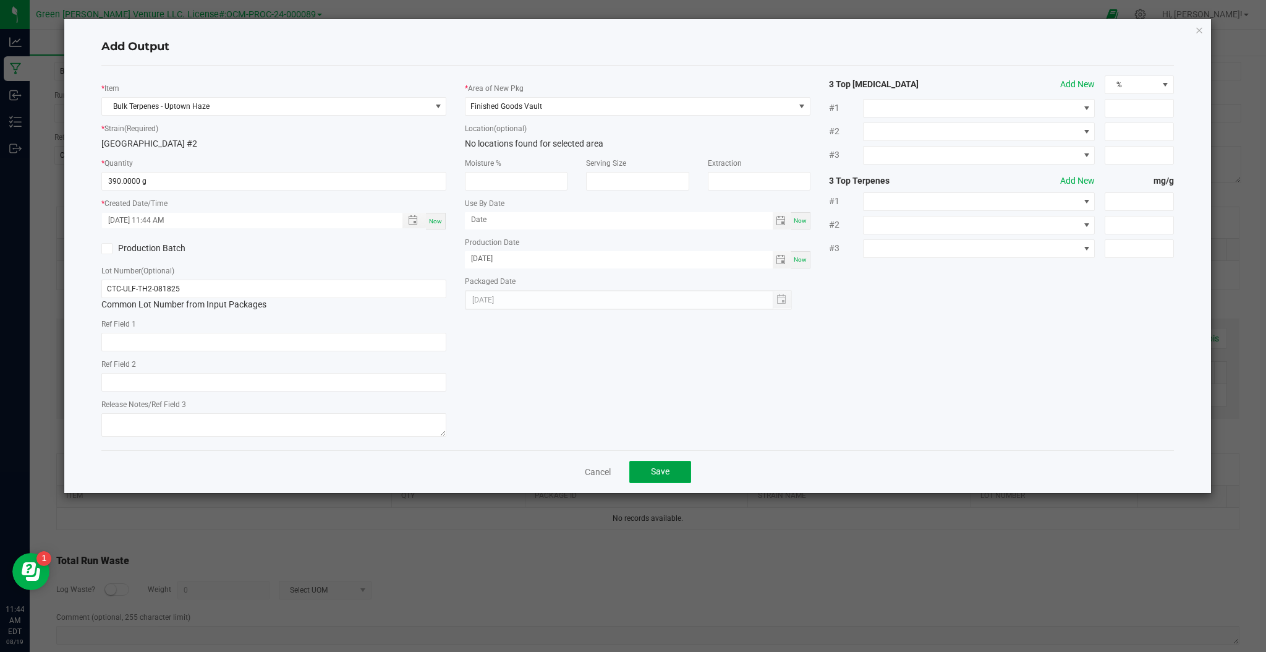
click at [658, 474] on span "Save" at bounding box center [660, 471] width 19 height 10
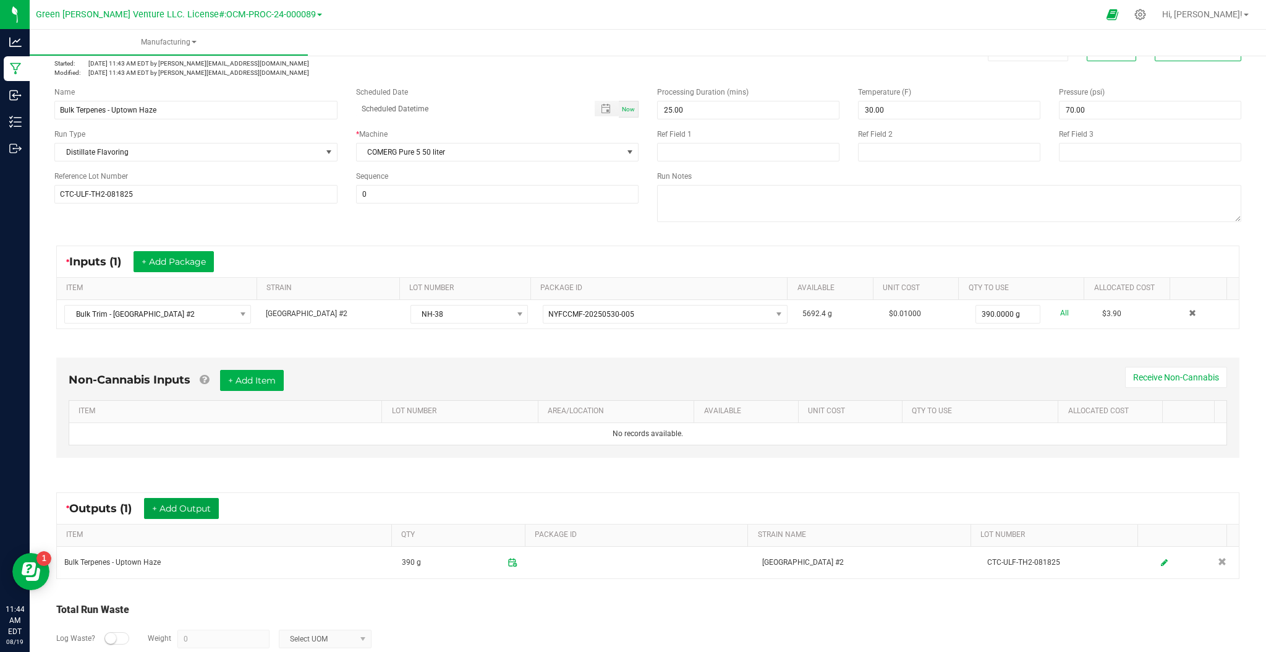
scroll to position [0, 0]
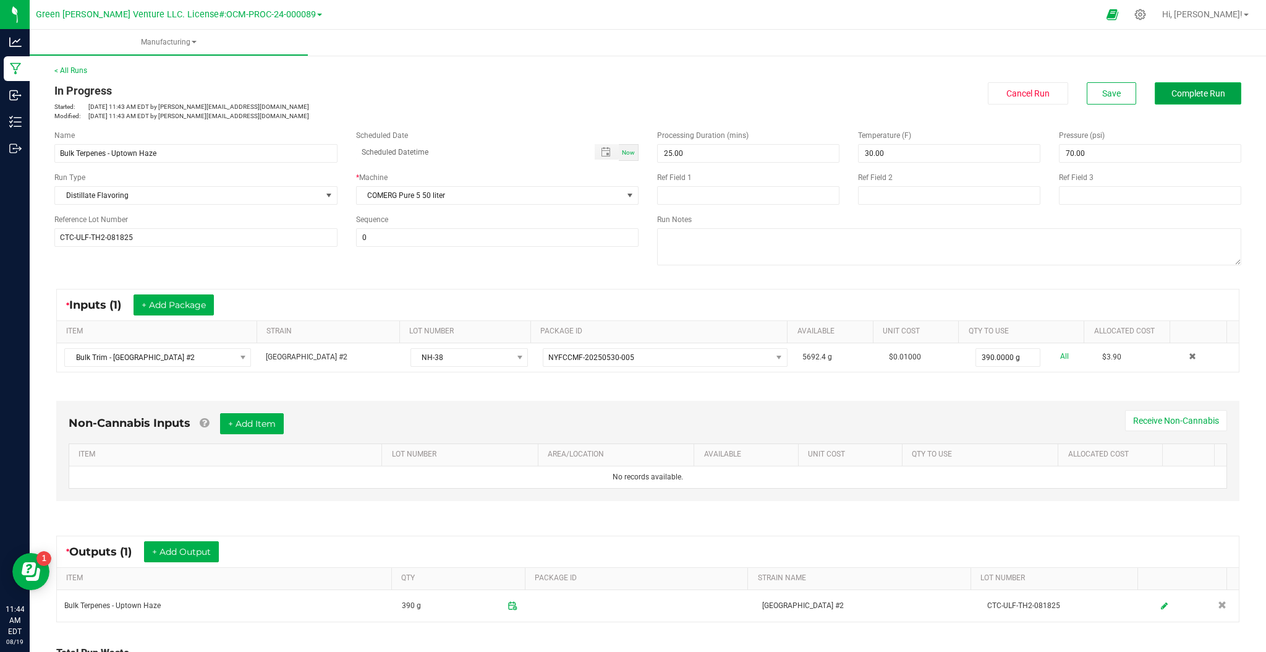
click at [1172, 95] on span "Complete Run" at bounding box center [1199, 93] width 54 height 10
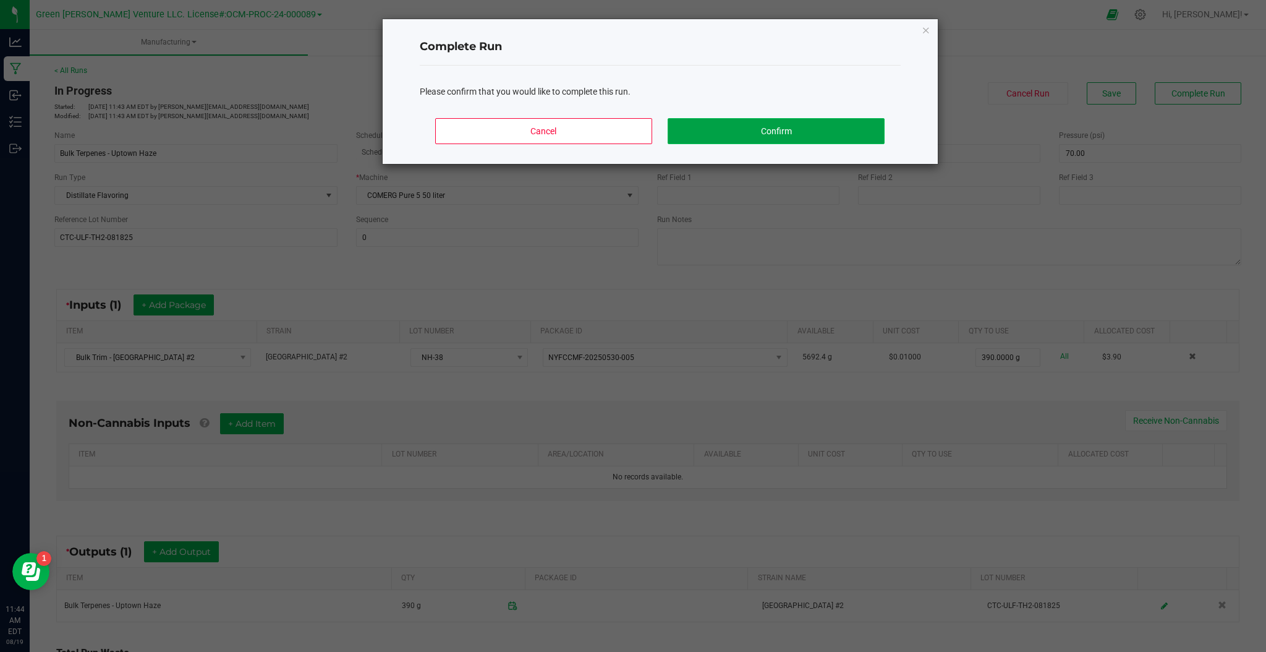
click at [819, 137] on button "Confirm" at bounding box center [776, 131] width 216 height 26
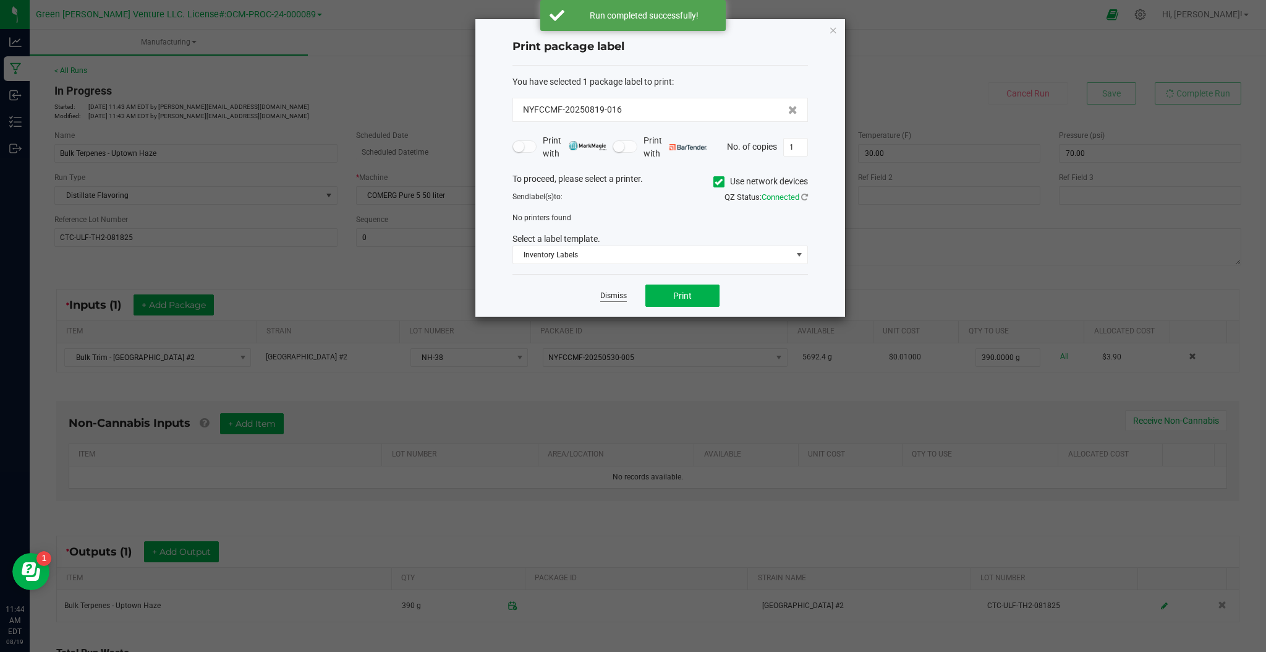
click at [614, 293] on link "Dismiss" at bounding box center [613, 296] width 27 height 11
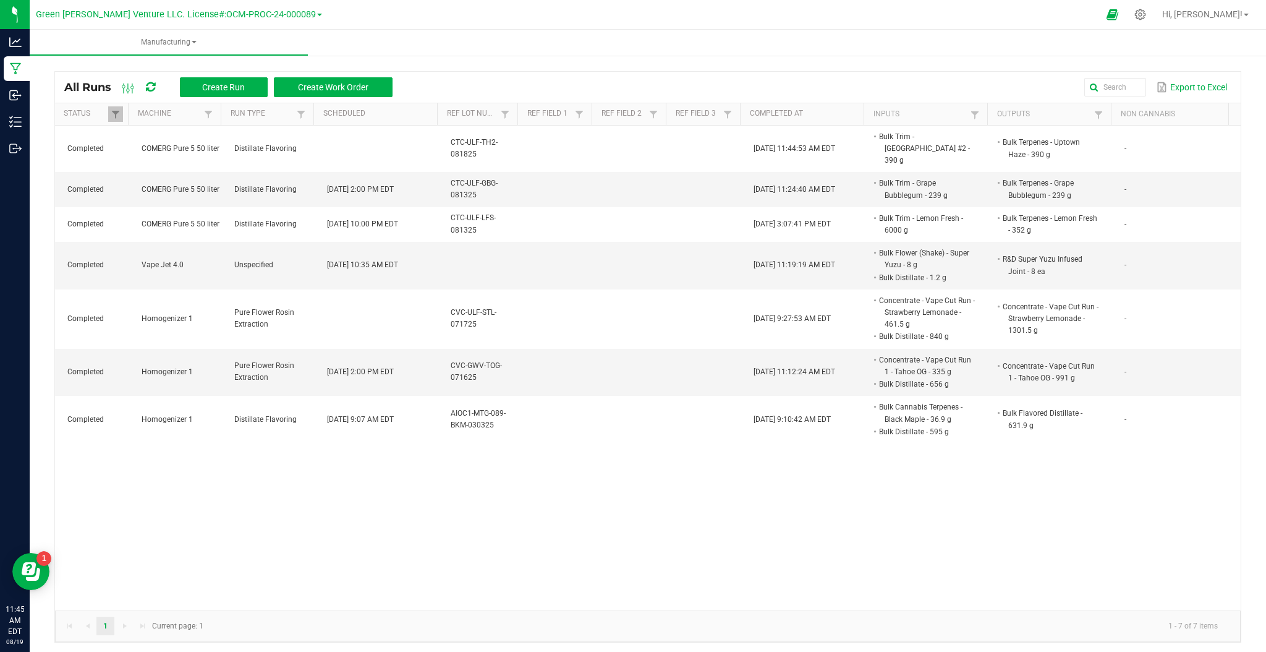
scroll to position [0, 204]
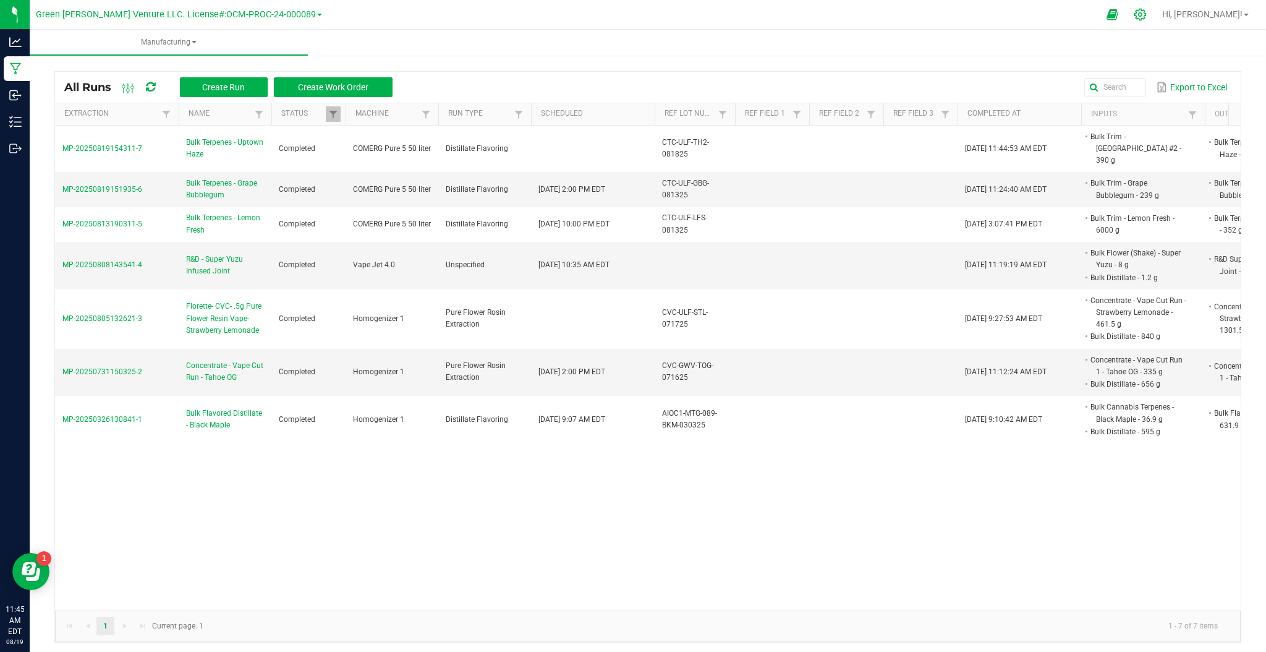
click at [1146, 17] on icon at bounding box center [1140, 15] width 12 height 12
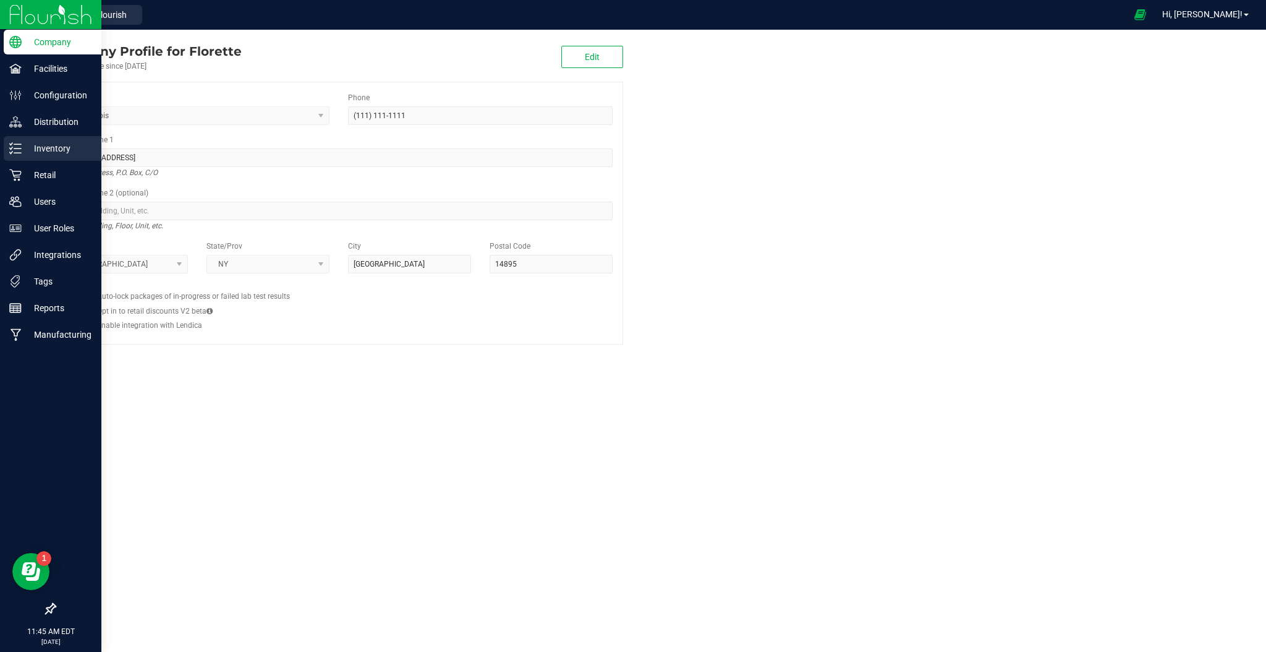
click at [70, 152] on p "Inventory" at bounding box center [59, 148] width 74 height 15
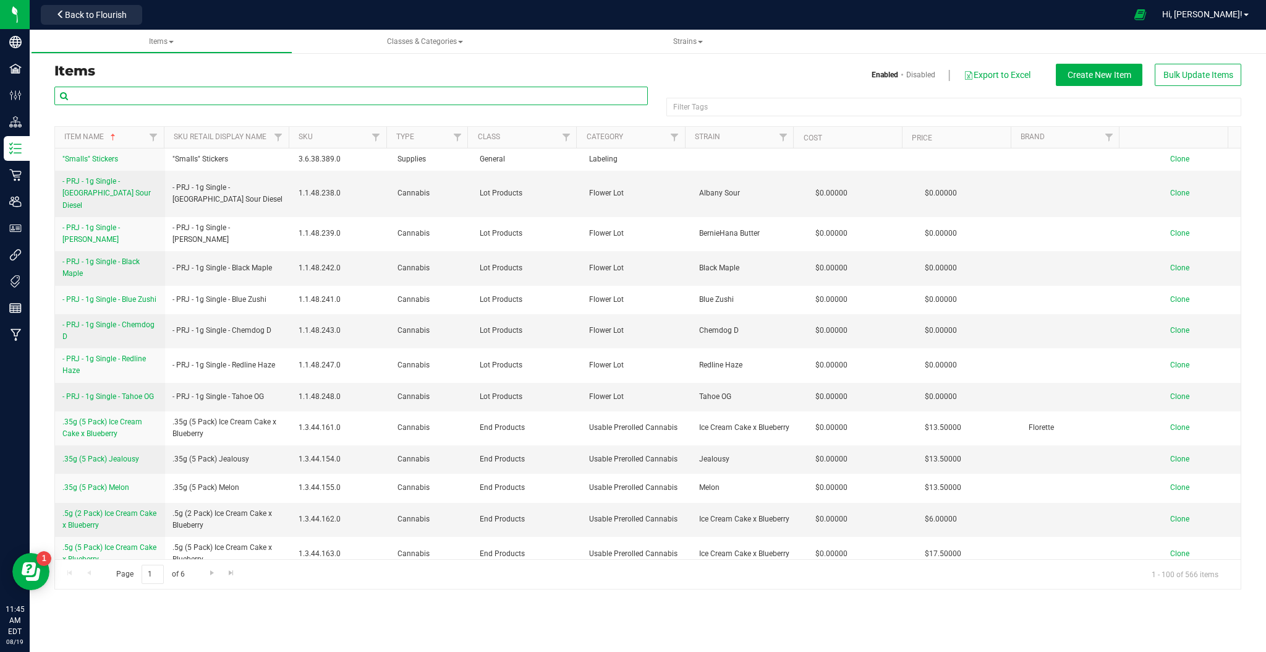
click at [260, 100] on input "text" at bounding box center [350, 96] width 593 height 19
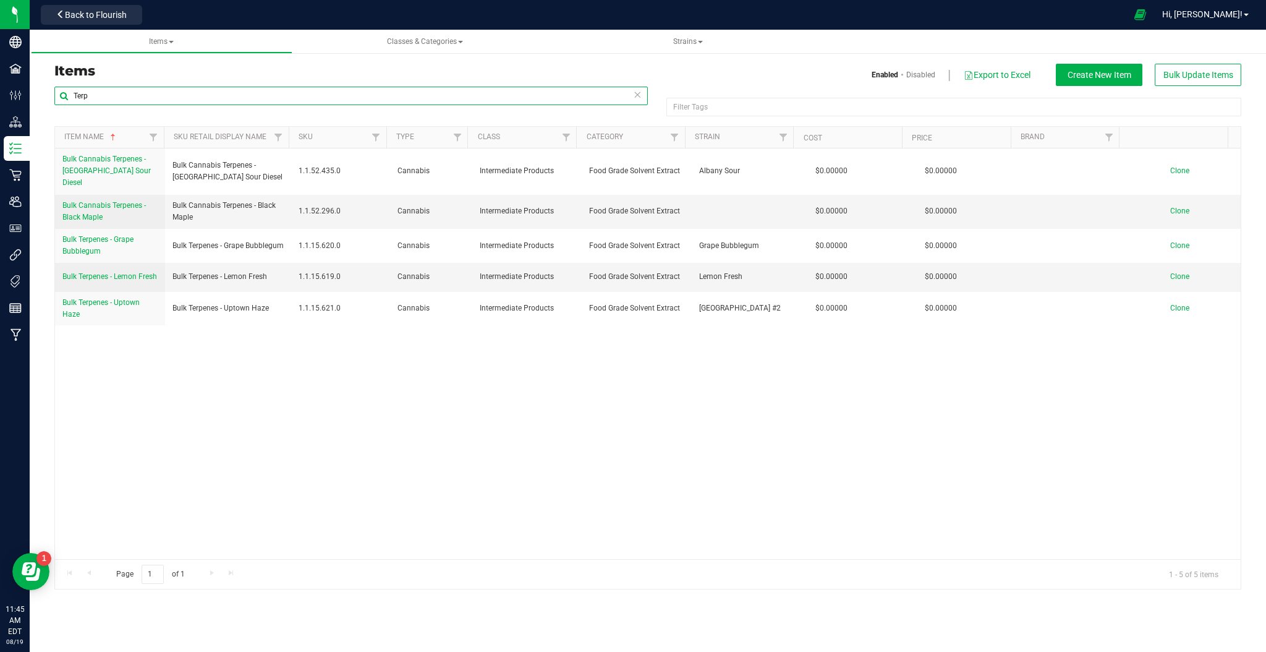
type input "Terp"
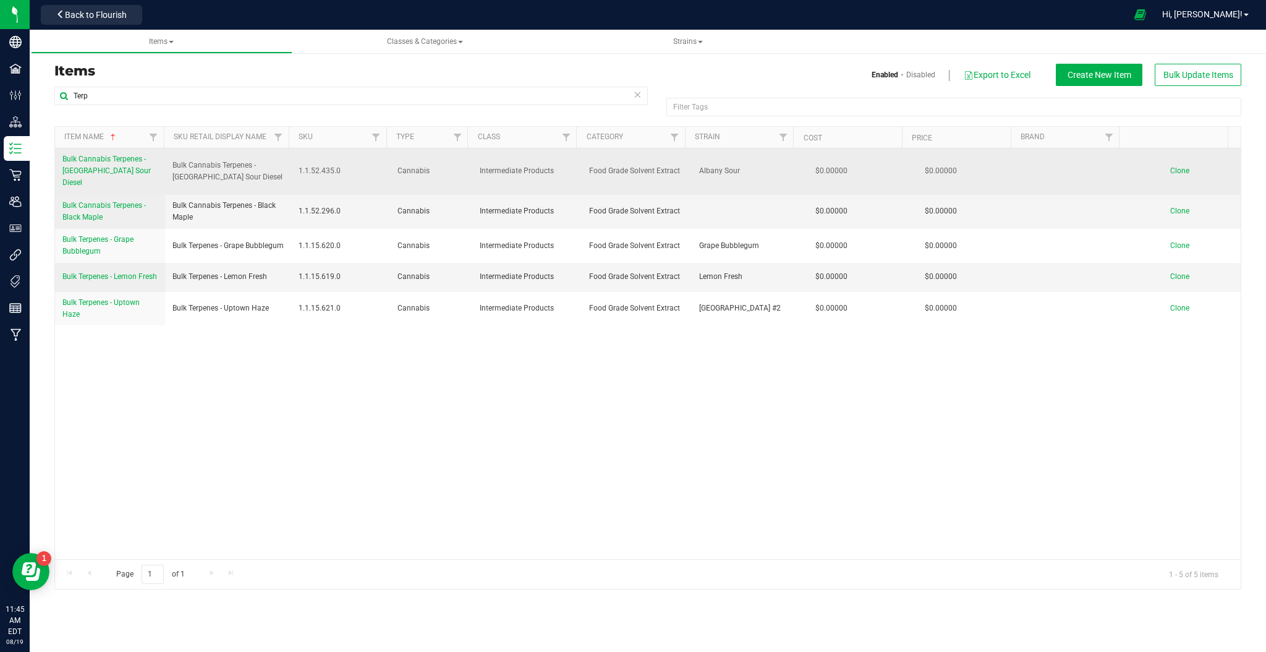
click at [1170, 166] on span "Clone" at bounding box center [1179, 170] width 19 height 9
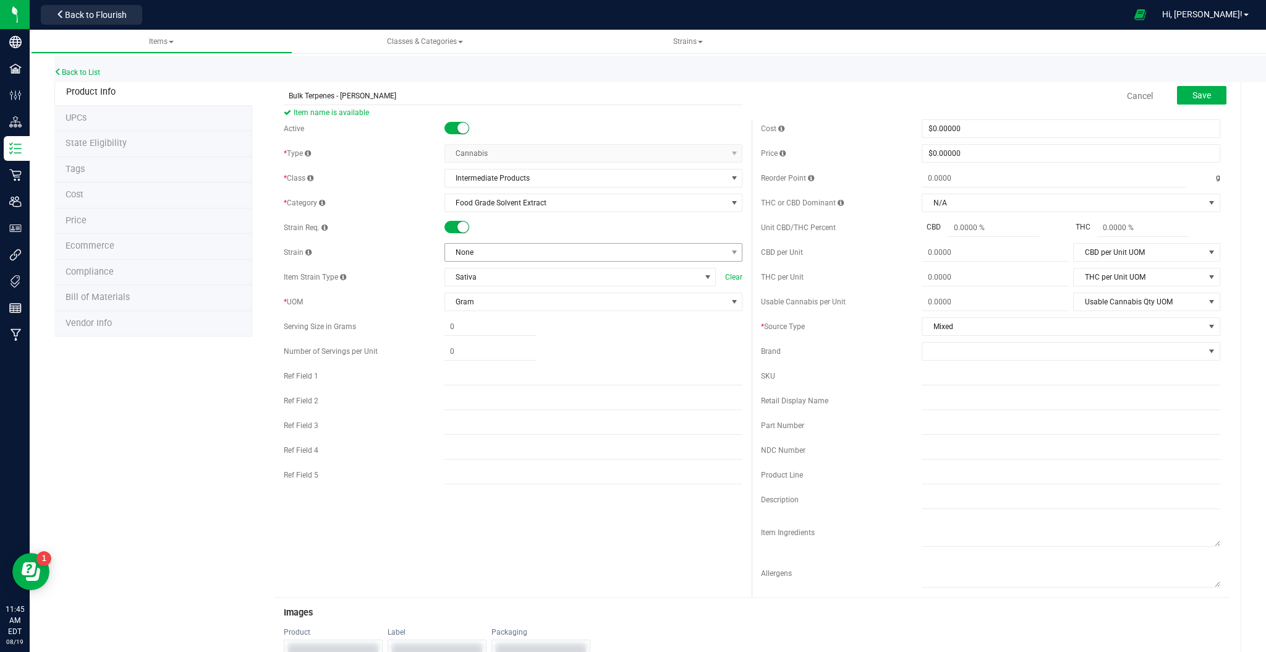
type input "Bulk Terpenes - [PERSON_NAME]"
click at [456, 252] on span "None" at bounding box center [586, 252] width 282 height 17
type input "lodi"
click at [486, 299] on li "[PERSON_NAME]" at bounding box center [588, 303] width 294 height 17
click at [1193, 91] on span "Save" at bounding box center [1202, 95] width 19 height 10
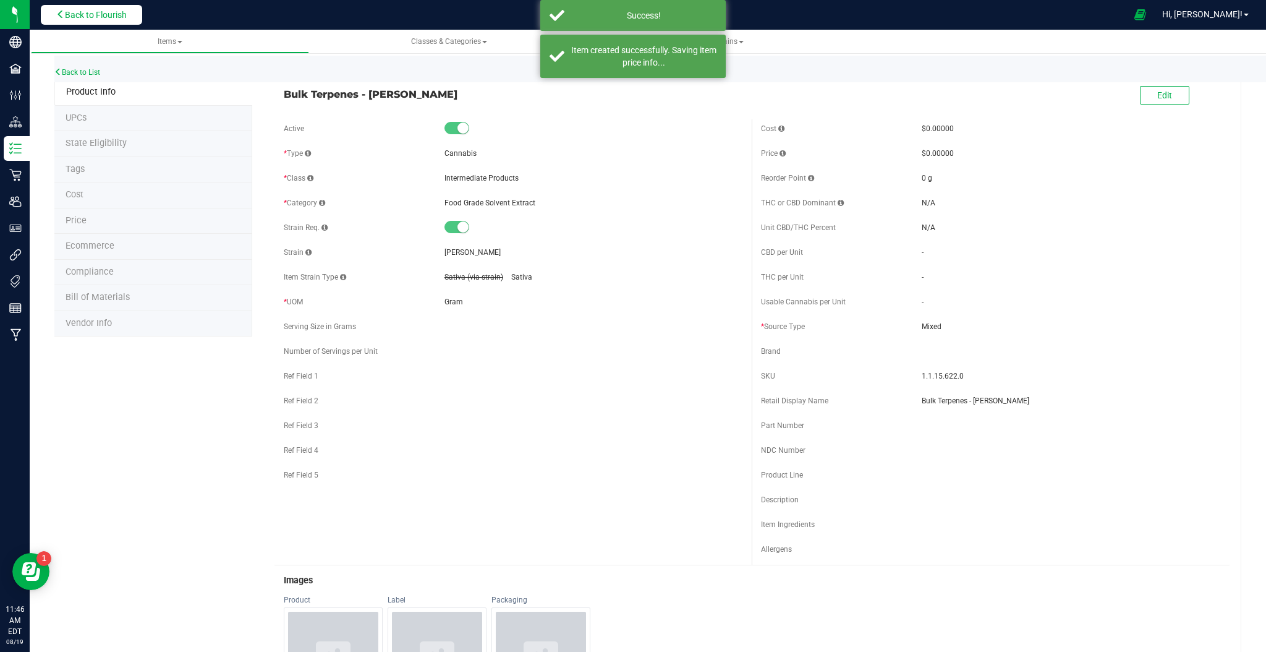
click at [93, 9] on button "Back to Flourish" at bounding box center [91, 15] width 101 height 20
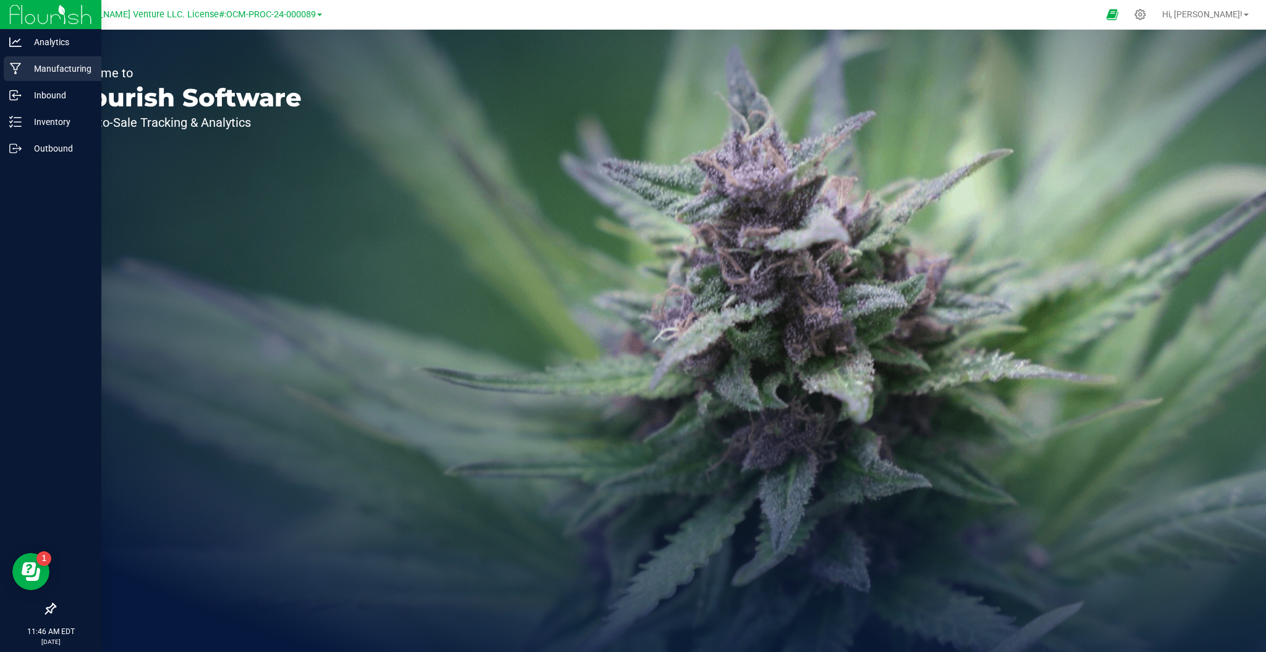
click at [48, 68] on p "Manufacturing" at bounding box center [59, 68] width 74 height 15
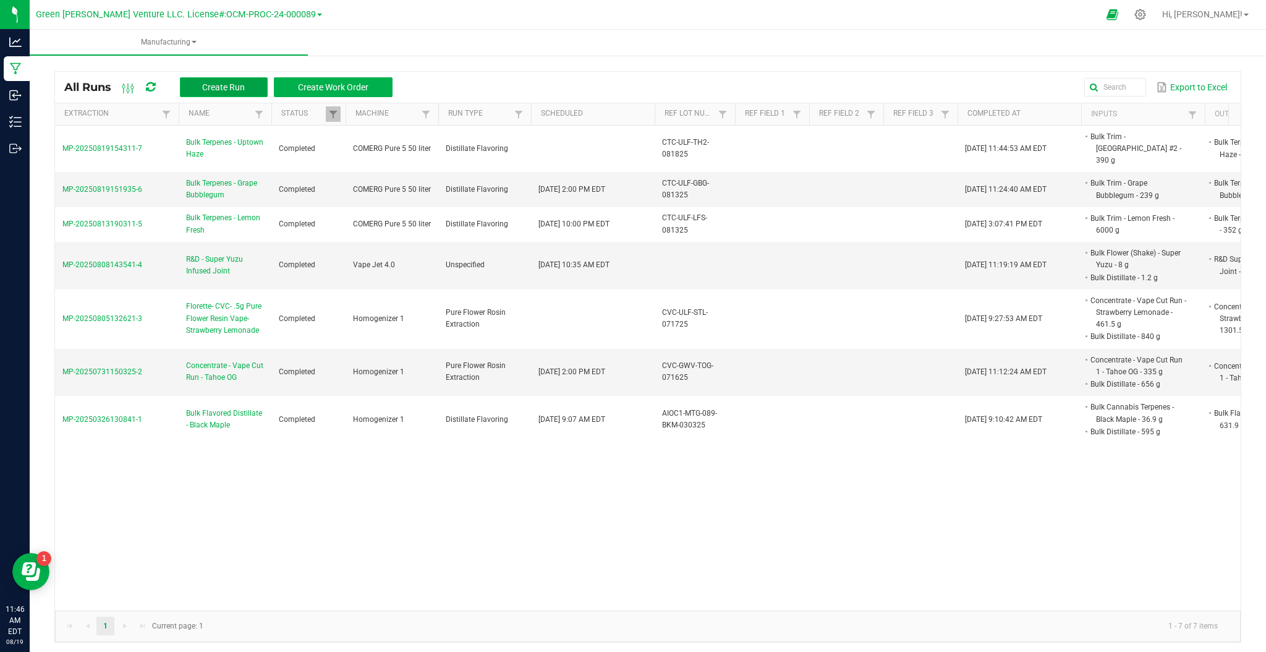
click at [241, 86] on span "Create Run" at bounding box center [223, 87] width 43 height 10
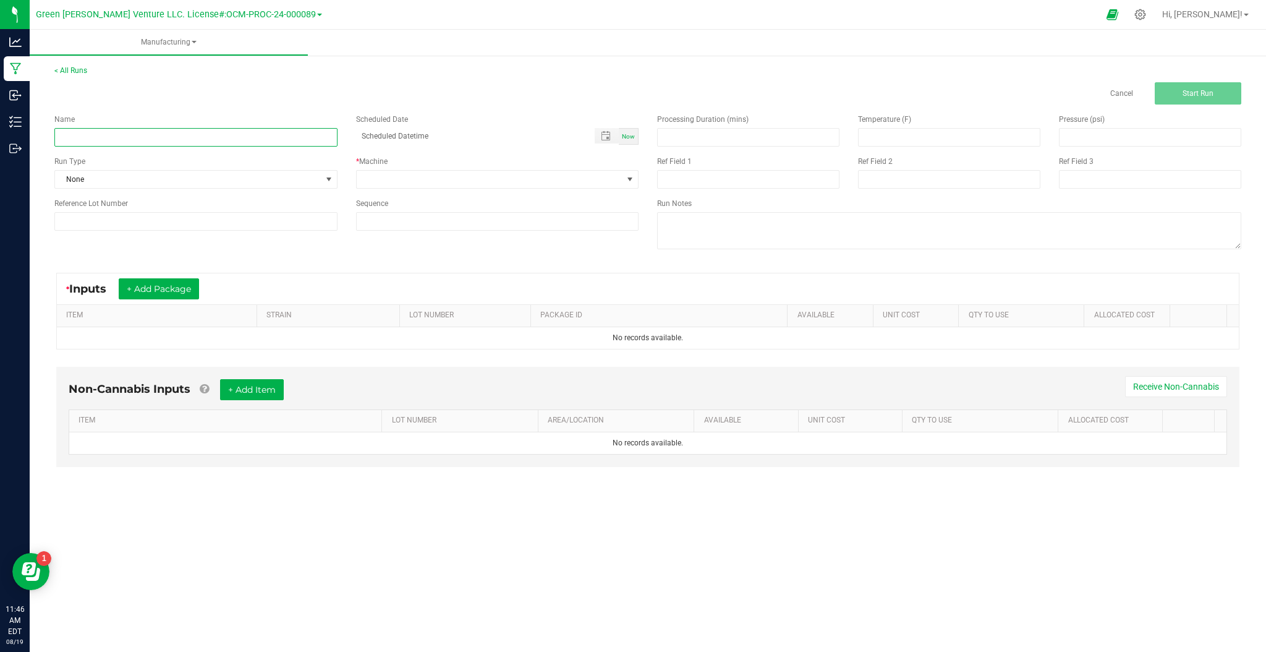
click at [230, 137] on input at bounding box center [195, 137] width 283 height 19
type input "Bulk Terpenes - [PERSON_NAME]"
click at [240, 177] on span "None" at bounding box center [188, 179] width 266 height 17
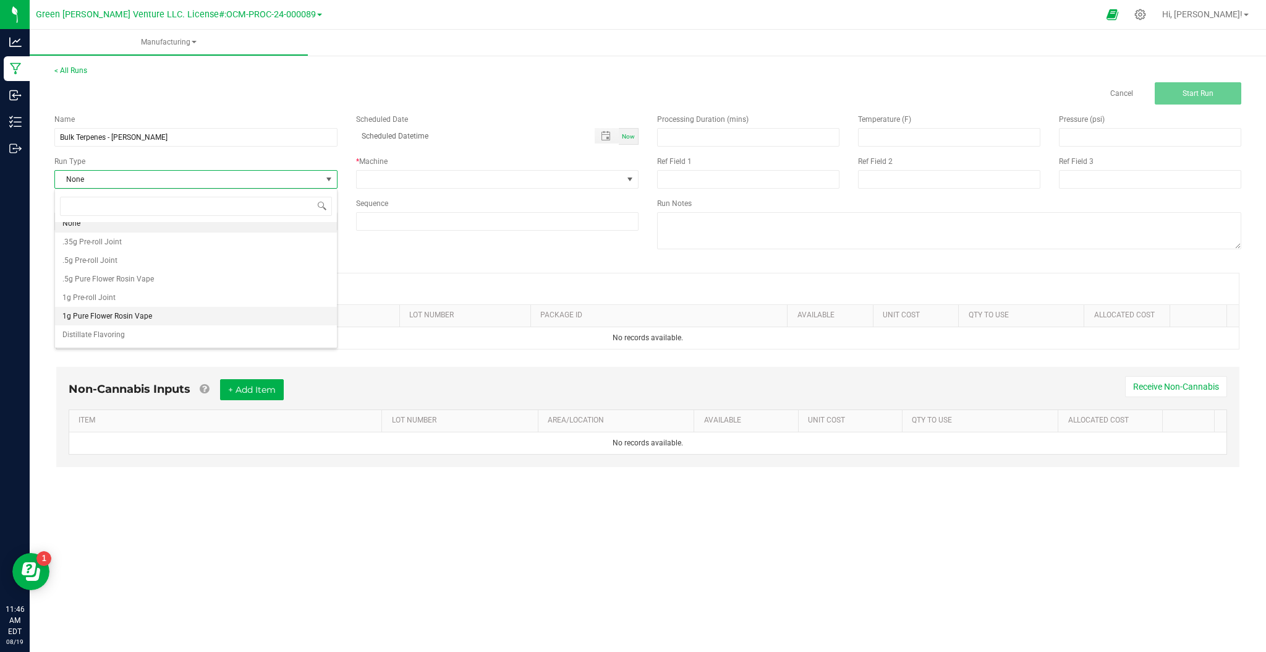
scroll to position [24, 0]
click at [140, 324] on li "Distillate Flavoring" at bounding box center [196, 318] width 282 height 19
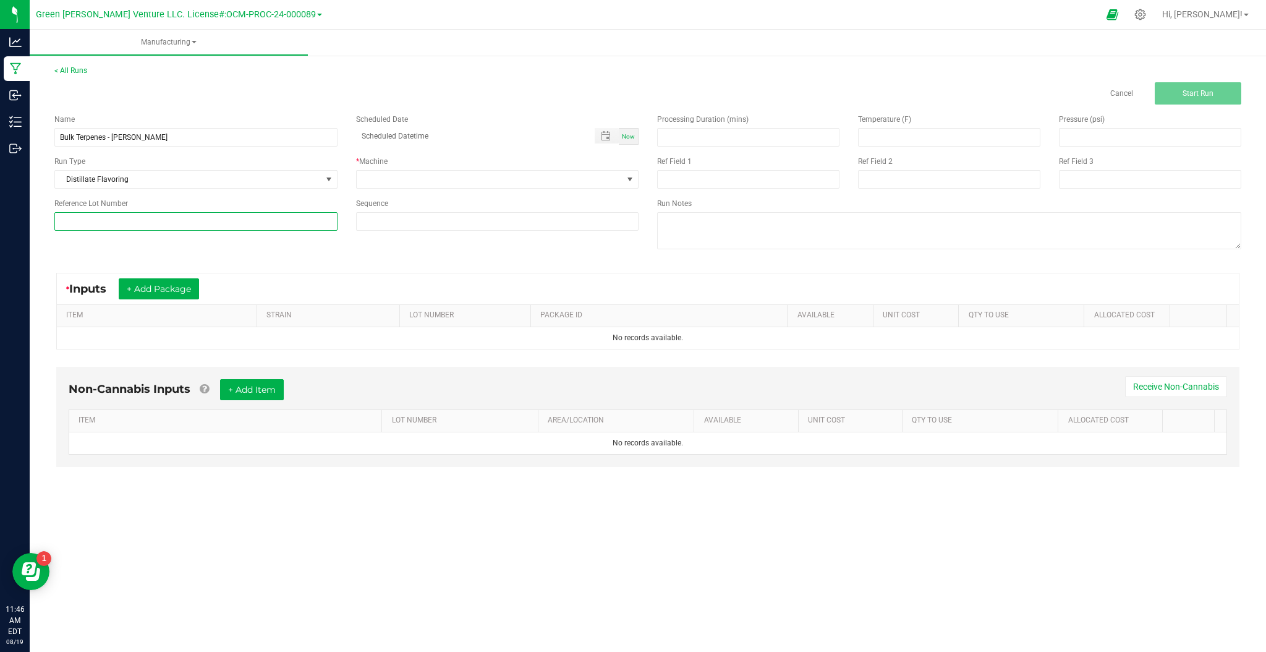
click at [135, 218] on input at bounding box center [195, 221] width 283 height 19
type input "CTC-[PERSON_NAME]-081825"
click at [406, 248] on div "Name Bulk Terpenes - [PERSON_NAME] Scheduled Date Now Run Type Distillate Flavo…" at bounding box center [648, 182] width 1206 height 157
click at [547, 186] on span at bounding box center [490, 179] width 266 height 17
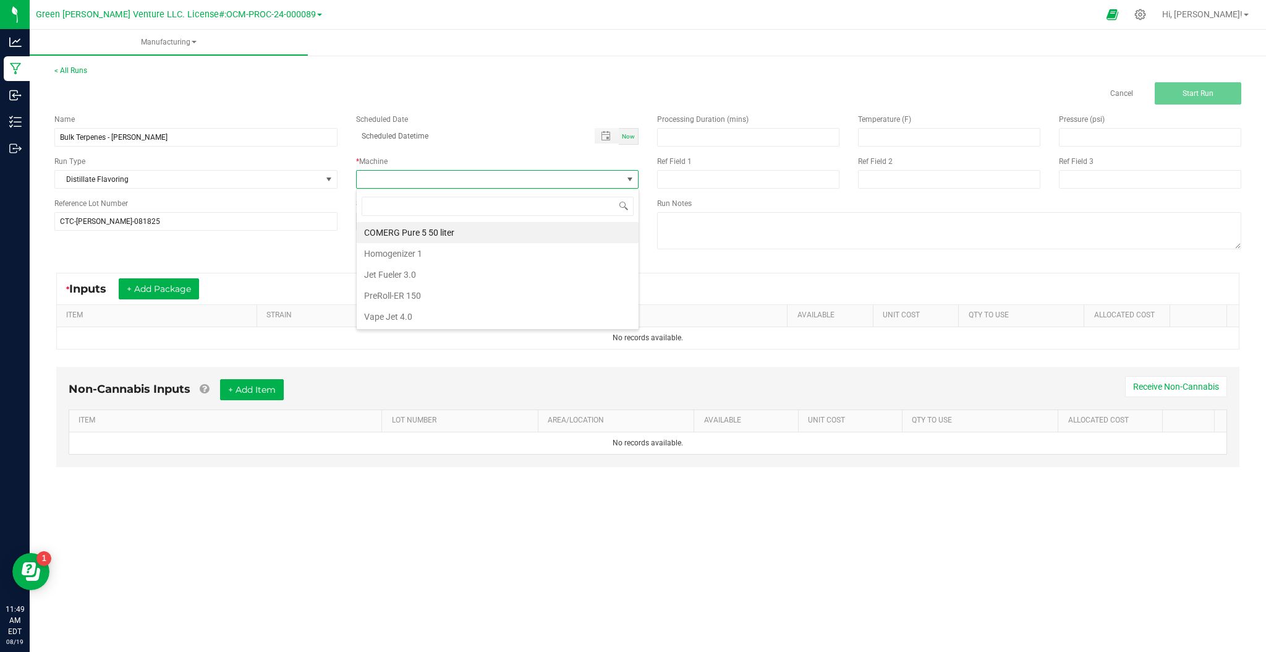
scroll to position [19, 283]
click at [447, 231] on li "COMERG Pure 5 50 liter" at bounding box center [498, 232] width 282 height 21
click at [760, 145] on input at bounding box center [748, 137] width 181 height 17
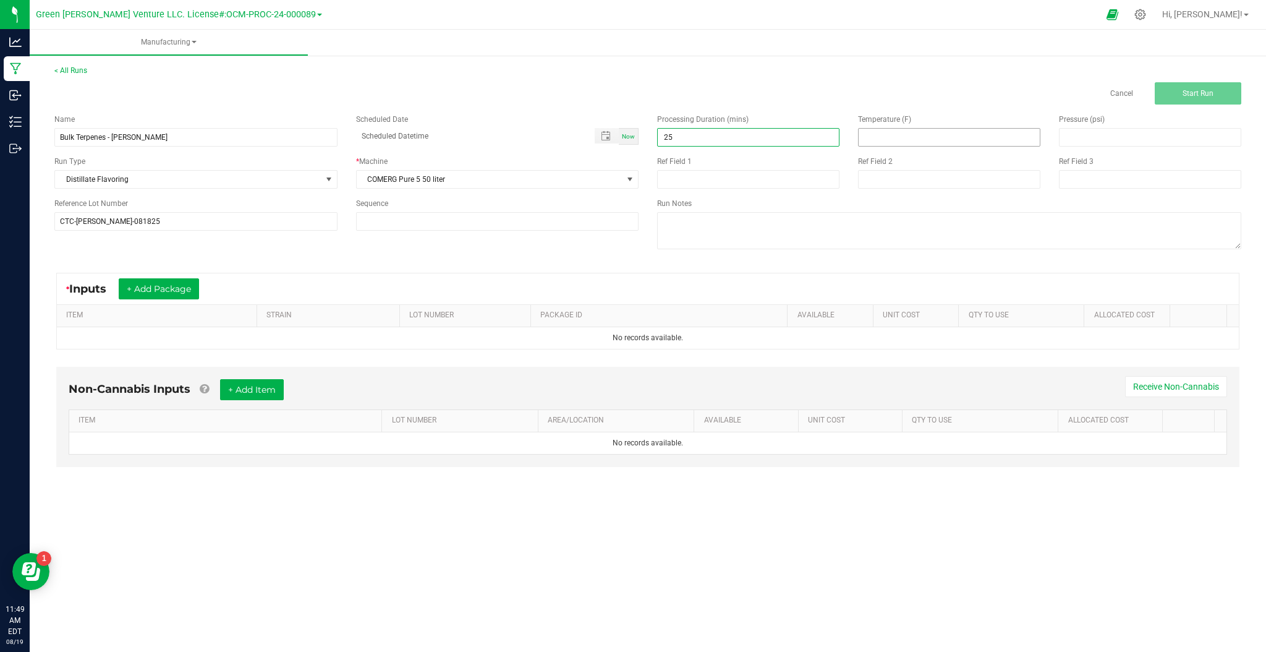
type input "25.00"
click at [914, 132] on input at bounding box center [949, 137] width 181 height 17
type input "77.00"
click at [1079, 134] on input at bounding box center [1150, 137] width 181 height 17
type input "70"
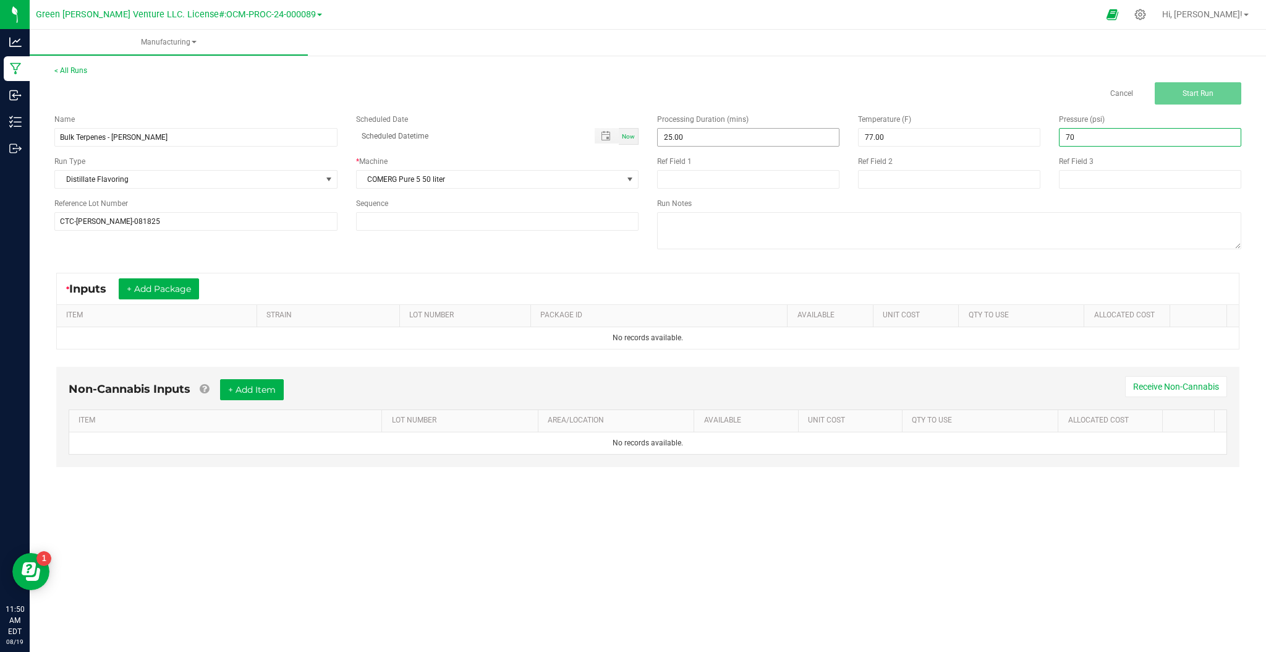
type input "25"
type input "70.00"
click at [703, 140] on input "25" at bounding box center [748, 137] width 181 height 17
type input "25.00"
click at [158, 293] on button "+ Add Package" at bounding box center [159, 288] width 80 height 21
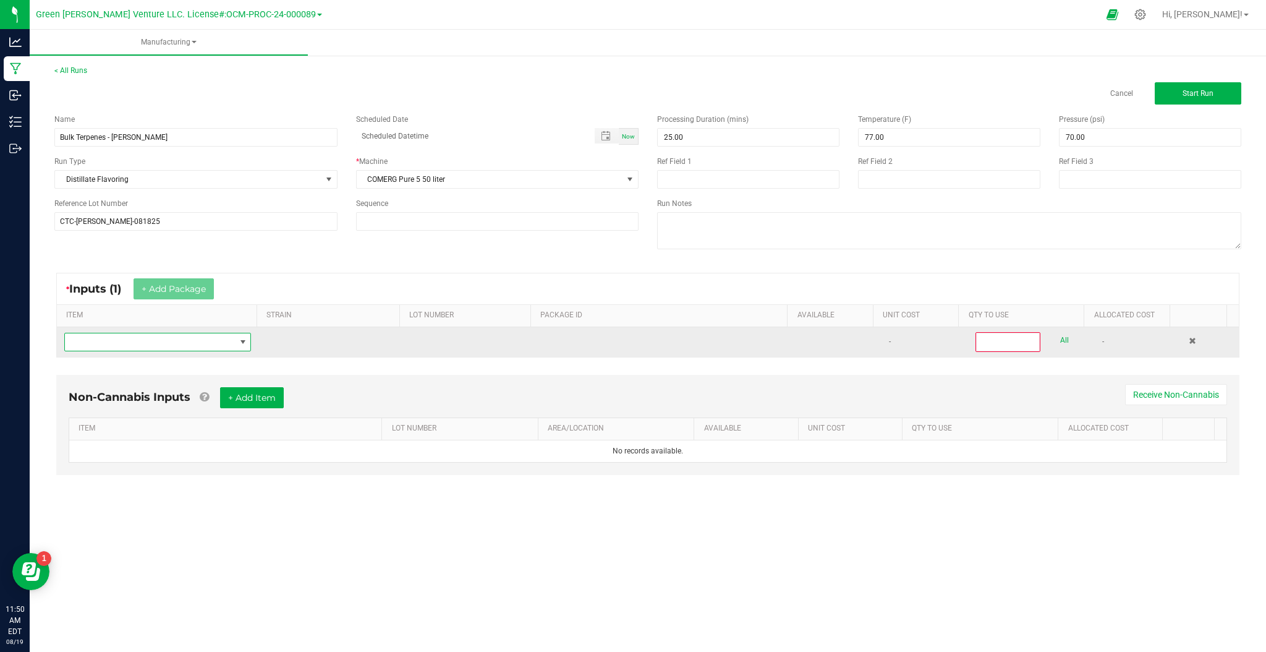
click at [235, 349] on span "NO DATA FOUND" at bounding box center [242, 341] width 15 height 17
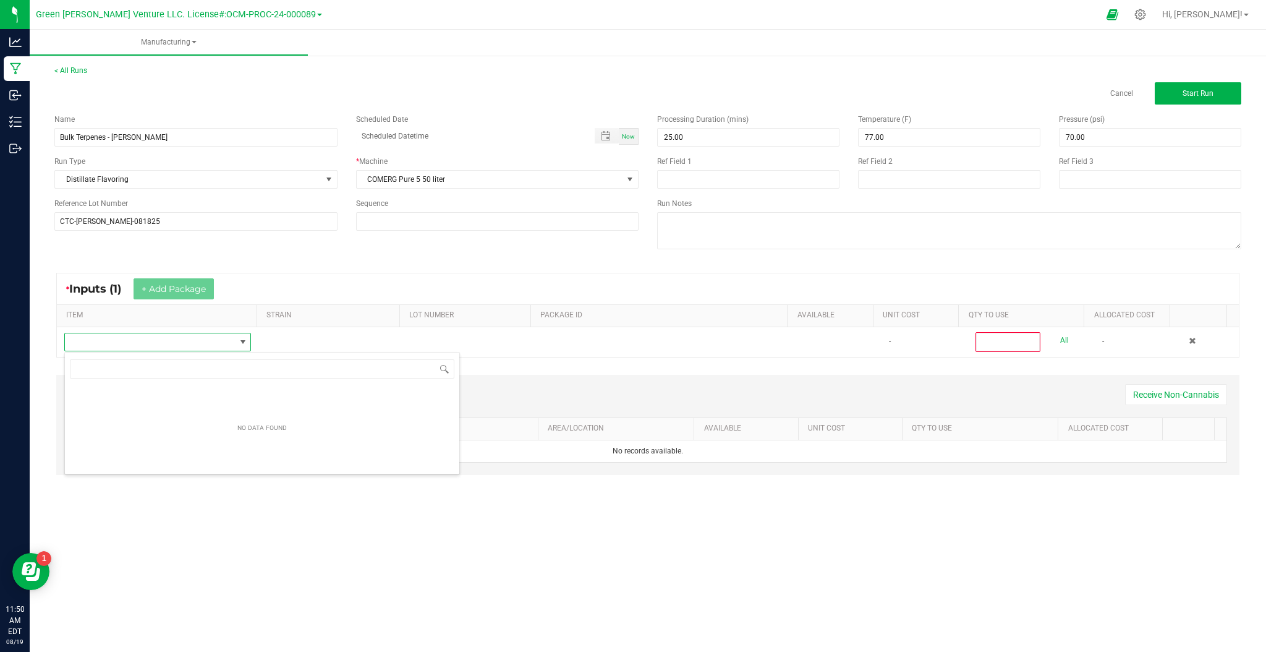
scroll to position [19, 185]
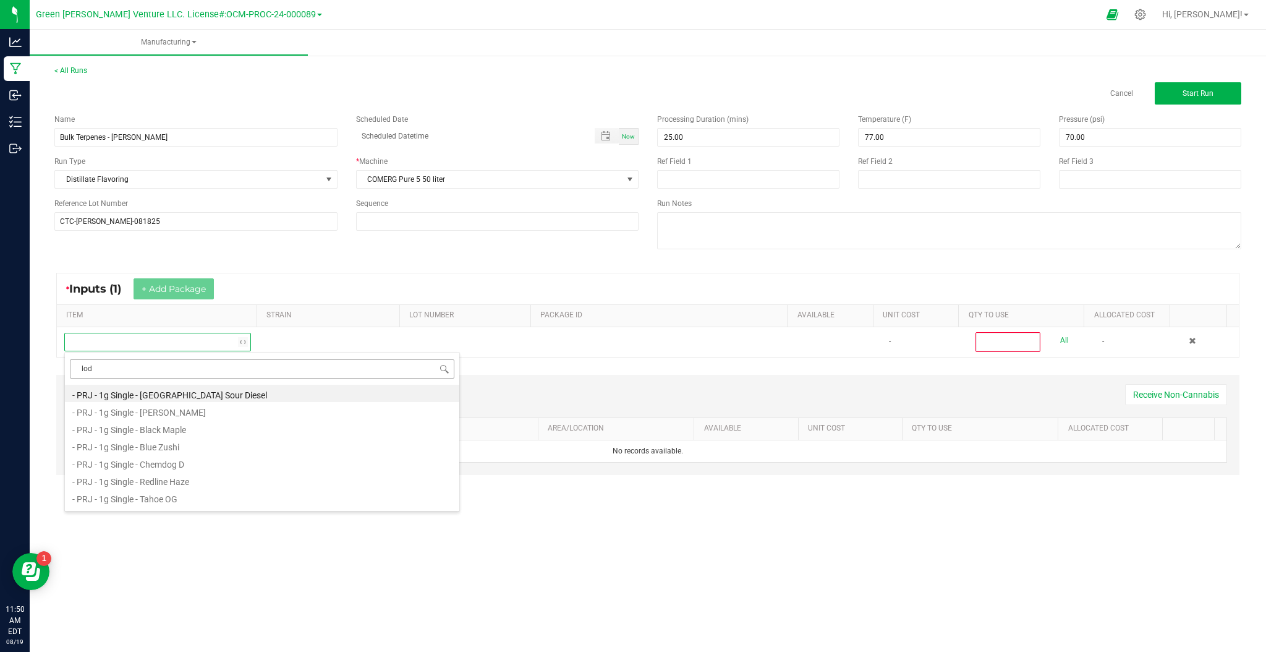
type input "lodi"
click at [171, 407] on li "Bulk Trim - [PERSON_NAME]" at bounding box center [262, 410] width 394 height 17
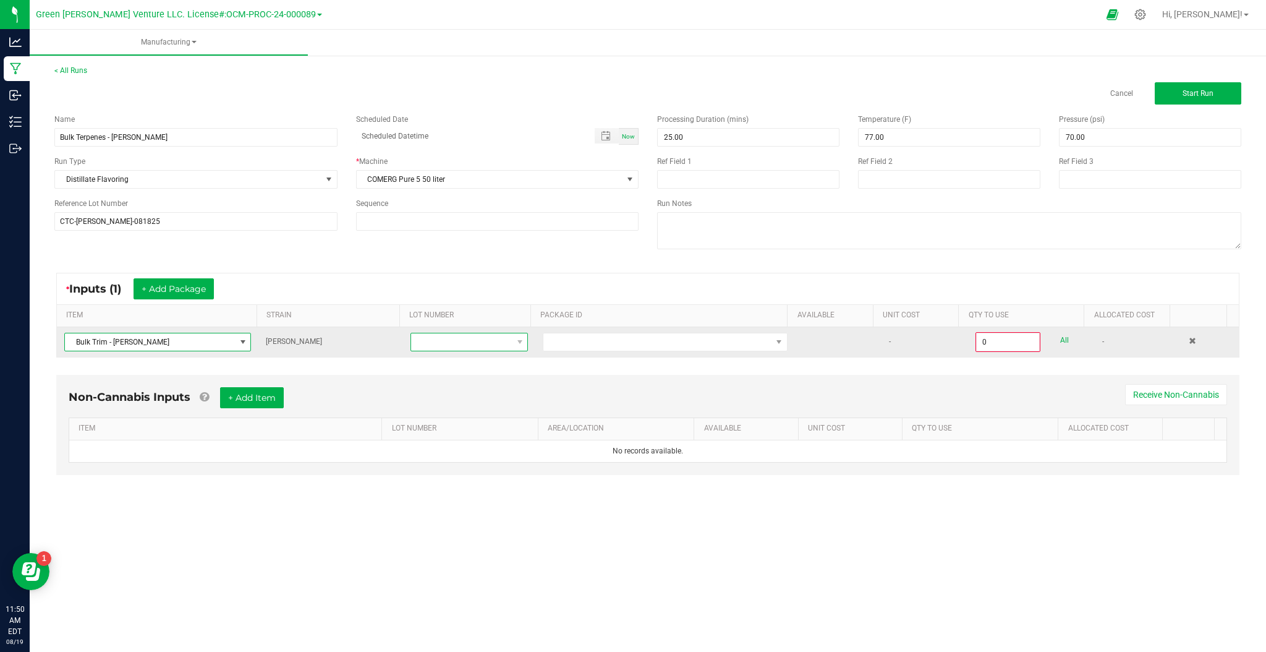
click at [489, 339] on span at bounding box center [461, 341] width 101 height 17
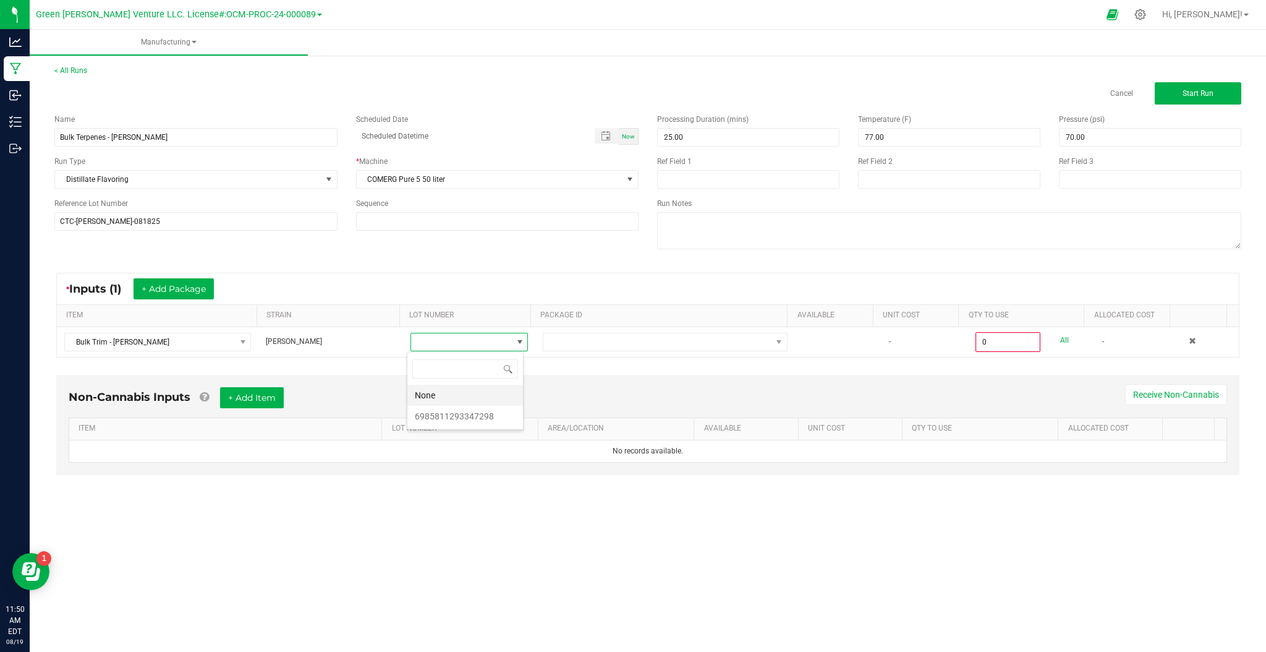
scroll to position [19, 116]
click at [463, 412] on li "6985811293347298" at bounding box center [465, 416] width 116 height 21
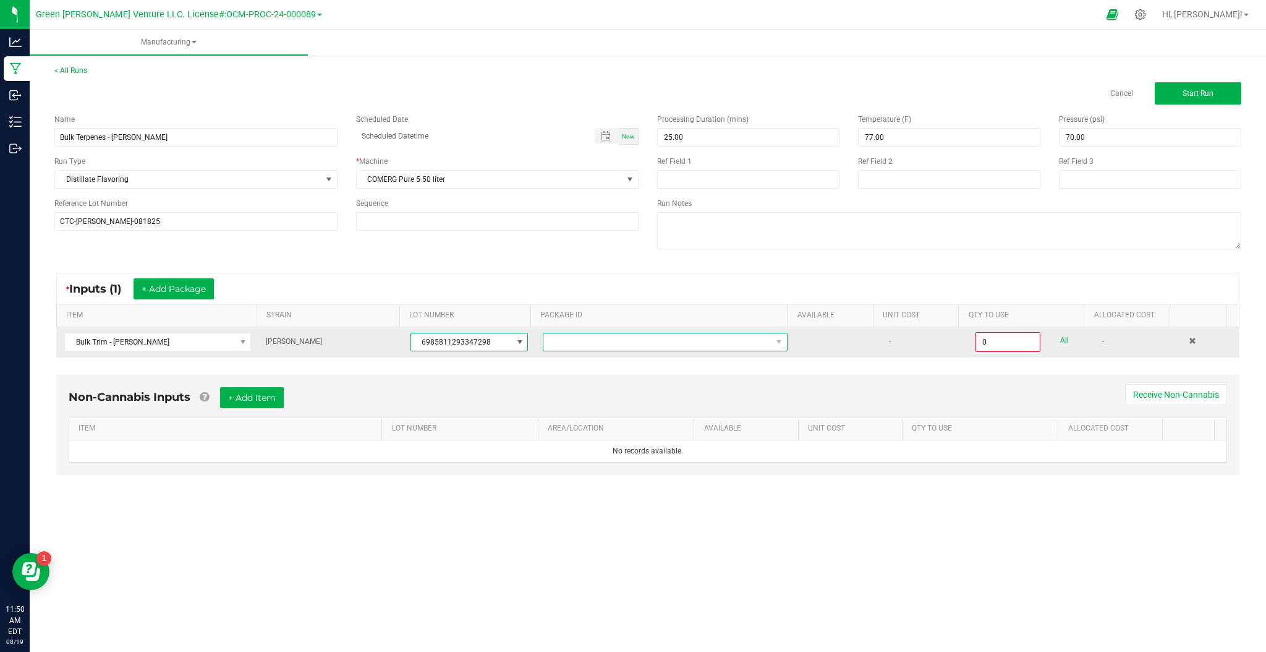
click at [579, 336] on span at bounding box center [657, 341] width 228 height 17
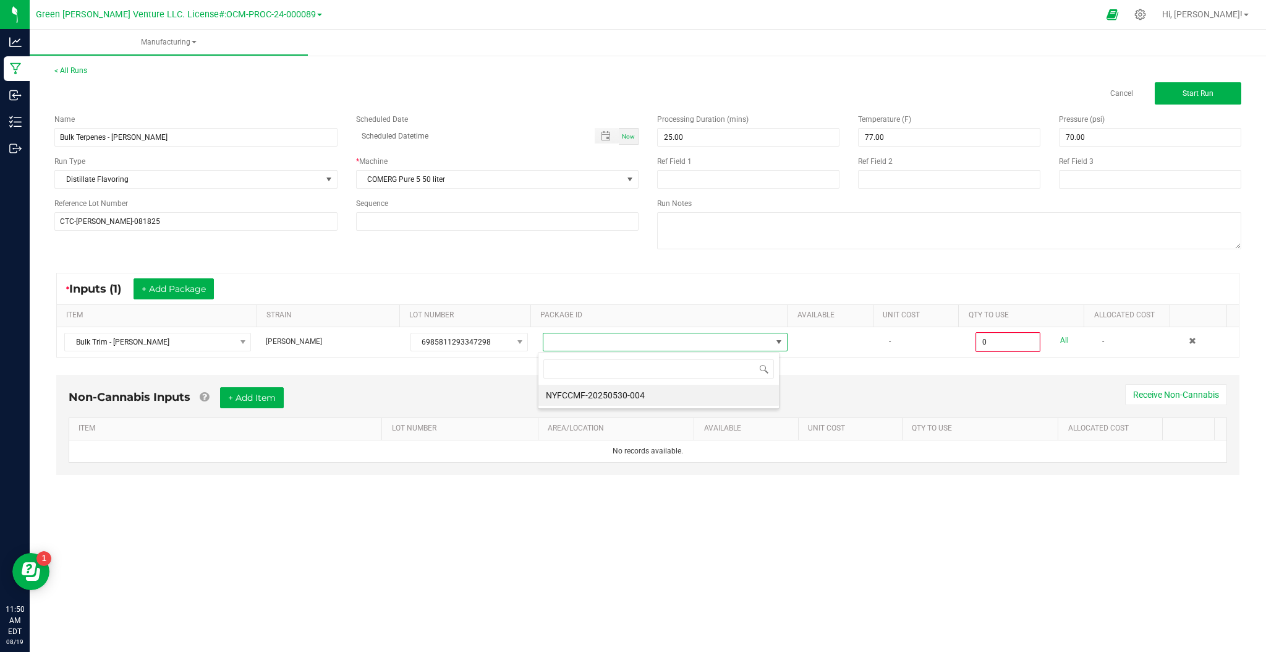
scroll to position [19, 242]
click at [563, 393] on li "NYFCCMF-20250530-004" at bounding box center [658, 395] width 240 height 21
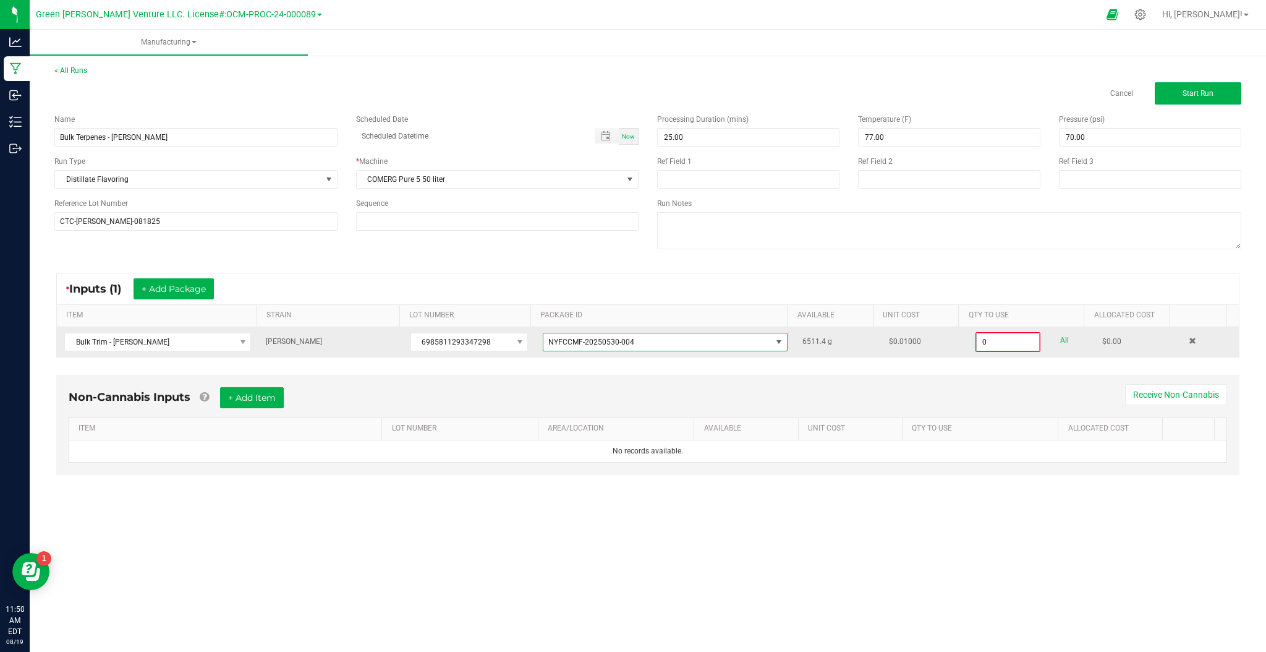
click at [997, 341] on input "0" at bounding box center [1008, 341] width 63 height 17
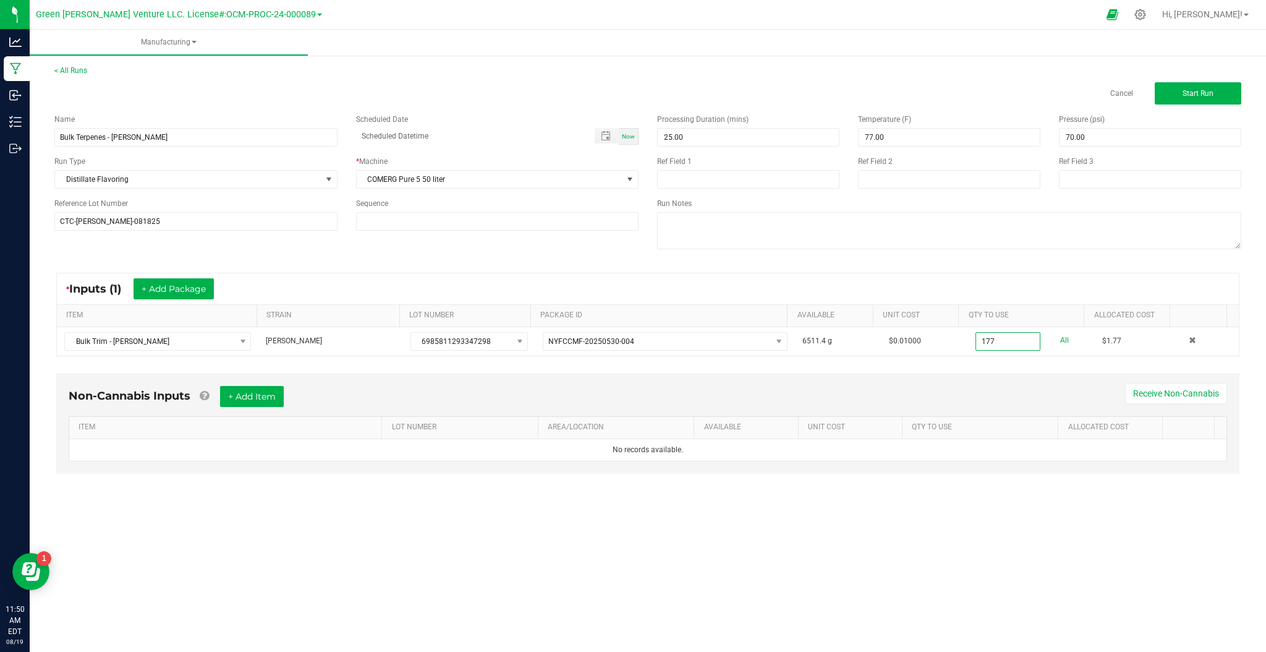
type input "177.0000 g"
click at [304, 512] on div "Manufacturing < All Runs Cancel Start Run Name Bulk Terpenes - [PERSON_NAME] Sc…" at bounding box center [648, 341] width 1236 height 622
click at [1199, 93] on span "Start Run" at bounding box center [1198, 93] width 31 height 9
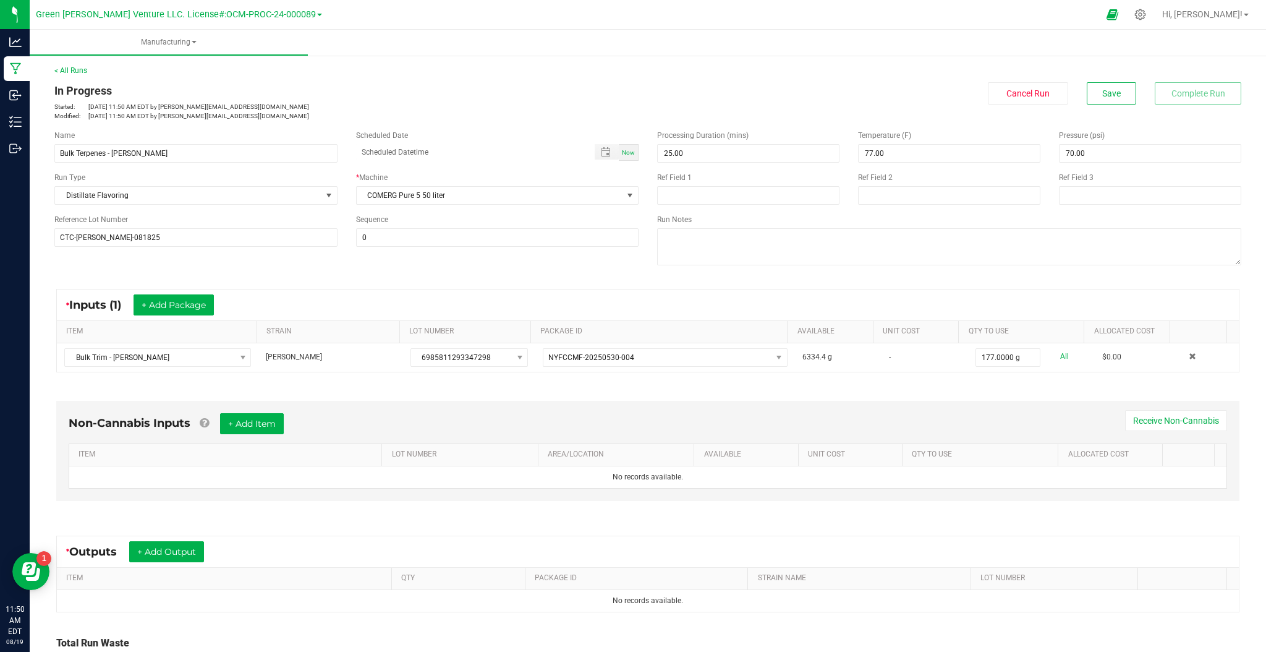
scroll to position [102, 0]
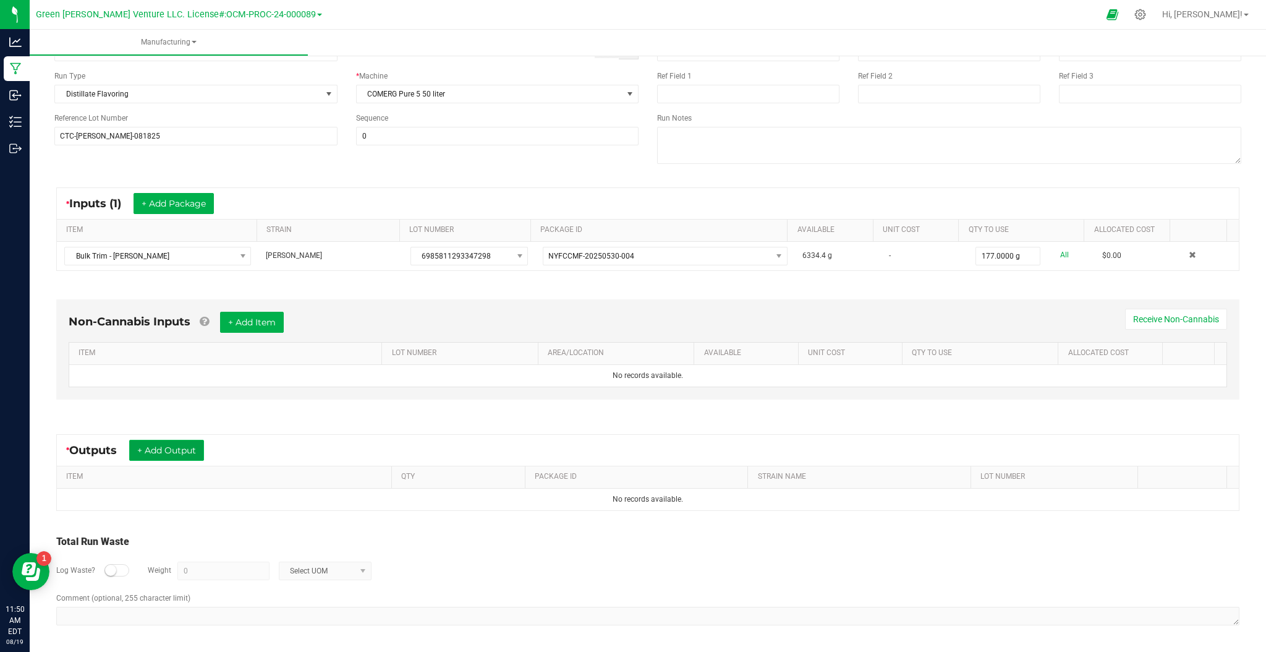
click at [176, 445] on button "+ Add Output" at bounding box center [166, 450] width 75 height 21
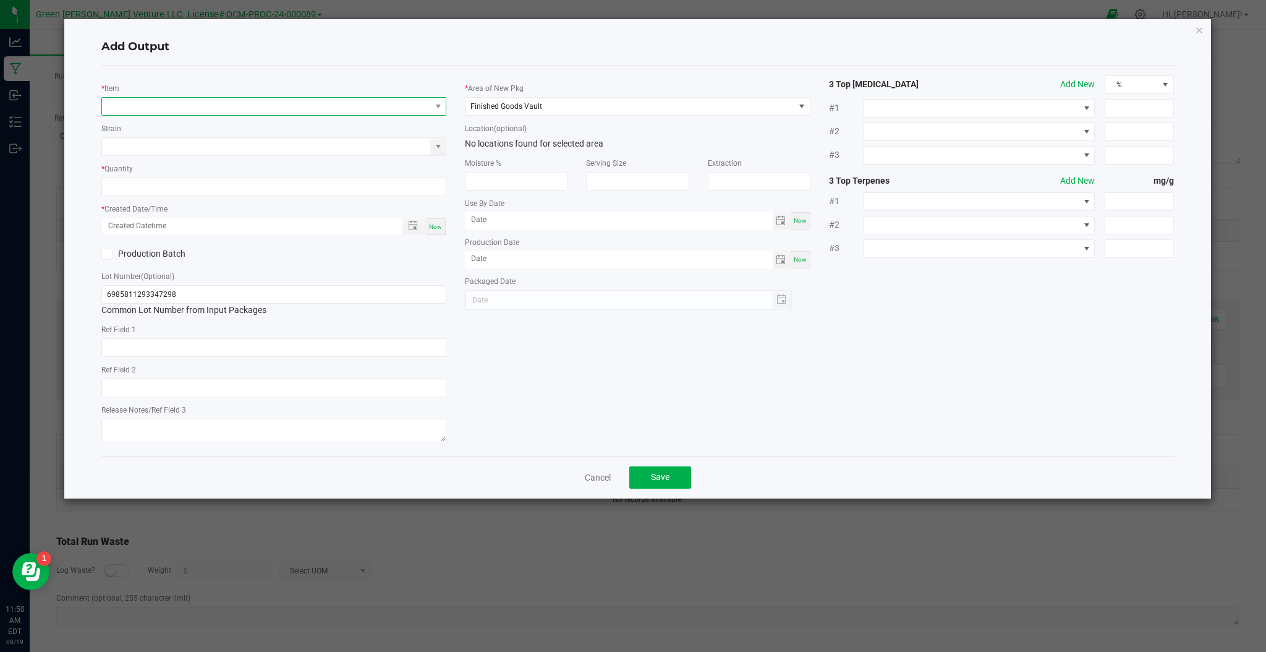
click at [198, 109] on span "NO DATA FOUND" at bounding box center [266, 106] width 328 height 17
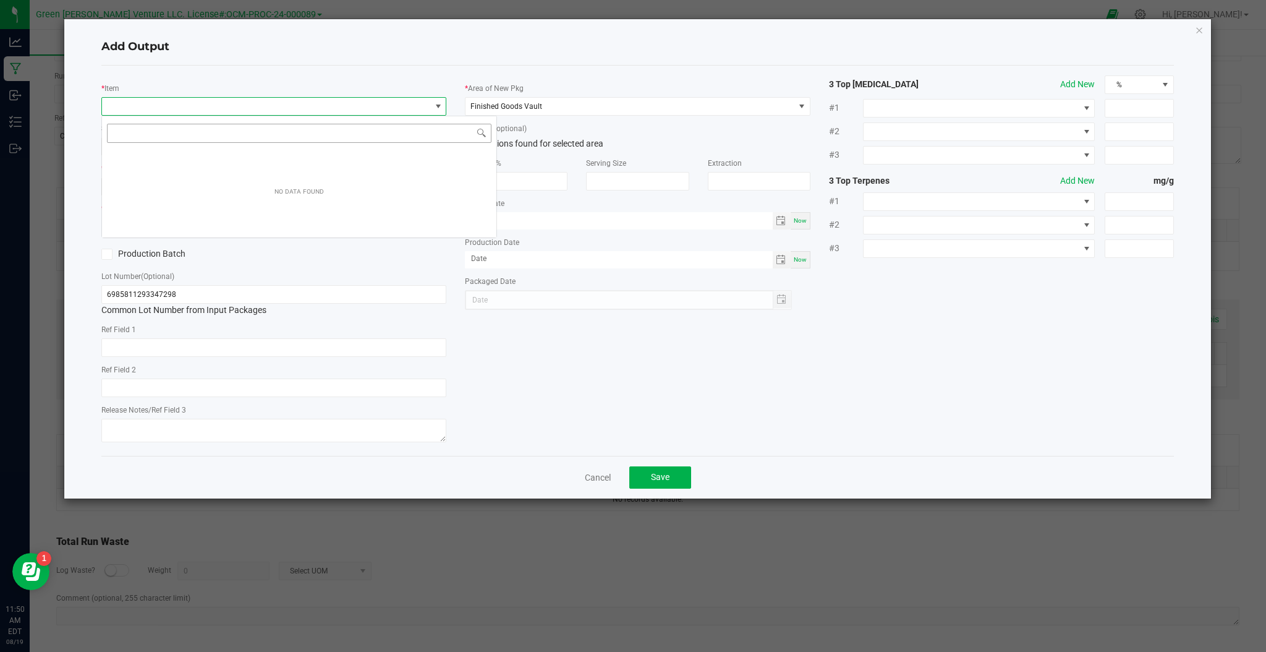
scroll to position [19, 345]
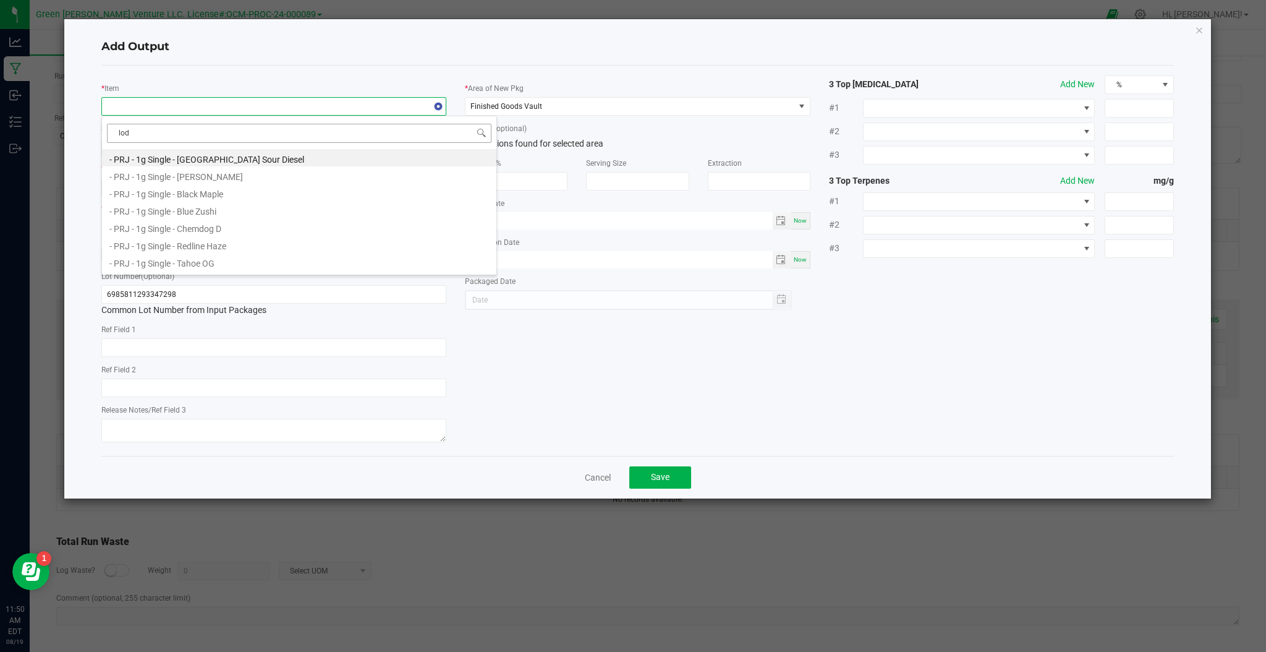
type input "lodi"
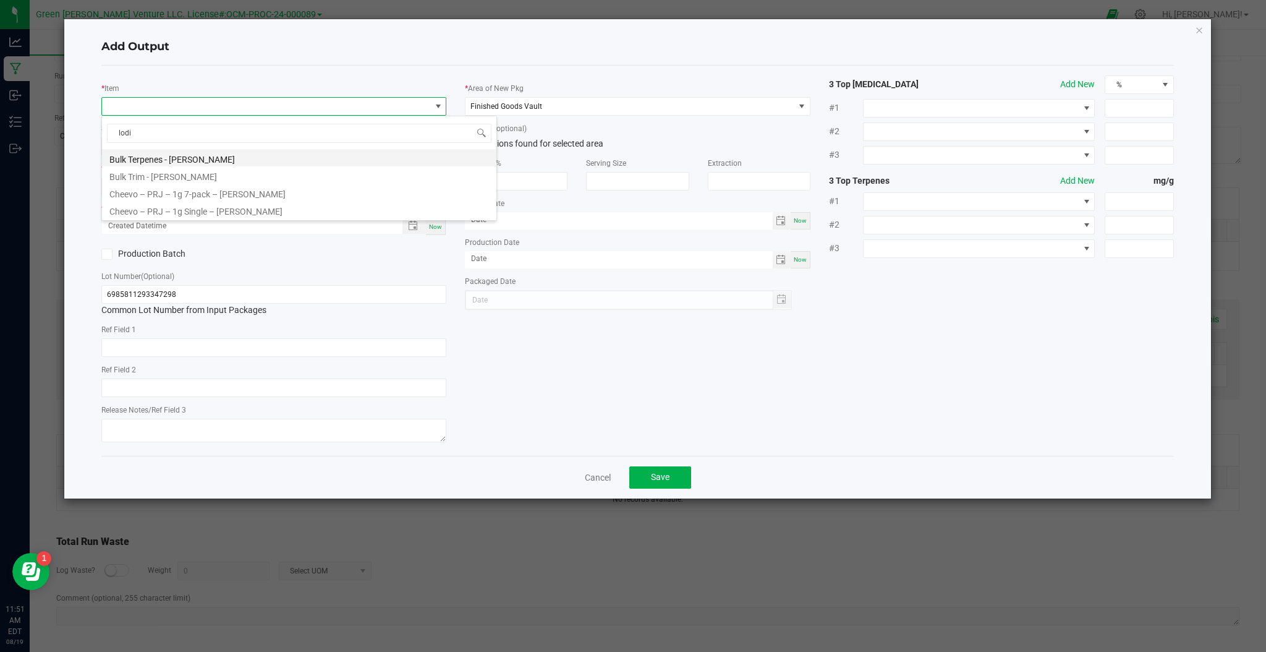
click at [210, 162] on li "Bulk Terpenes - [PERSON_NAME]" at bounding box center [299, 157] width 394 height 17
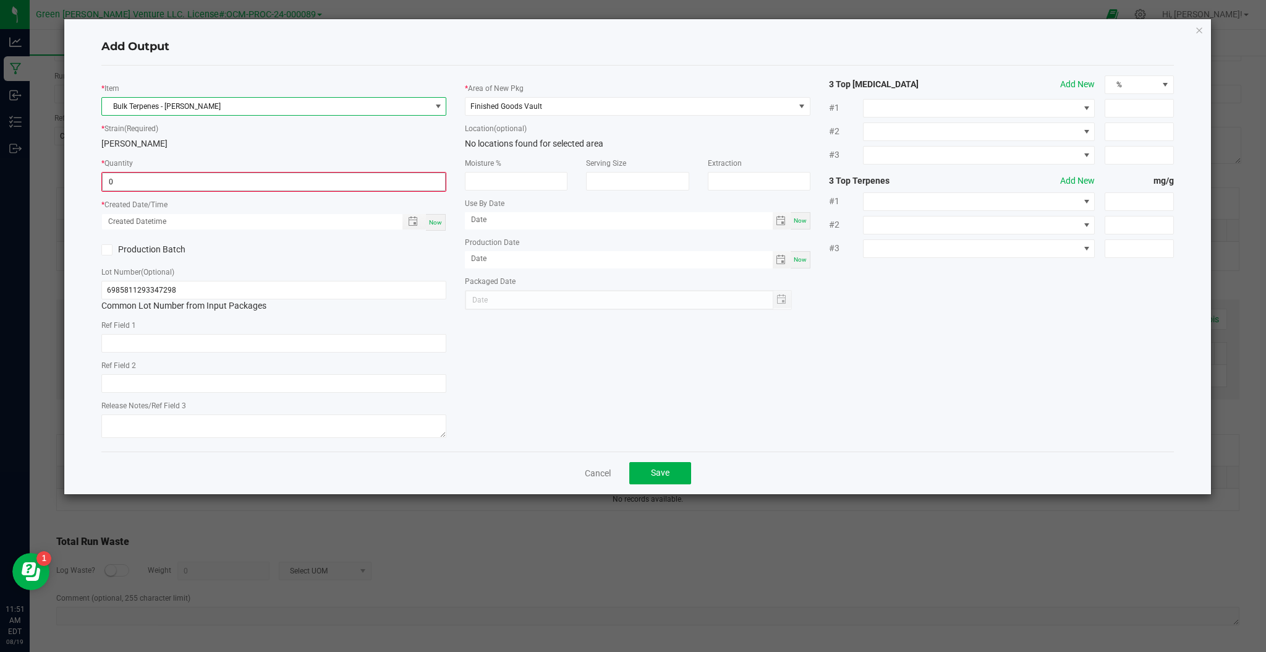
click at [171, 182] on input "0" at bounding box center [274, 181] width 342 height 17
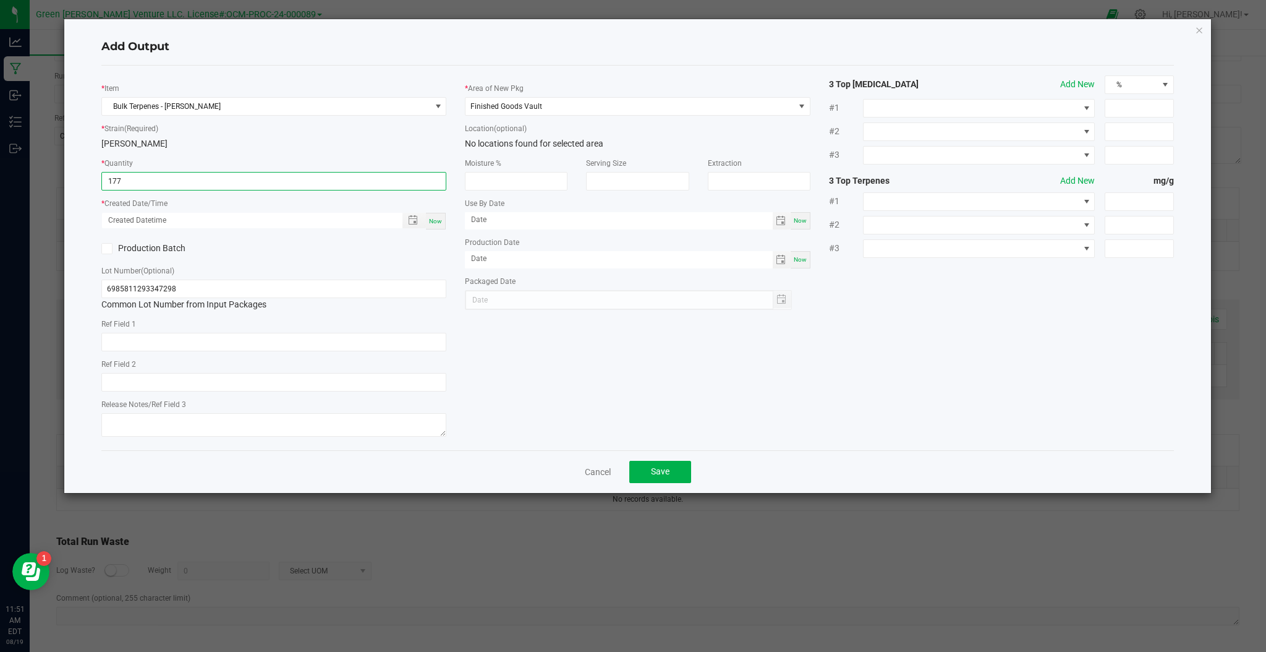
type input "177.0000 g"
click at [432, 224] on span "Now" at bounding box center [435, 221] width 13 height 7
type input "[DATE] 11:51 AM"
type input "[DATE]"
click at [780, 264] on span "Toggle calendar" at bounding box center [781, 260] width 10 height 10
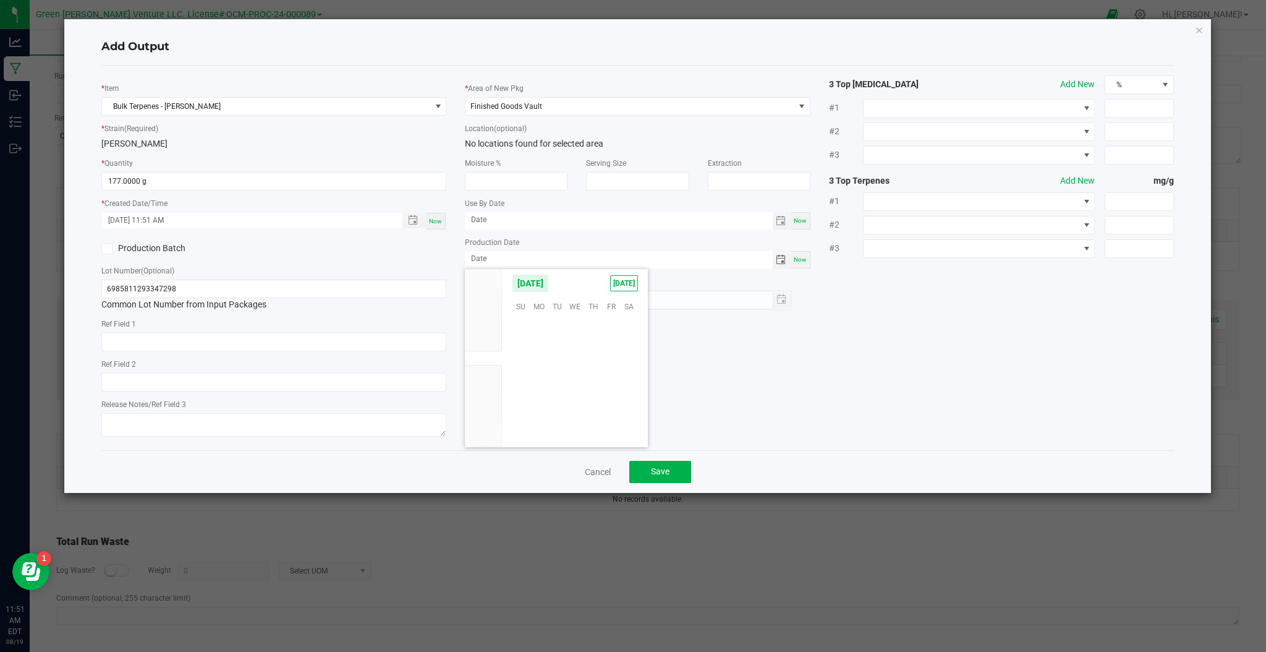
scroll to position [200400, 0]
click at [552, 380] on span "19" at bounding box center [557, 379] width 18 height 19
type input "[DATE]"
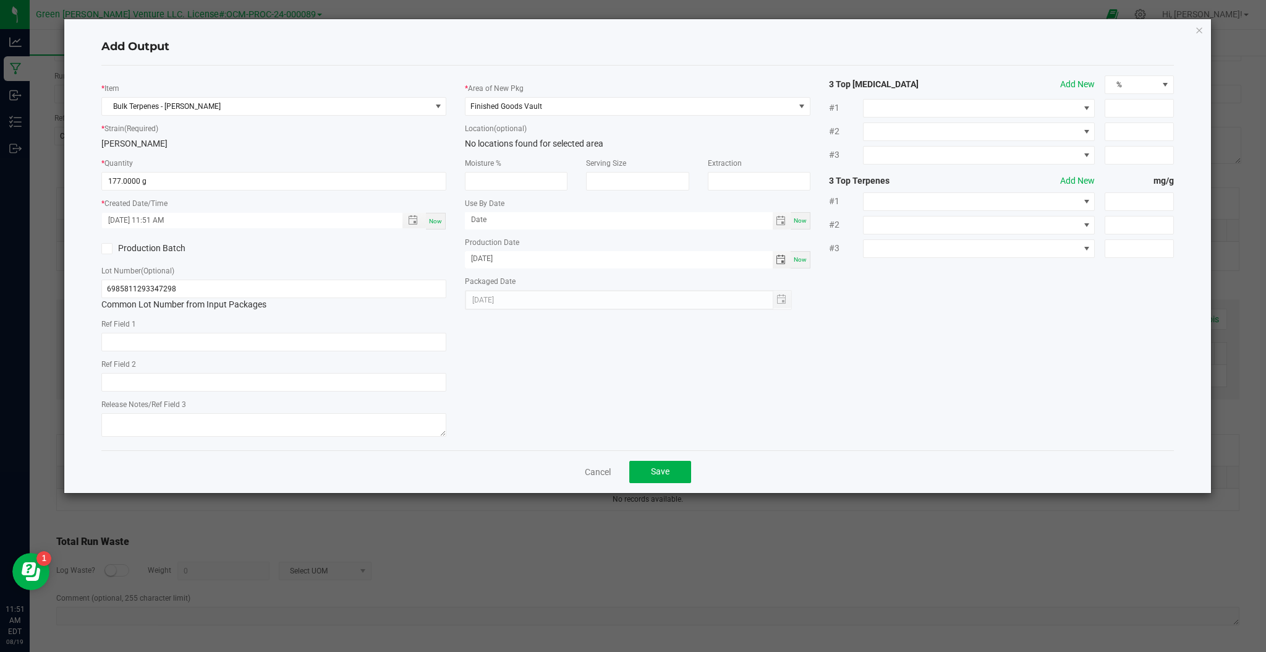
click at [113, 249] on label "Production Batch" at bounding box center [182, 248] width 163 height 13
click at [0, 0] on input "Production Batch" at bounding box center [0, 0] width 0 height 0
drag, startPoint x: 96, startPoint y: 250, endPoint x: 109, endPoint y: 260, distance: 17.2
click at [97, 254] on div "Production Batch" at bounding box center [183, 248] width 182 height 19
click at [109, 249] on icon at bounding box center [107, 249] width 8 height 0
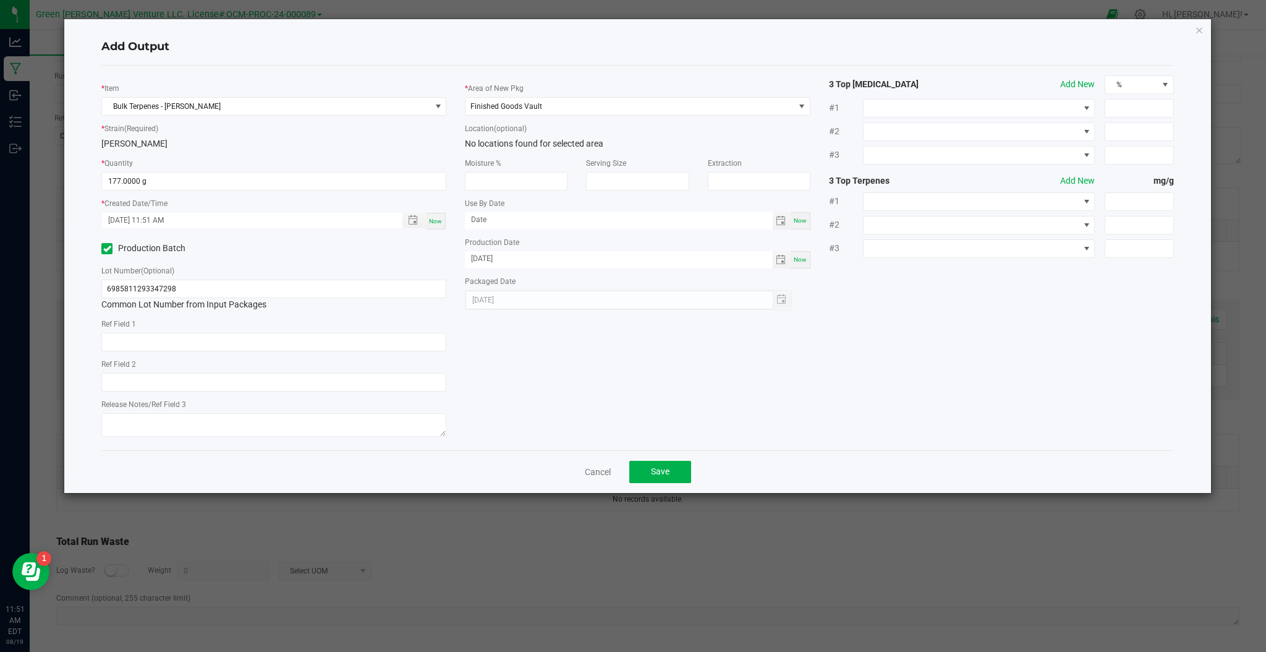
click at [0, 0] on input "Production Batch" at bounding box center [0, 0] width 0 height 0
click at [105, 249] on icon at bounding box center [107, 249] width 8 height 0
click at [0, 0] on input "Production Batch" at bounding box center [0, 0] width 0 height 0
click at [182, 288] on input "6985811293347298" at bounding box center [273, 288] width 345 height 19
drag, startPoint x: 182, startPoint y: 286, endPoint x: 96, endPoint y: 300, distance: 87.1
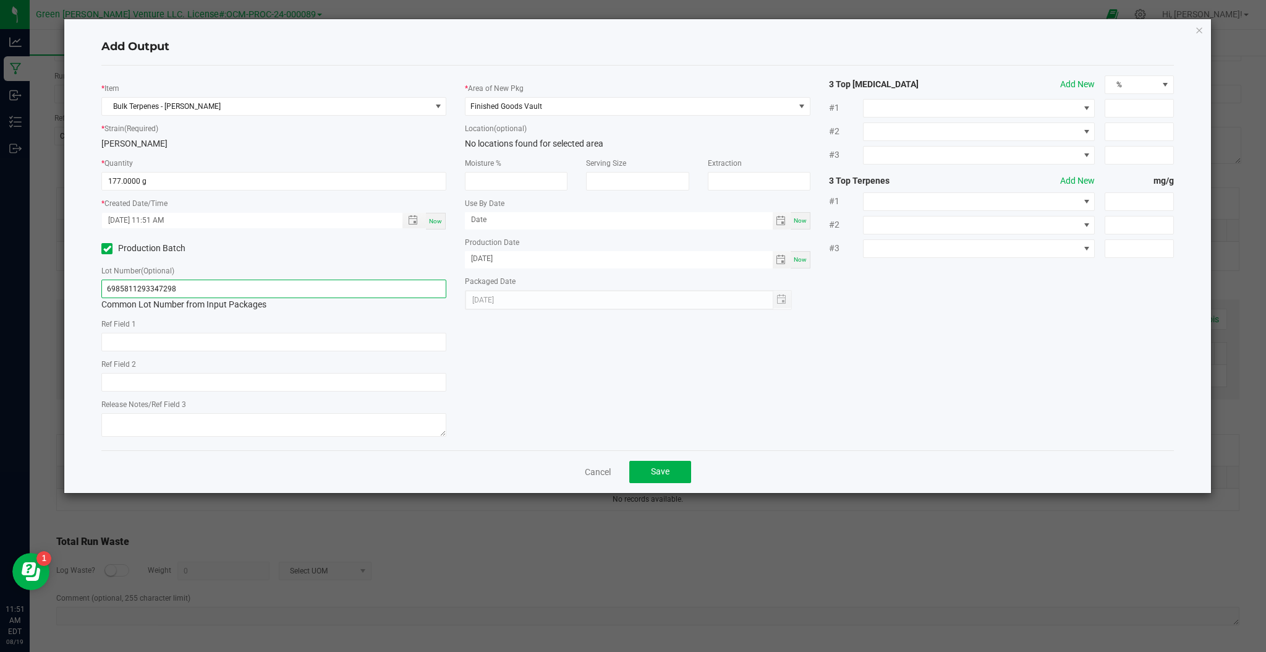
click at [96, 300] on div "* Item Bulk Terpenes - [PERSON_NAME] * Strain (Required) [PERSON_NAME] * Quanti…" at bounding box center [274, 257] width 364 height 365
click at [603, 286] on div "Packaged Date [DATE]" at bounding box center [637, 291] width 345 height 35
click at [596, 293] on div "[DATE]" at bounding box center [628, 300] width 326 height 20
click at [574, 296] on div "[DATE]" at bounding box center [628, 300] width 326 height 20
drag, startPoint x: 129, startPoint y: 280, endPoint x: 91, endPoint y: 288, distance: 39.2
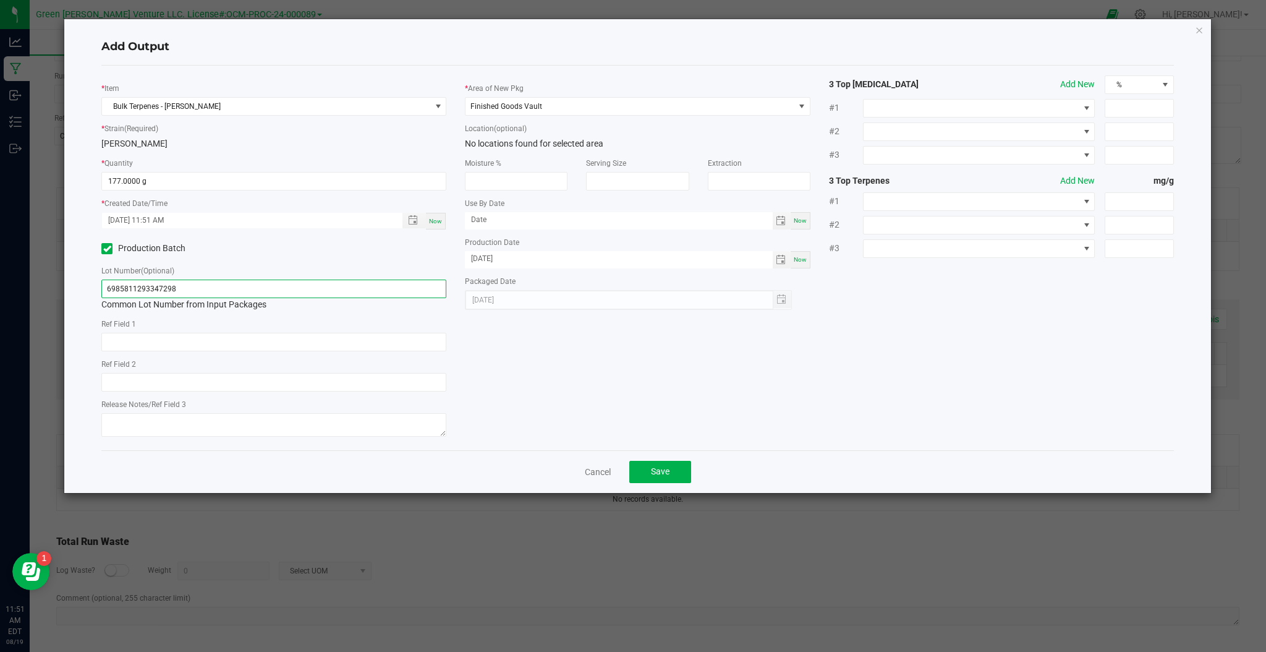
click at [80, 286] on div "Add Output * Item Bulk Terpenes - [GEOGRAPHIC_DATA][PERSON_NAME] * Strain (Requ…" at bounding box center [637, 256] width 1147 height 474
type input "CTC-[PERSON_NAME]-081925"
click at [104, 249] on icon at bounding box center [107, 249] width 8 height 0
click at [0, 0] on input "Production Batch" at bounding box center [0, 0] width 0 height 0
click at [634, 463] on button "Save" at bounding box center [660, 472] width 62 height 22
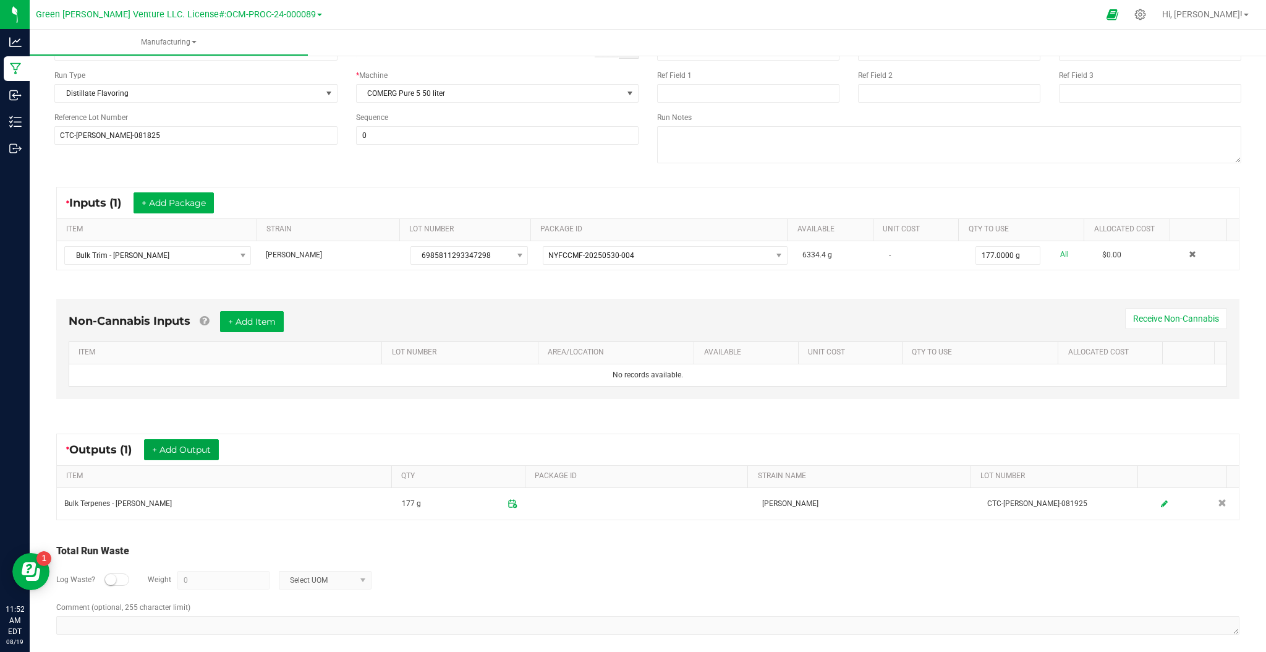
scroll to position [112, 0]
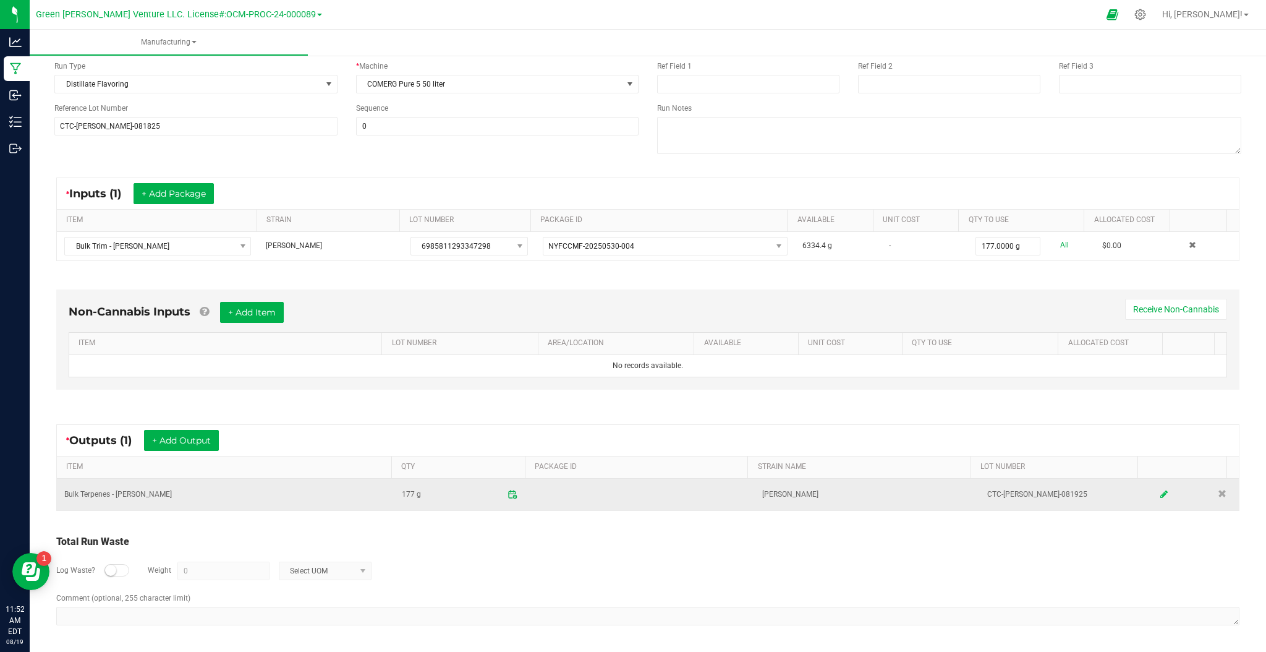
click at [1155, 495] on link at bounding box center [1164, 494] width 19 height 24
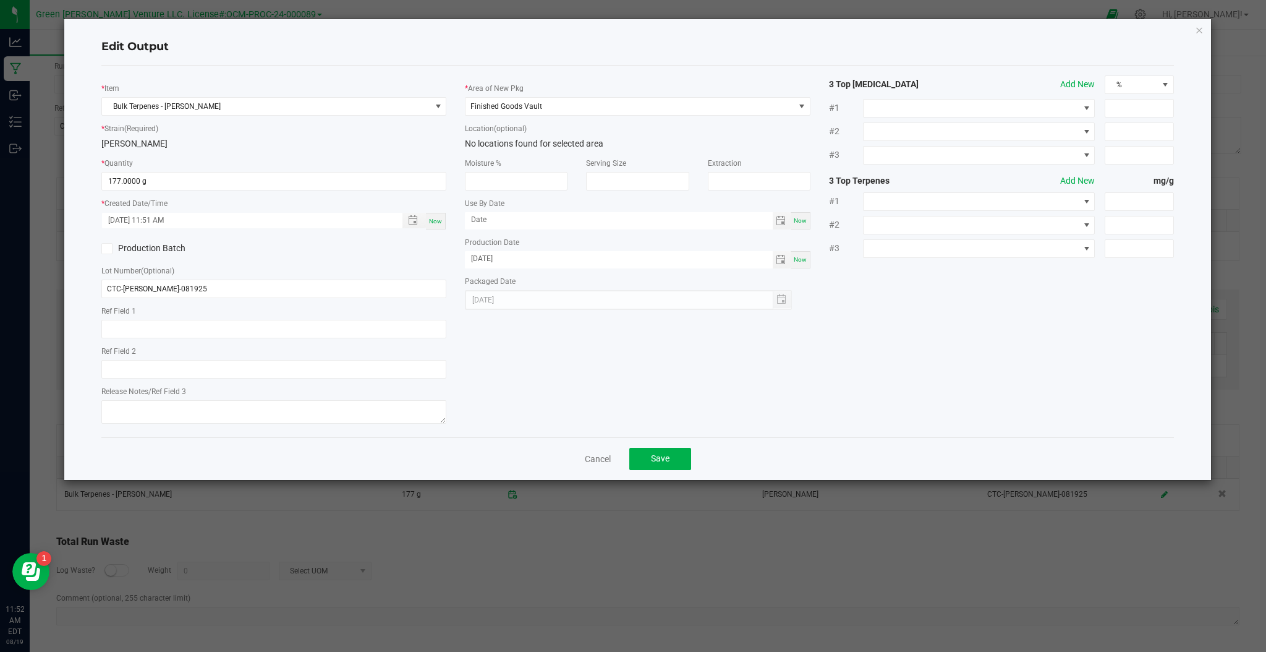
click at [105, 249] on icon at bounding box center [107, 249] width 8 height 0
click at [0, 0] on input "Production Batch" at bounding box center [0, 0] width 0 height 0
click at [106, 249] on icon at bounding box center [107, 249] width 8 height 0
click at [0, 0] on input "Production Batch" at bounding box center [0, 0] width 0 height 0
click at [106, 249] on icon at bounding box center [107, 249] width 8 height 0
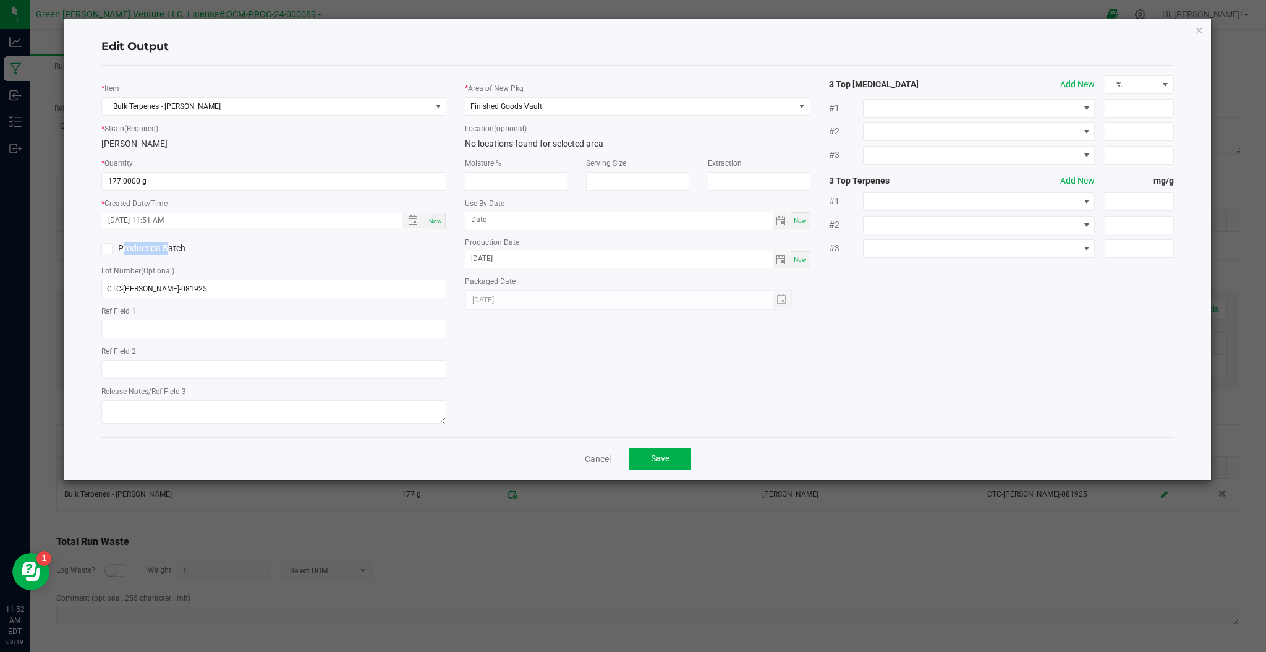
click at [0, 0] on input "Production Batch" at bounding box center [0, 0] width 0 height 0
click at [176, 250] on label "Production Batch" at bounding box center [182, 248] width 163 height 13
click at [0, 0] on input "Production Batch" at bounding box center [0, 0] width 0 height 0
click at [122, 252] on label "Production Batch" at bounding box center [182, 248] width 163 height 13
click at [0, 0] on input "Production Batch" at bounding box center [0, 0] width 0 height 0
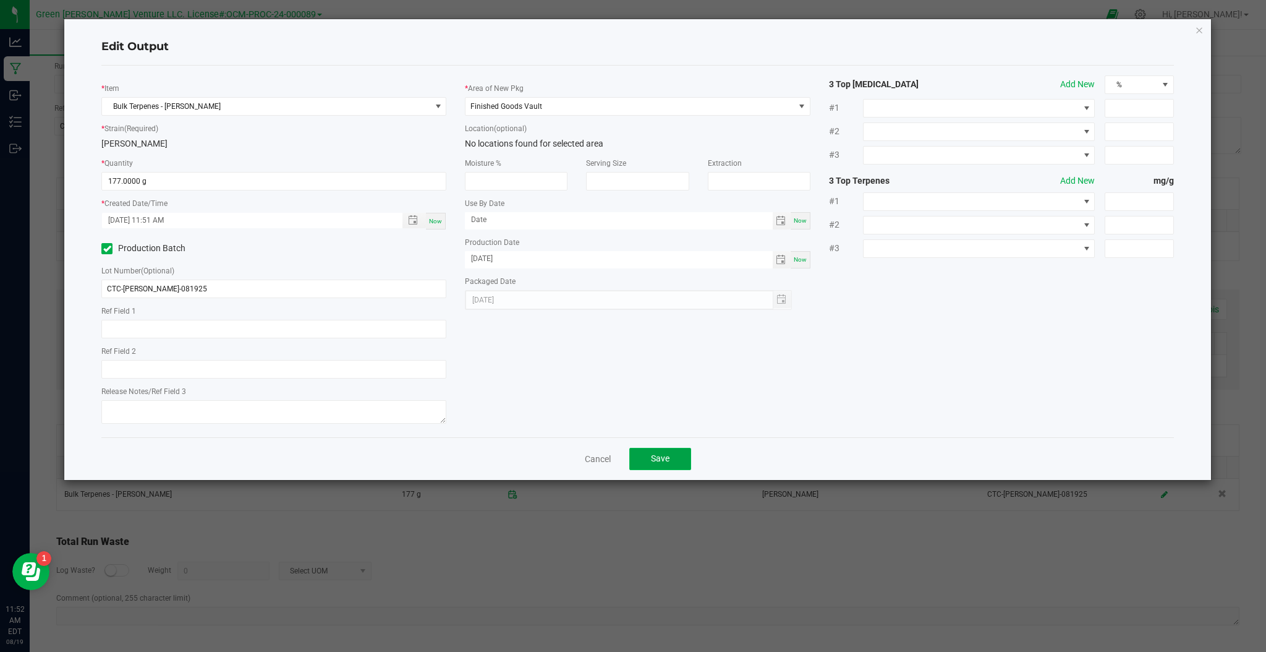
click at [656, 454] on button "Save" at bounding box center [660, 459] width 62 height 22
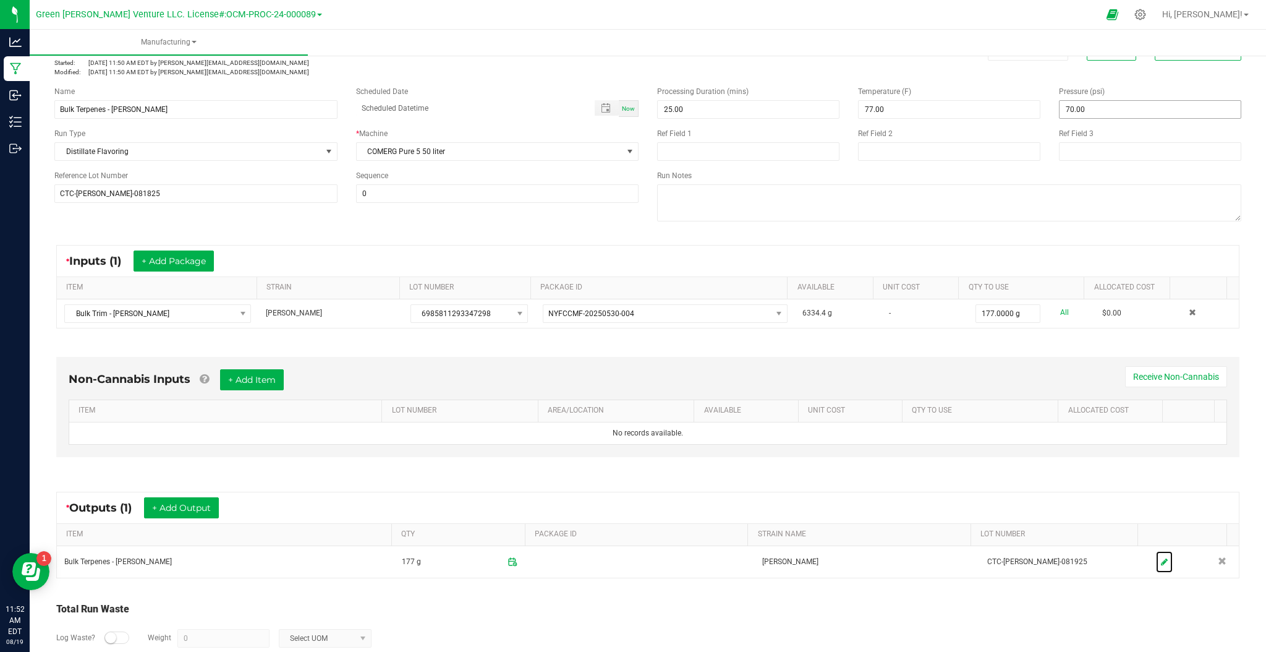
scroll to position [0, 0]
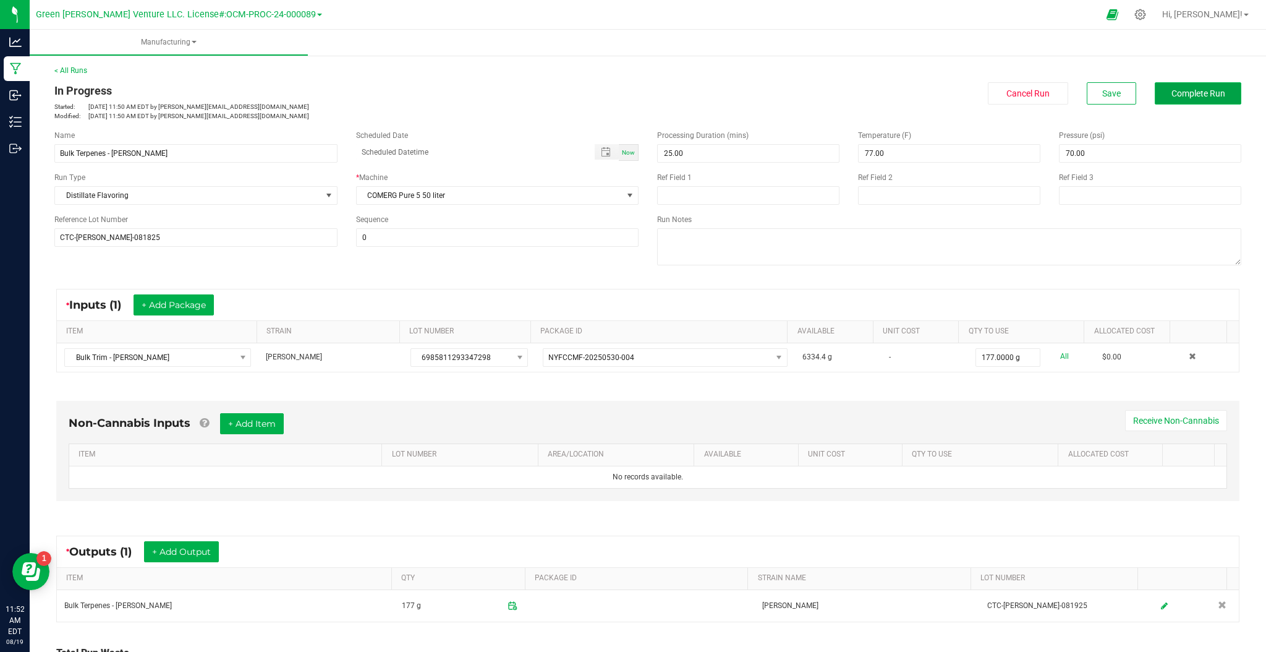
click at [1155, 89] on button "Complete Run" at bounding box center [1198, 93] width 87 height 22
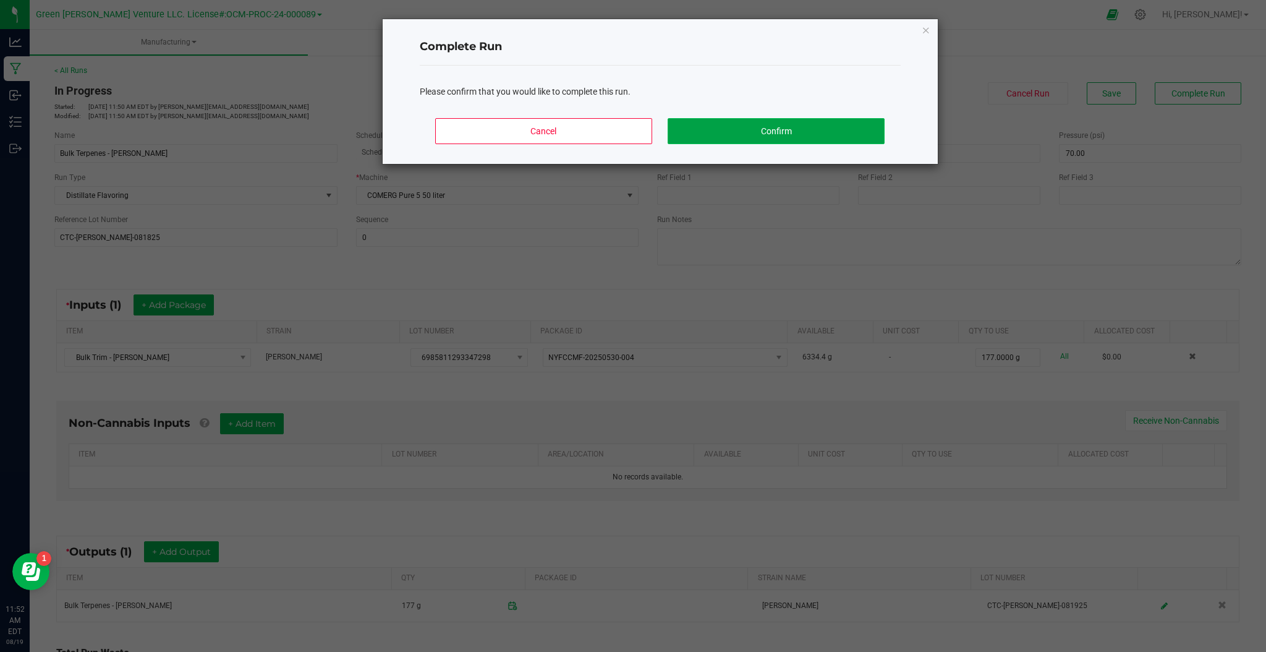
click at [773, 137] on button "Confirm" at bounding box center [776, 131] width 216 height 26
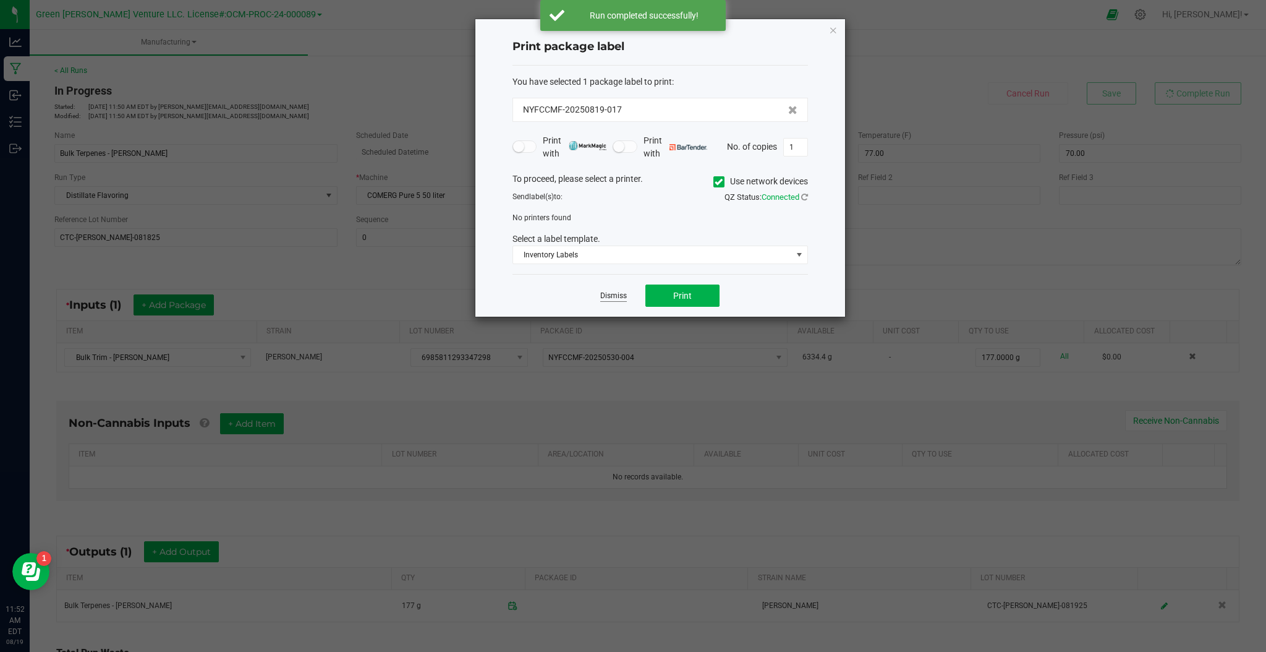
click at [618, 300] on link "Dismiss" at bounding box center [613, 296] width 27 height 11
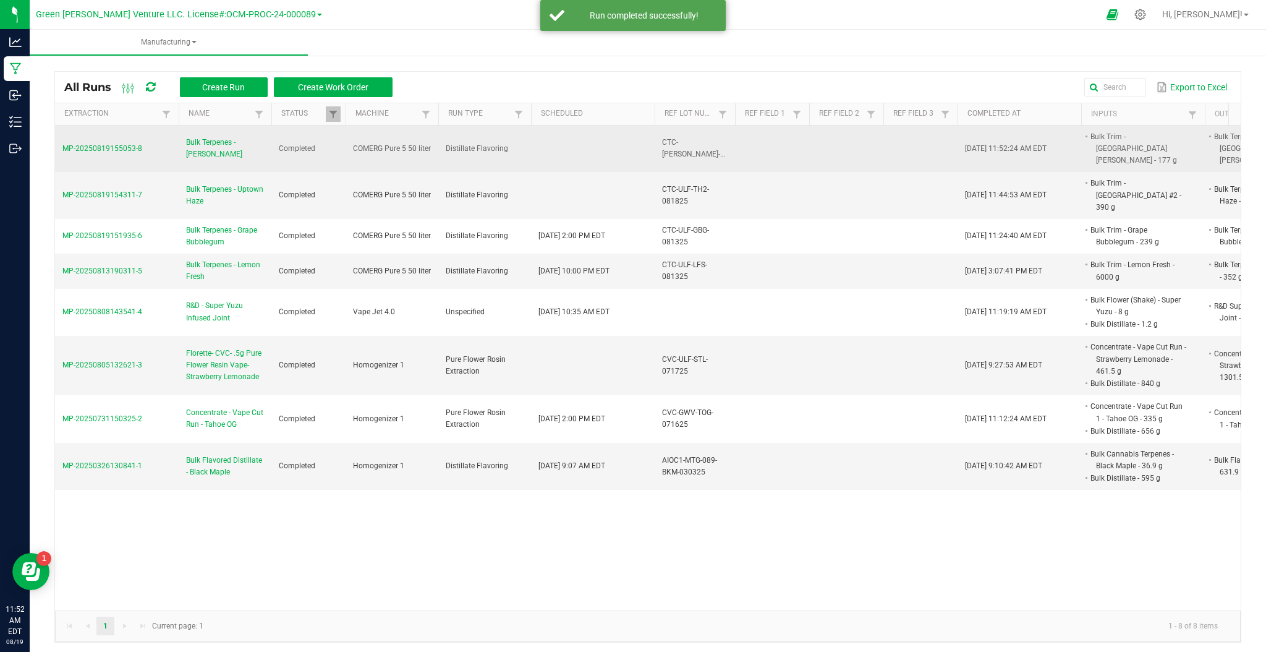
click at [578, 142] on td at bounding box center [593, 148] width 124 height 47
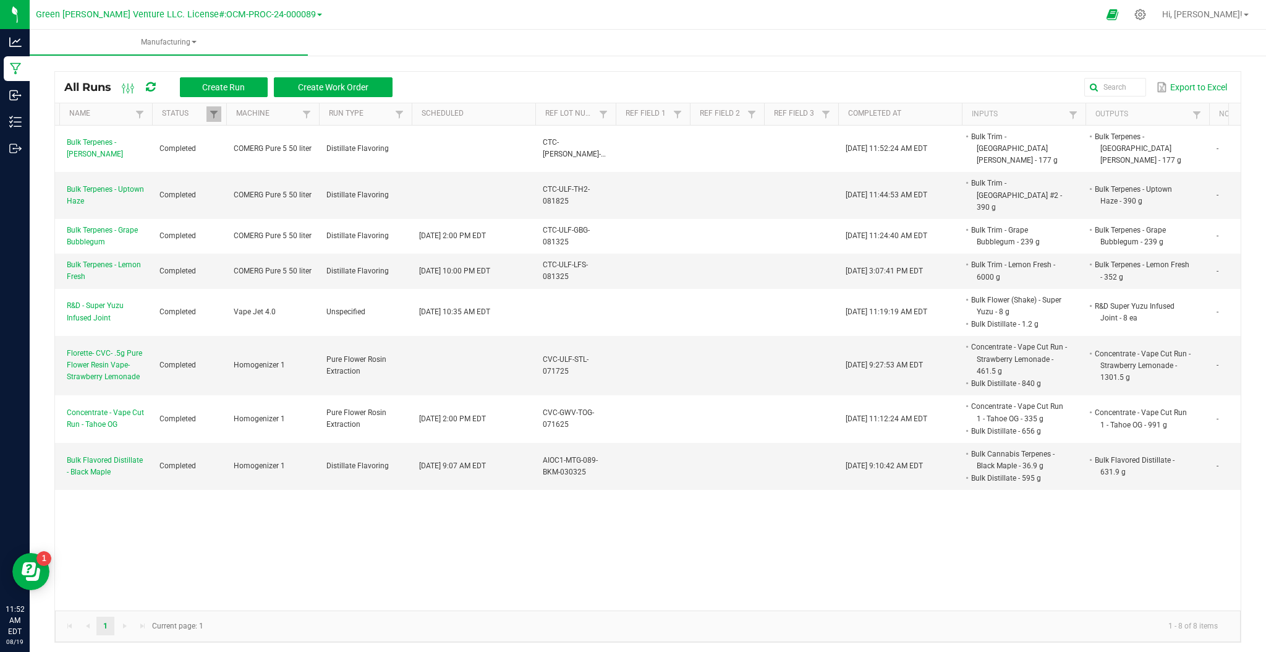
scroll to position [0, 127]
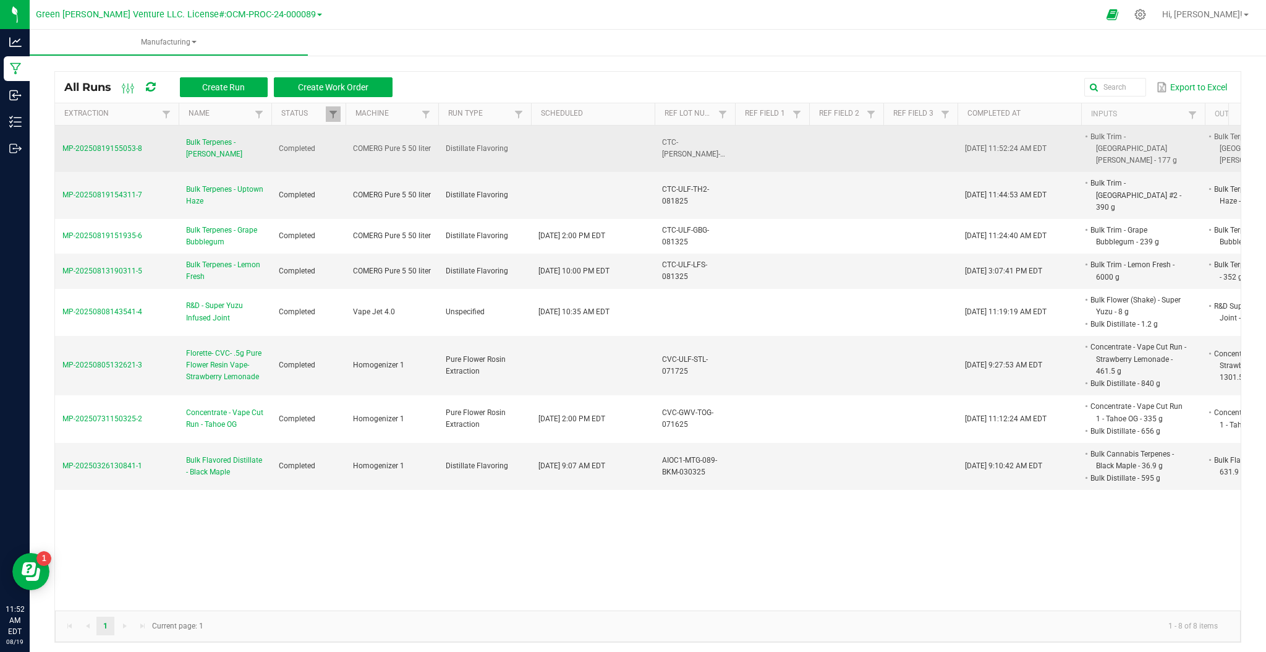
click at [676, 145] on span "CTC-[PERSON_NAME]-081825" at bounding box center [704, 148] width 84 height 20
drag, startPoint x: 713, startPoint y: 151, endPoint x: 689, endPoint y: 137, distance: 27.7
click at [689, 138] on span "CTC-[PERSON_NAME]-081825" at bounding box center [704, 148] width 84 height 20
